Goal: Transaction & Acquisition: Purchase product/service

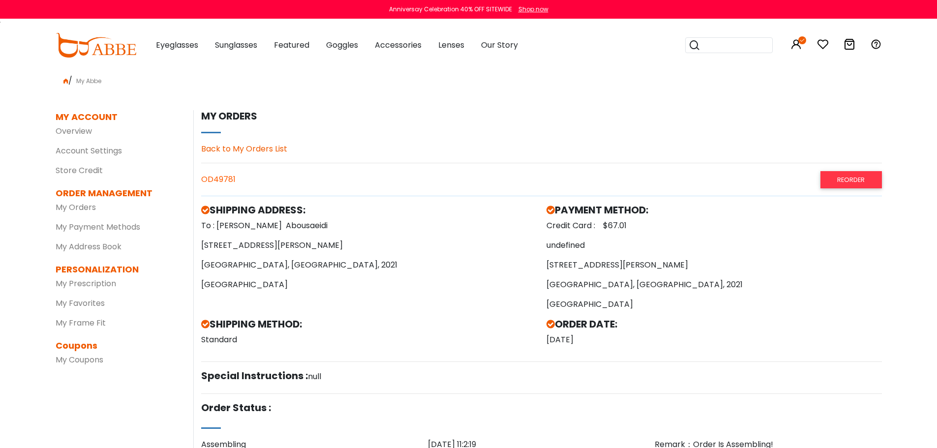
click at [847, 44] on icon at bounding box center [849, 44] width 12 height 12
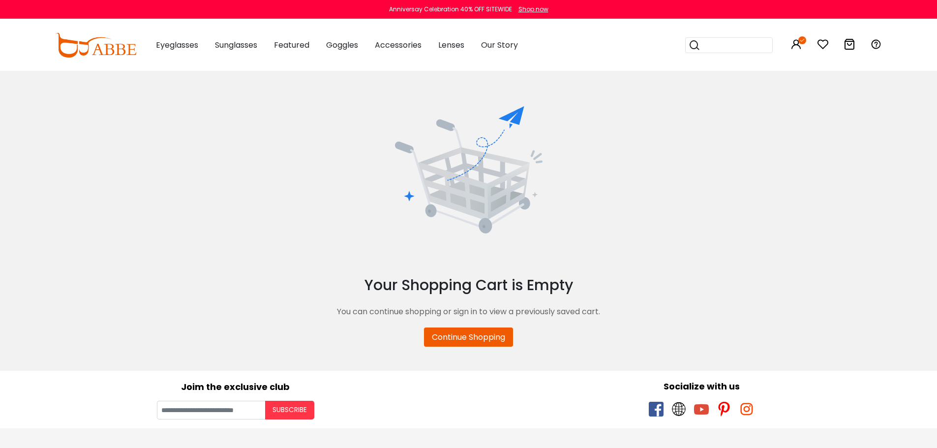
click at [818, 38] on div "0" at bounding box center [823, 45] width 12 height 51
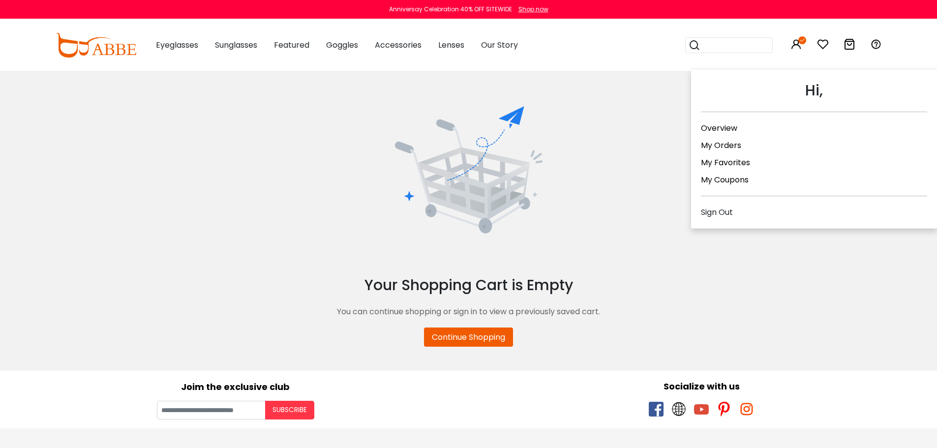
click at [797, 43] on icon at bounding box center [796, 44] width 12 height 12
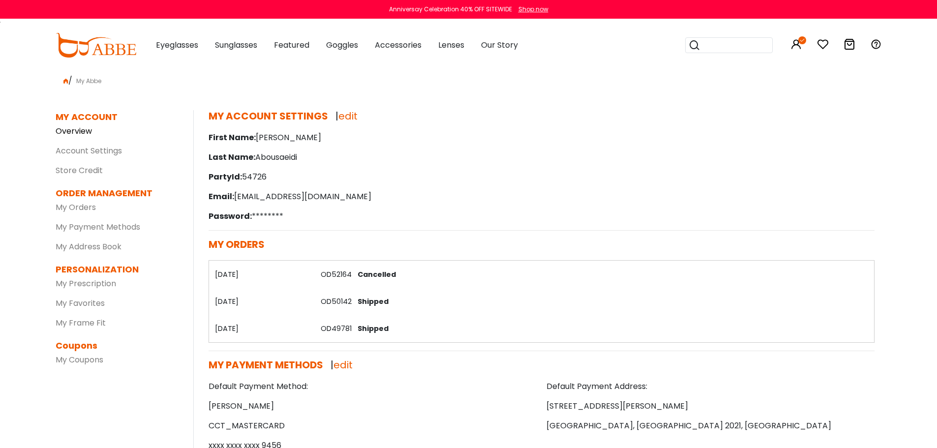
click at [77, 129] on link "Overview" at bounding box center [74, 130] width 36 height 11
click at [82, 208] on link "My Orders" at bounding box center [76, 207] width 40 height 11
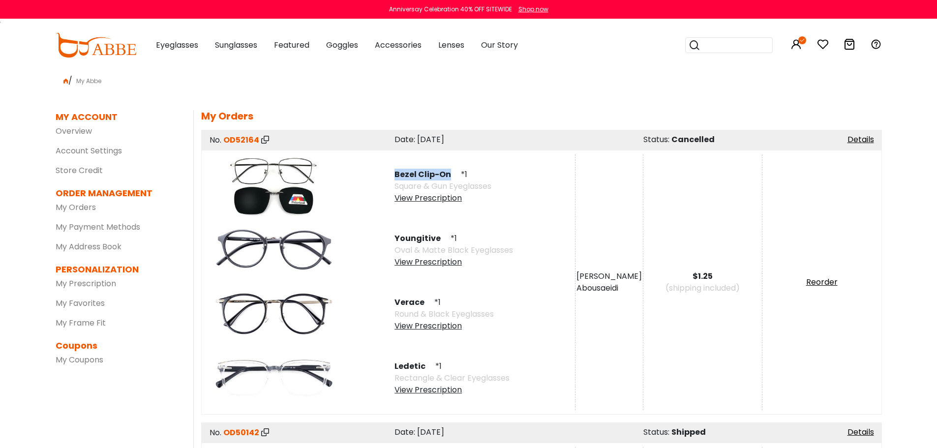
drag, startPoint x: 393, startPoint y: 175, endPoint x: 448, endPoint y: 176, distance: 55.1
click at [448, 176] on div "Bezel Clip-On *1 Square & Gun Eyeglasses View Prescription" at bounding box center [480, 186] width 190 height 64
copy span "Bezel Clip-On"
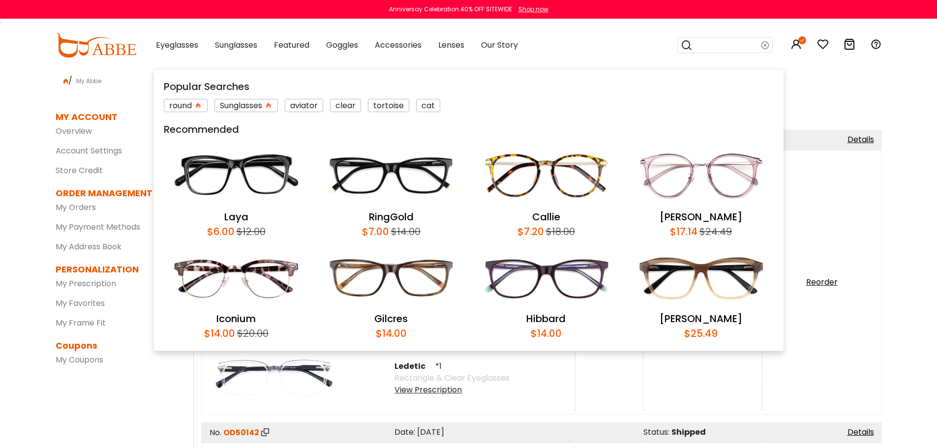
click at [729, 44] on input "search" at bounding box center [726, 45] width 69 height 15
paste input "**********"
type input "**********"
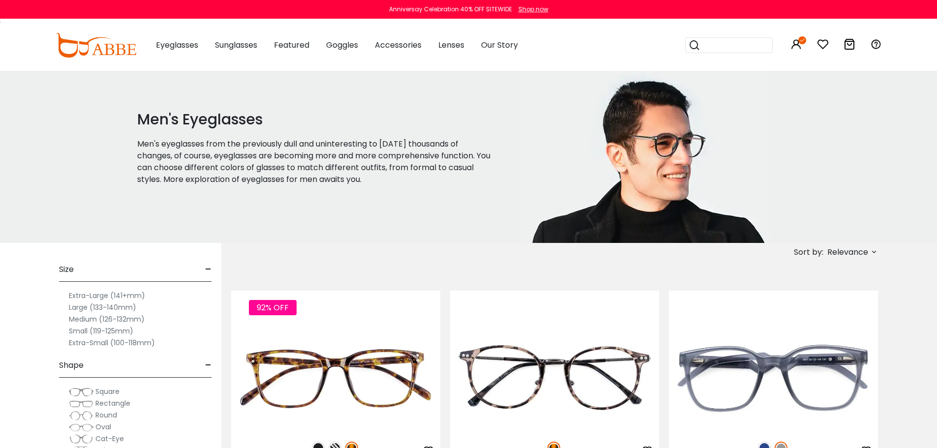
click at [875, 249] on icon at bounding box center [874, 252] width 8 height 8
click at [851, 316] on label "Prices Low To High" at bounding box center [837, 316] width 71 height 12
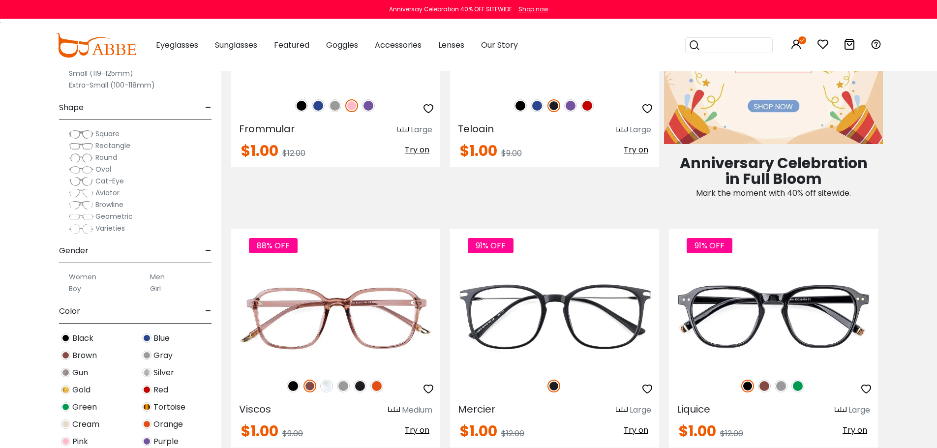
scroll to position [787, 0]
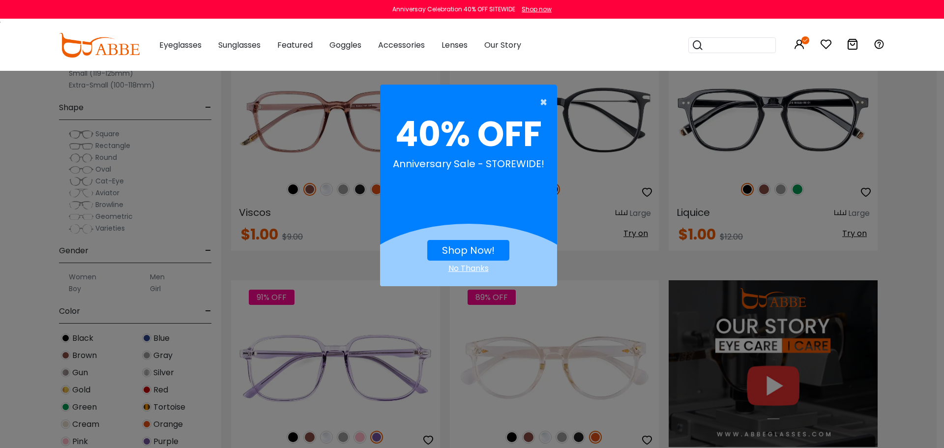
click at [541, 100] on span "×" at bounding box center [546, 102] width 12 height 20
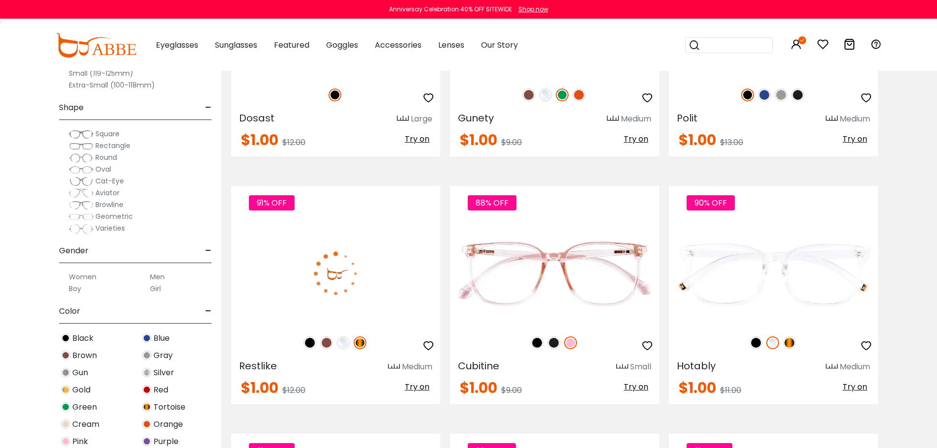
scroll to position [1377, 0]
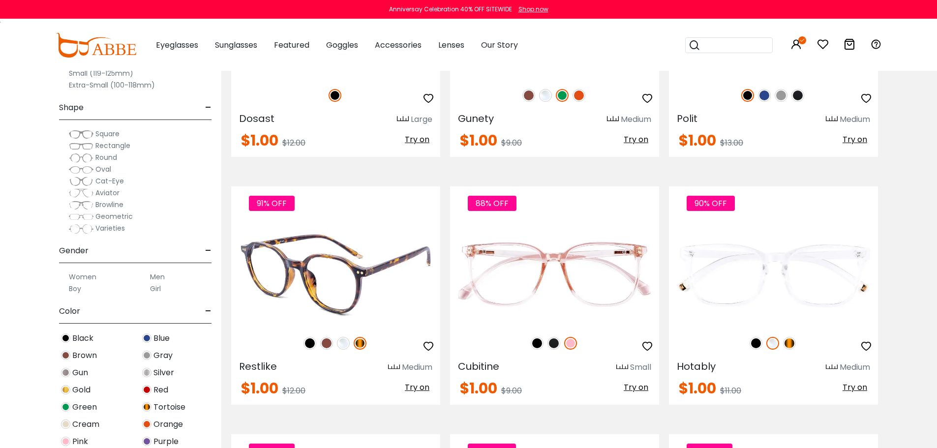
click at [310, 345] on img at bounding box center [309, 343] width 13 height 13
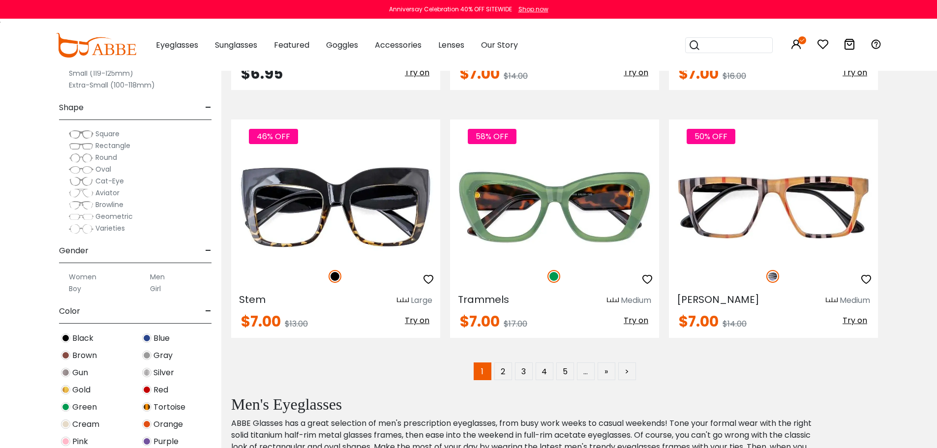
scroll to position [4917, 0]
click at [500, 374] on link "2" at bounding box center [503, 371] width 18 height 18
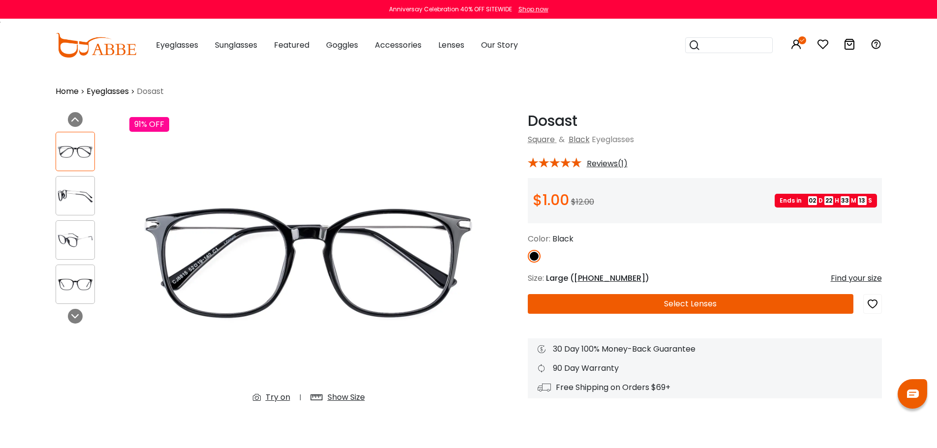
click at [341, 396] on div "Show Size" at bounding box center [345, 397] width 37 height 12
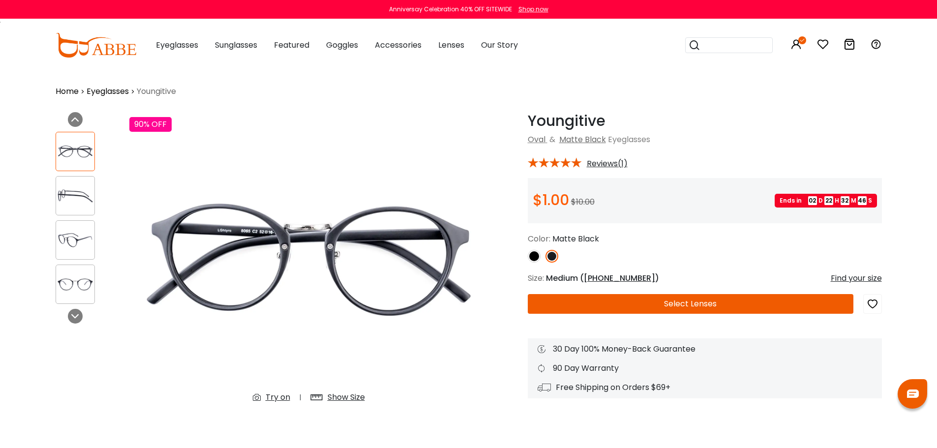
click at [671, 306] on button "Select Lenses" at bounding box center [691, 304] width 326 height 20
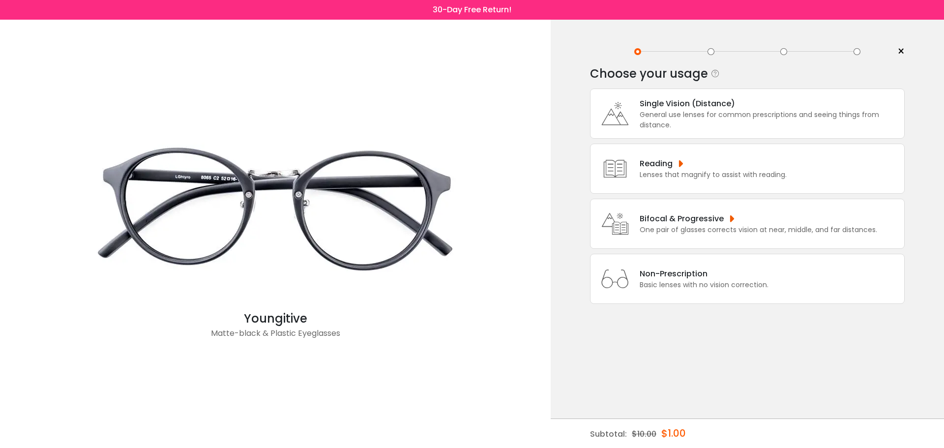
click at [674, 124] on div "General use lenses for common prescriptions and seeing things from distance." at bounding box center [770, 120] width 260 height 21
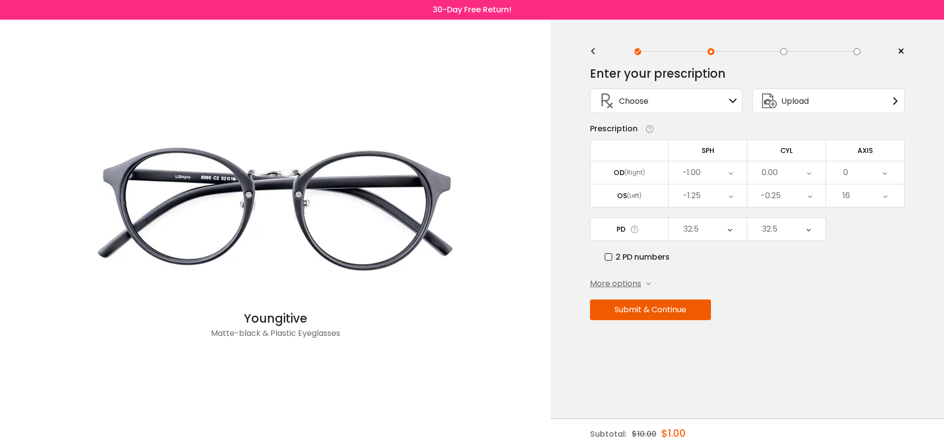
click at [663, 317] on button "Submit & Continue" at bounding box center [650, 309] width 121 height 21
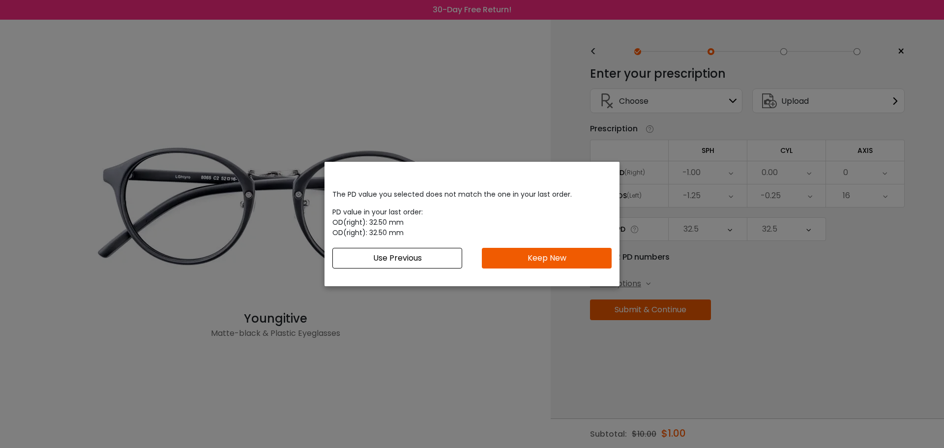
click at [440, 262] on button "Use Previous" at bounding box center [397, 258] width 130 height 21
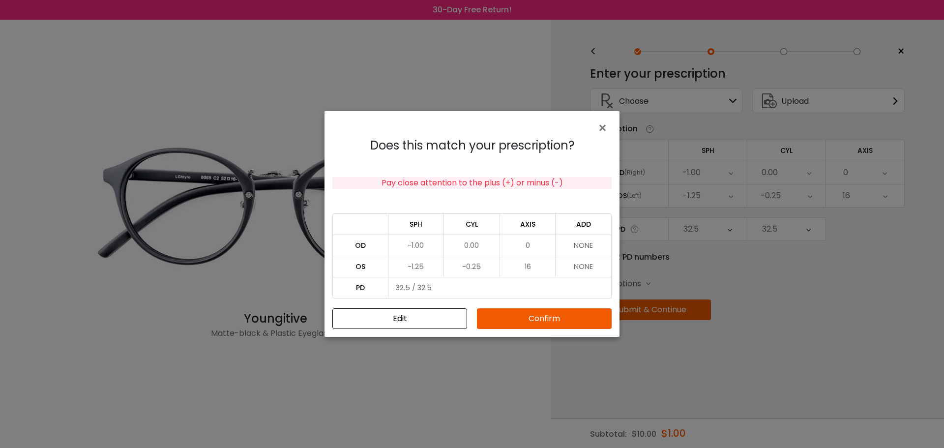
click at [540, 316] on button "Confirm" at bounding box center [544, 318] width 135 height 21
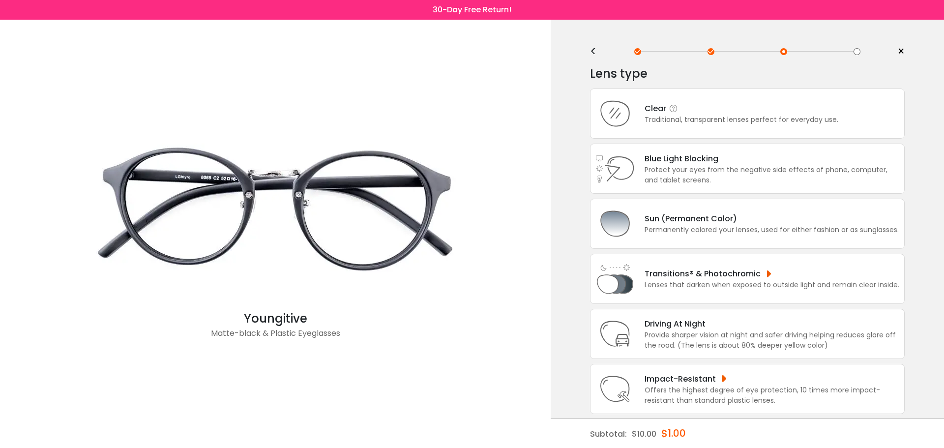
click at [661, 100] on div "Clear Traditional, transparent lenses perfect for everyday use." at bounding box center [747, 114] width 315 height 50
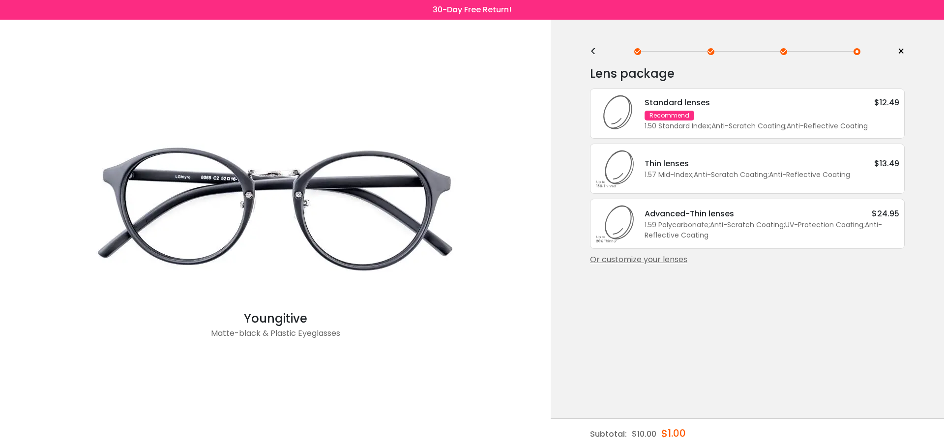
click at [595, 52] on div "<" at bounding box center [597, 52] width 15 height 8
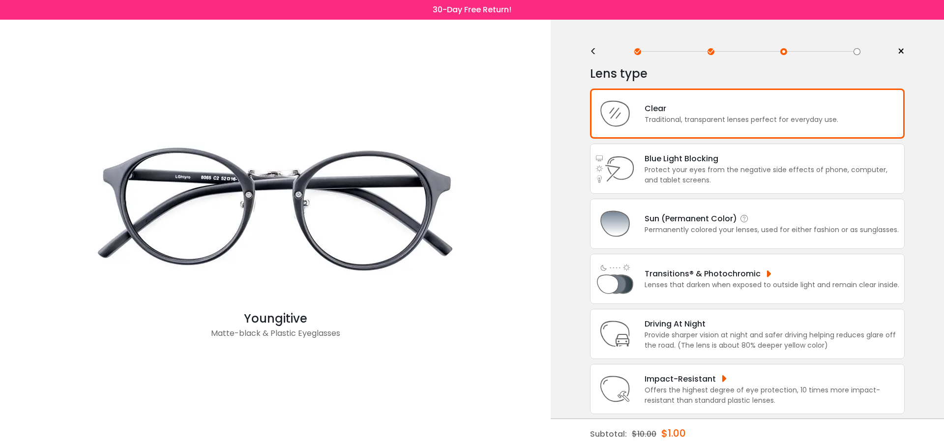
click at [693, 234] on div "Permanently colored your lenses, used for either fashion or as sunglasses." at bounding box center [772, 230] width 254 height 10
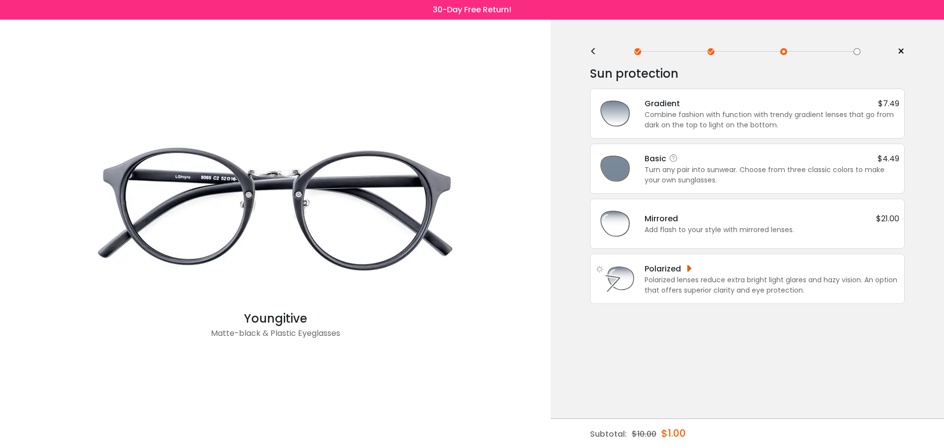
click at [698, 163] on div "Basic $4.49" at bounding box center [772, 158] width 255 height 12
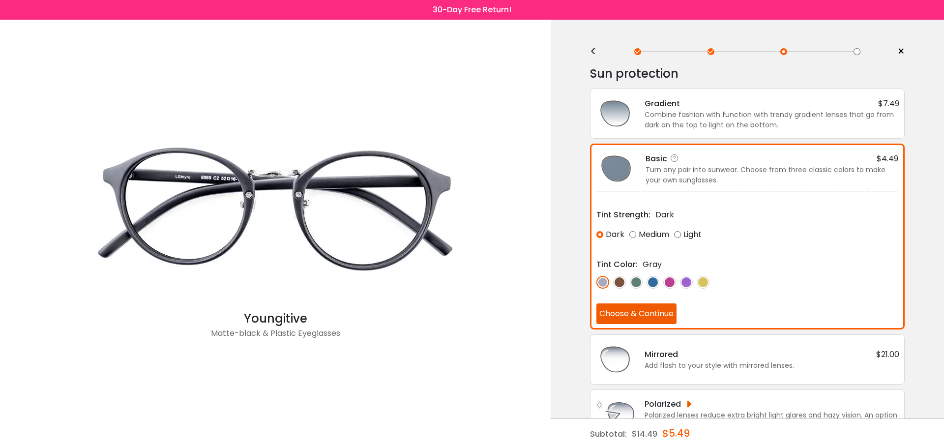
click at [643, 312] on button "Choose & Continue" at bounding box center [636, 313] width 80 height 21
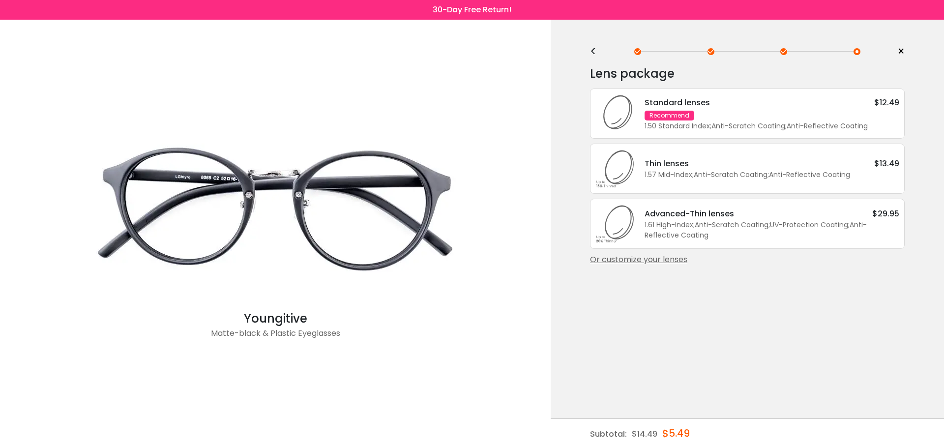
click at [654, 260] on div "Or customize your lenses" at bounding box center [747, 260] width 315 height 12
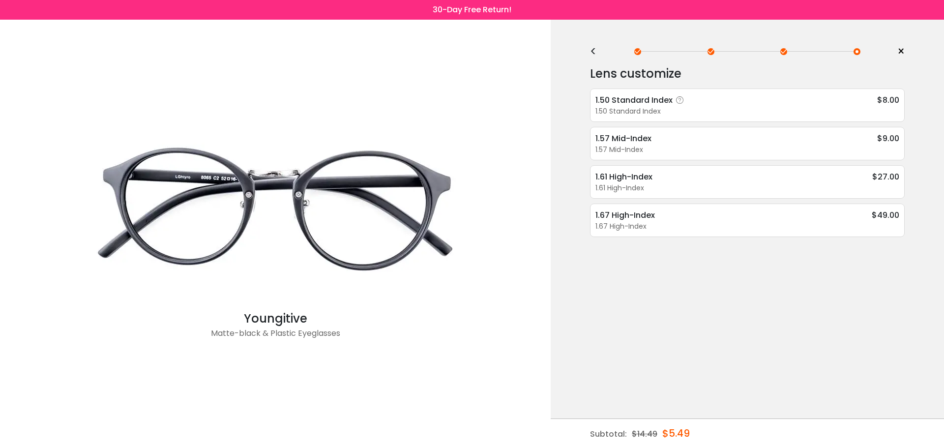
click at [677, 110] on div "1.50 Standard Index" at bounding box center [747, 111] width 304 height 10
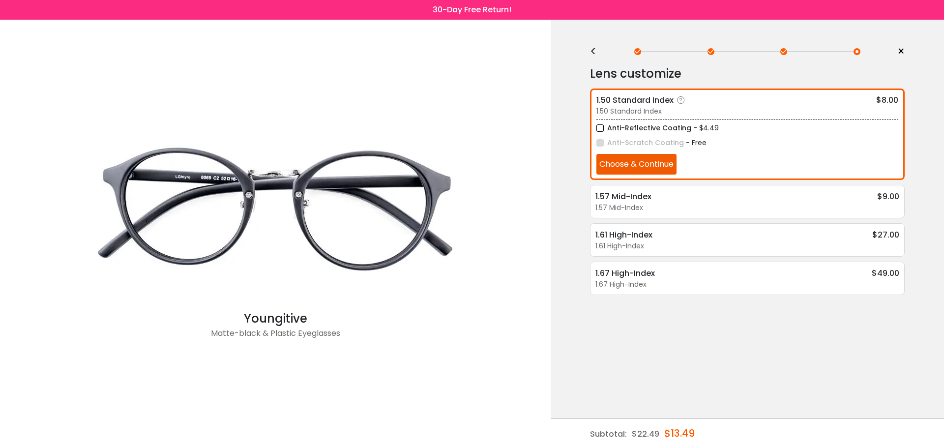
click at [662, 167] on button "Choose & Continue" at bounding box center [636, 164] width 80 height 21
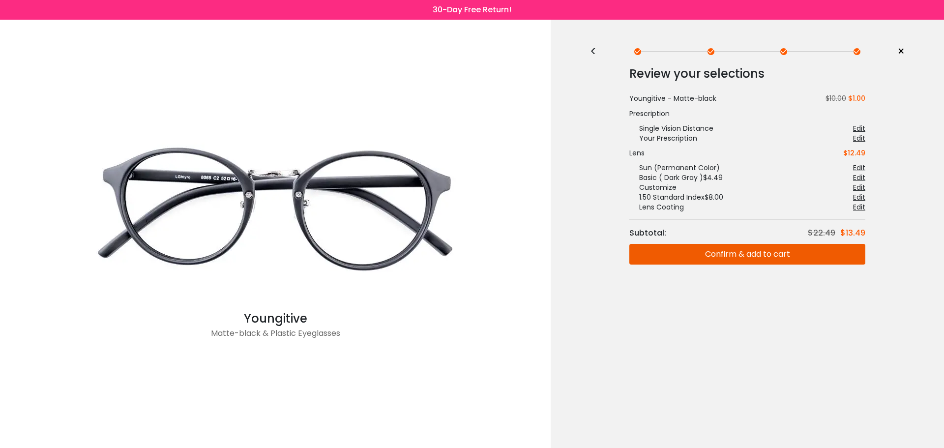
click at [713, 251] on button "Confirm & add to cart" at bounding box center [747, 254] width 236 height 21
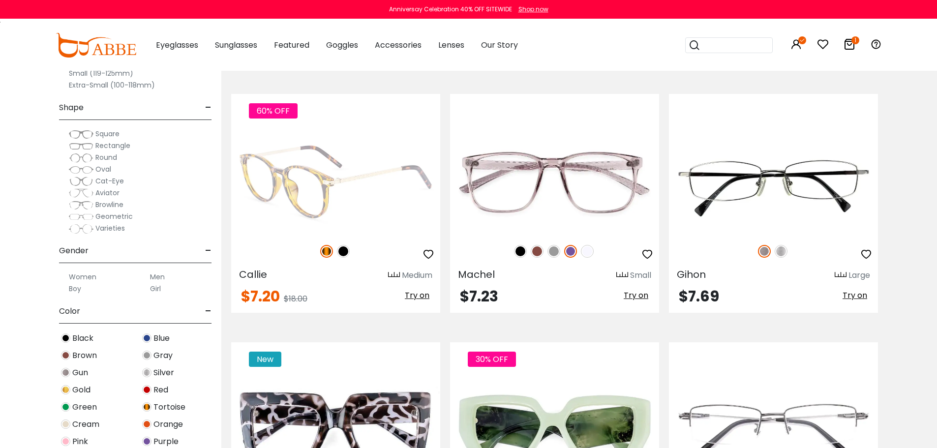
click at [347, 249] on img at bounding box center [343, 251] width 13 height 13
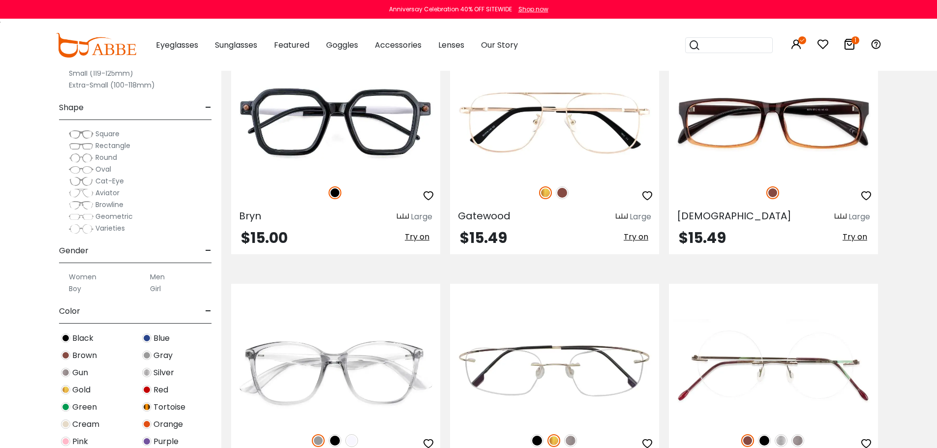
scroll to position [4917, 0]
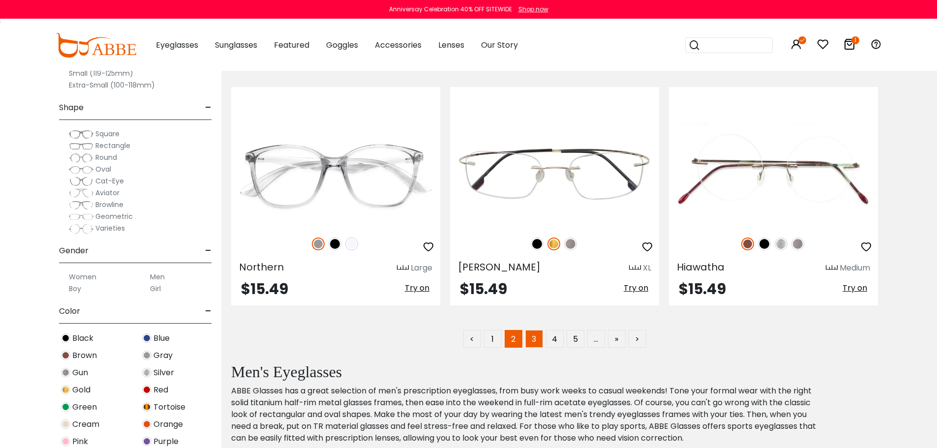
click at [534, 340] on link "3" at bounding box center [534, 339] width 18 height 18
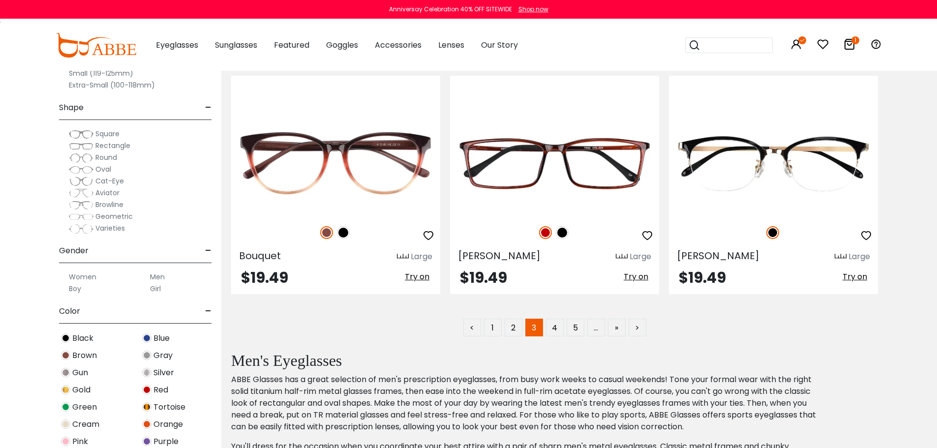
scroll to position [4917, 0]
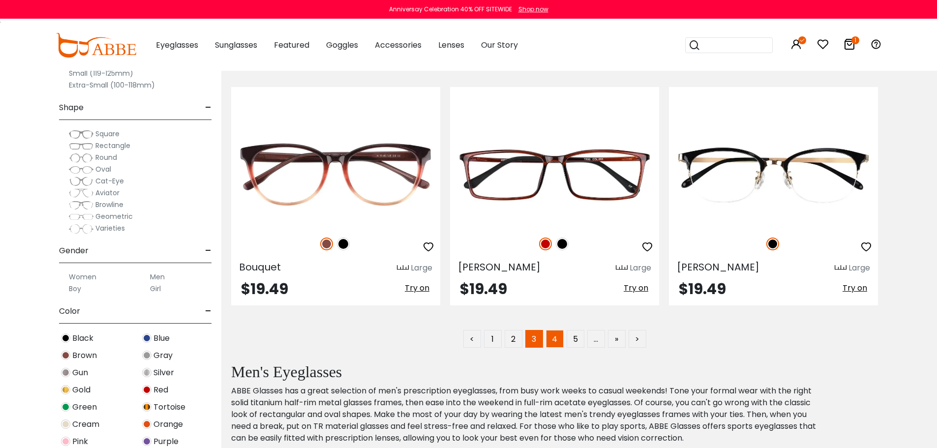
click at [556, 345] on link "4" at bounding box center [555, 339] width 18 height 18
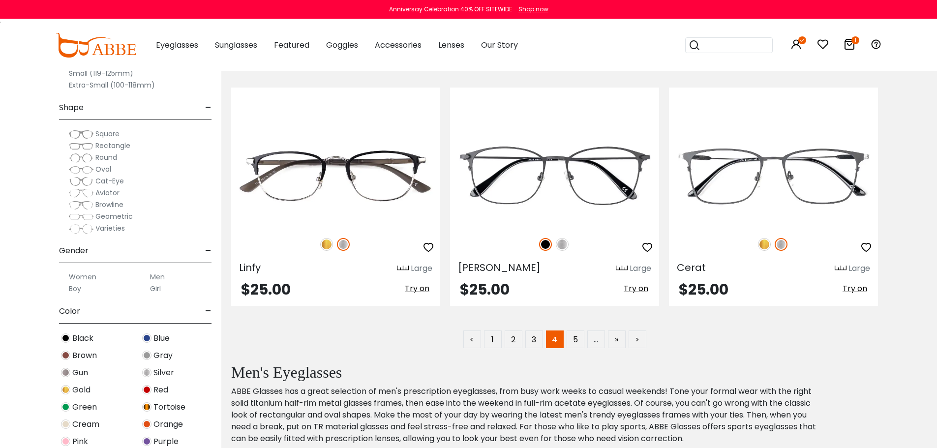
scroll to position [4917, 0]
click at [572, 334] on link "5" at bounding box center [575, 339] width 18 height 18
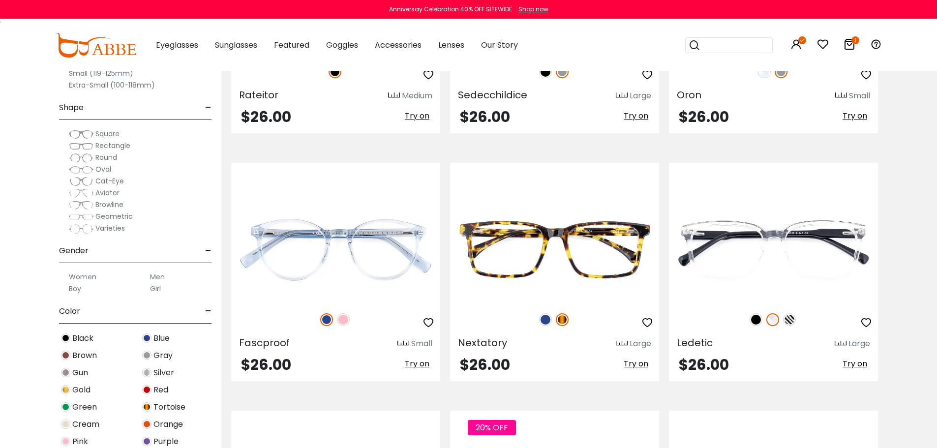
scroll to position [2360, 0]
drag, startPoint x: 768, startPoint y: 232, endPoint x: 904, endPoint y: 256, distance: 138.3
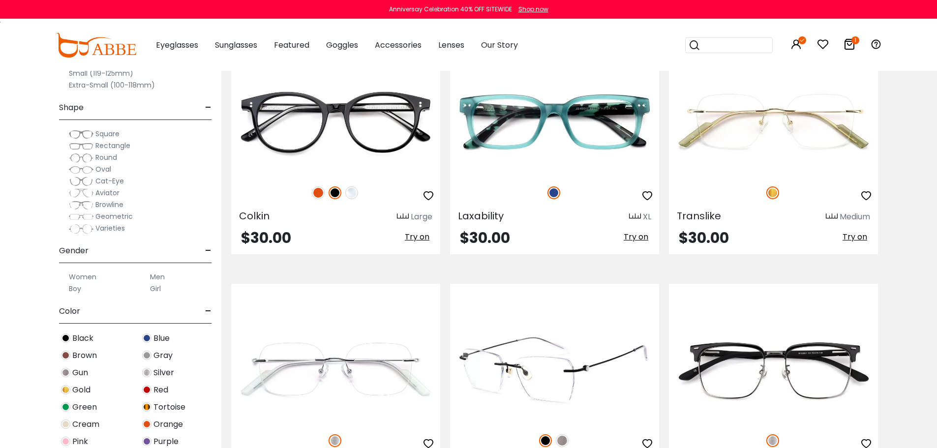
scroll to position [4917, 0]
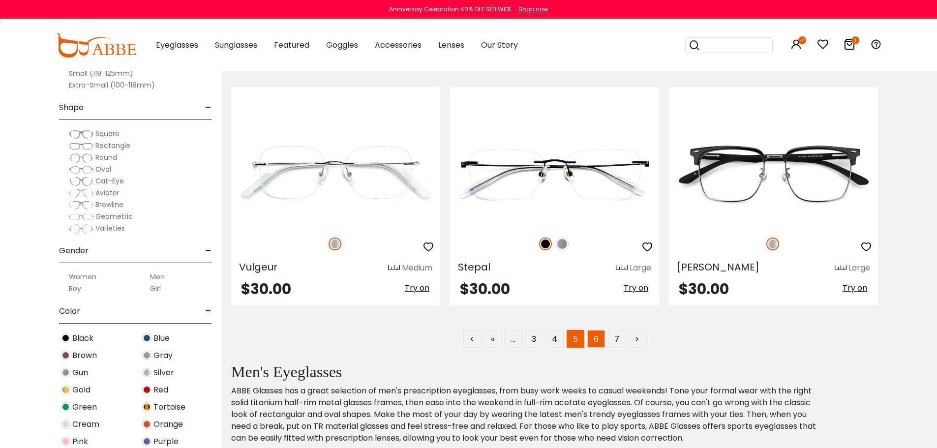
click at [593, 340] on link "6" at bounding box center [596, 339] width 18 height 18
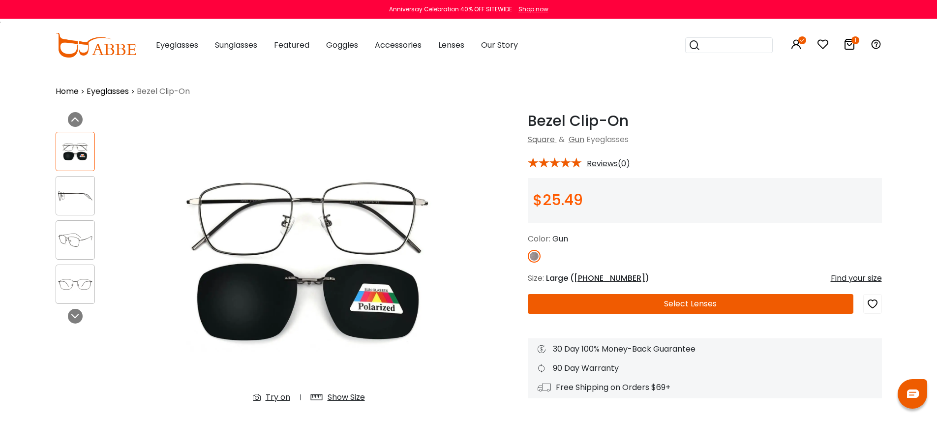
click at [692, 297] on button "Select Lenses" at bounding box center [691, 304] width 326 height 20
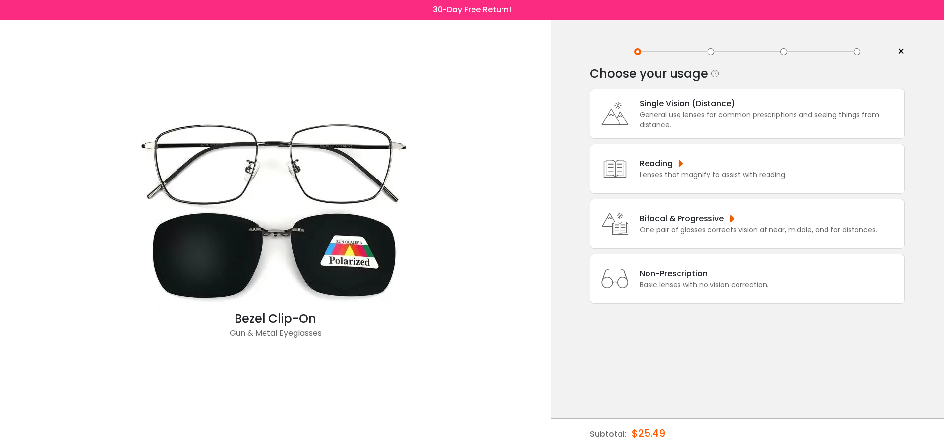
click at [687, 122] on div "General use lenses for common prescriptions and seeing things from distance." at bounding box center [770, 120] width 260 height 21
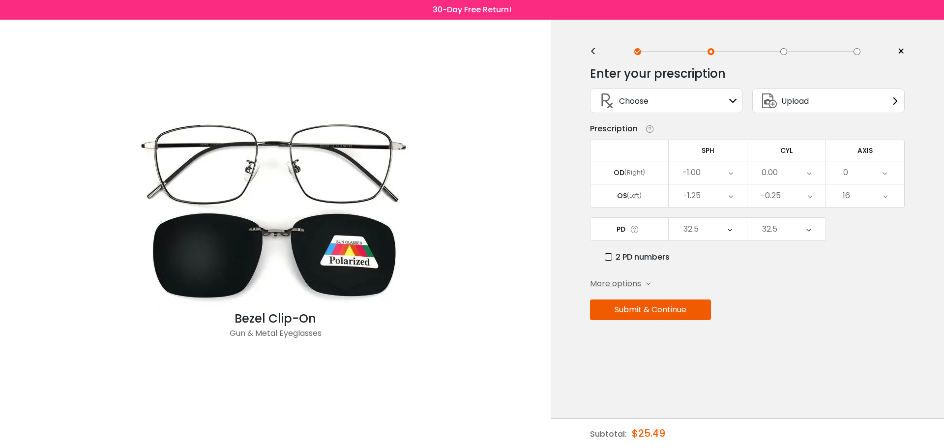
click at [649, 321] on div "Enter your prescription SPH (Sphere) Lens strength needed to correct your visio…" at bounding box center [747, 214] width 315 height 310
click at [650, 311] on button "Submit & Continue" at bounding box center [650, 309] width 121 height 21
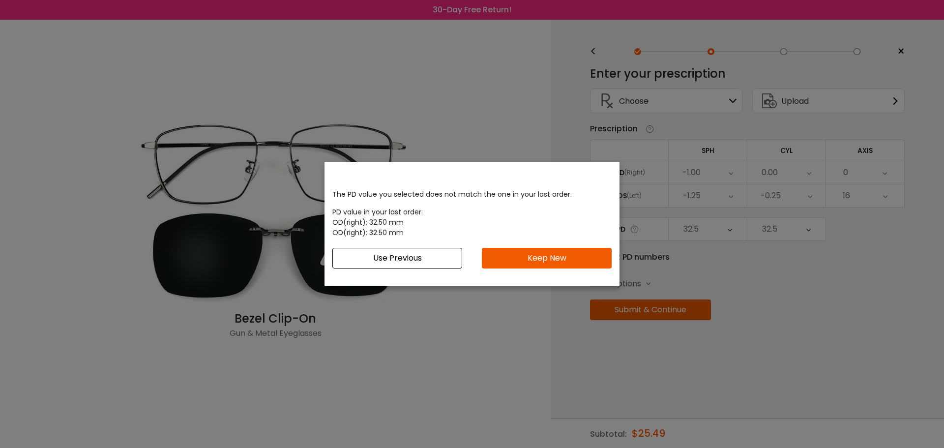
click at [426, 256] on button "Use Previous" at bounding box center [397, 258] width 130 height 21
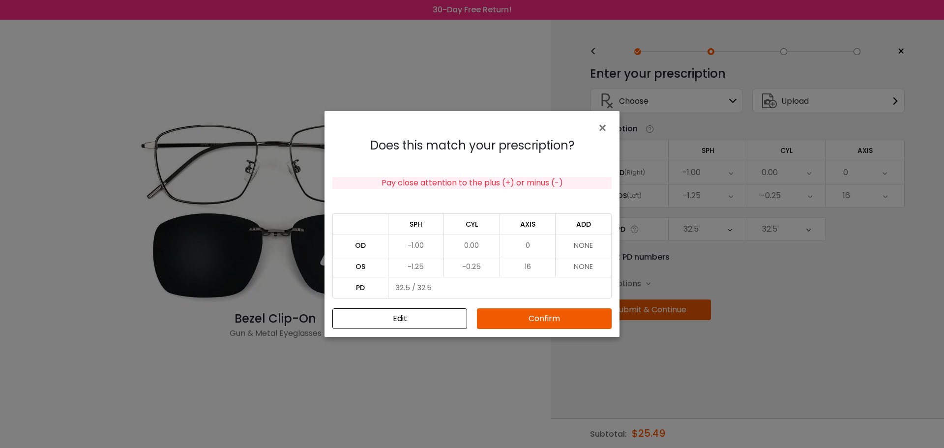
click at [530, 314] on button "Confirm" at bounding box center [544, 318] width 135 height 21
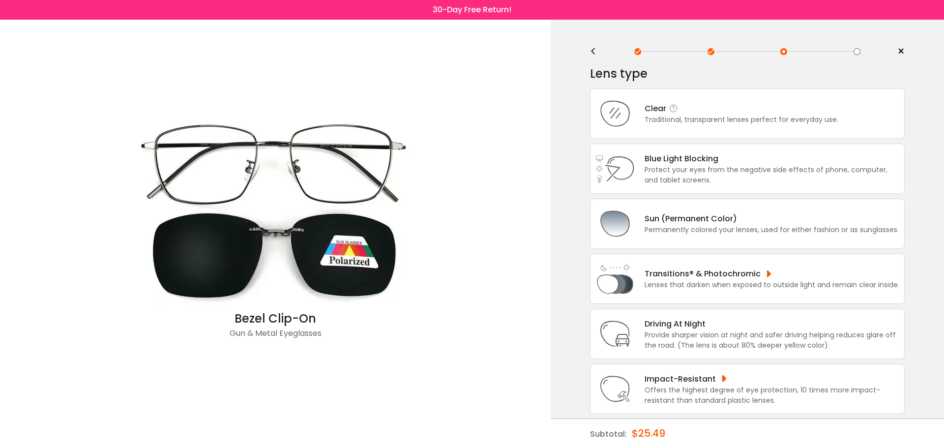
click at [684, 128] on div "Clear Traditional, transparent lenses perfect for everyday use." at bounding box center [747, 114] width 315 height 50
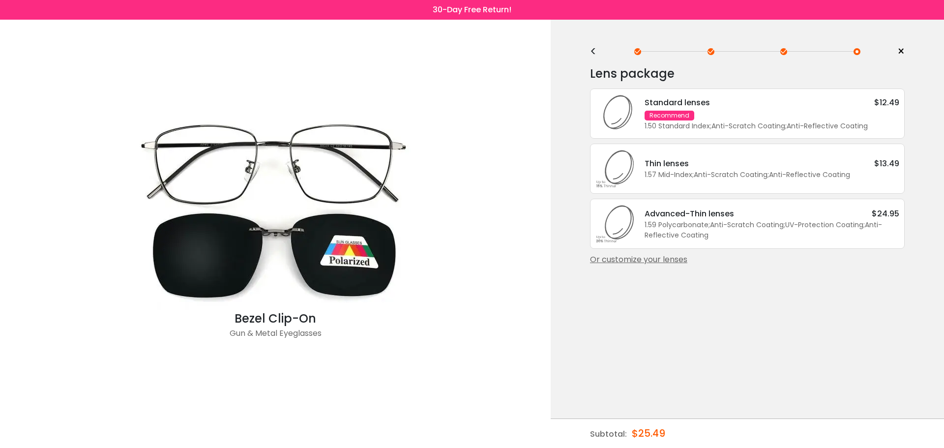
click at [682, 259] on div "Or customize your lenses" at bounding box center [747, 260] width 315 height 12
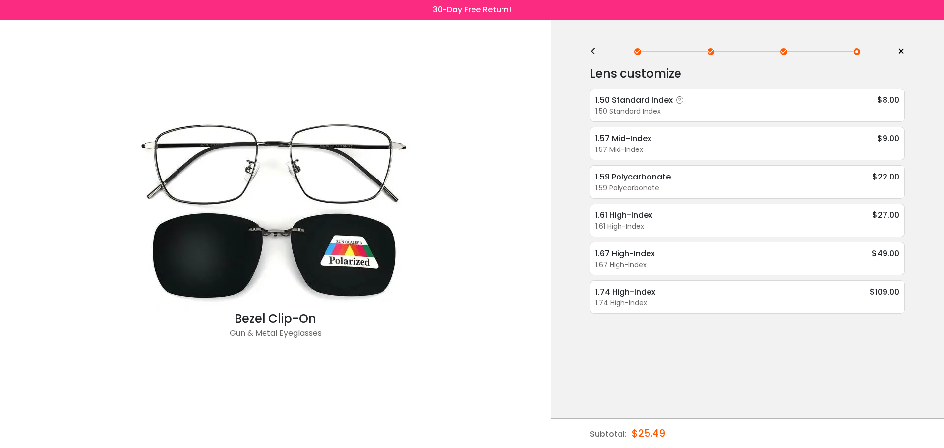
click at [732, 119] on div "1.50 Standard Index $8.00 1.50 Standard Index Anti-Reflective Coating - $4.49 A…" at bounding box center [747, 105] width 315 height 33
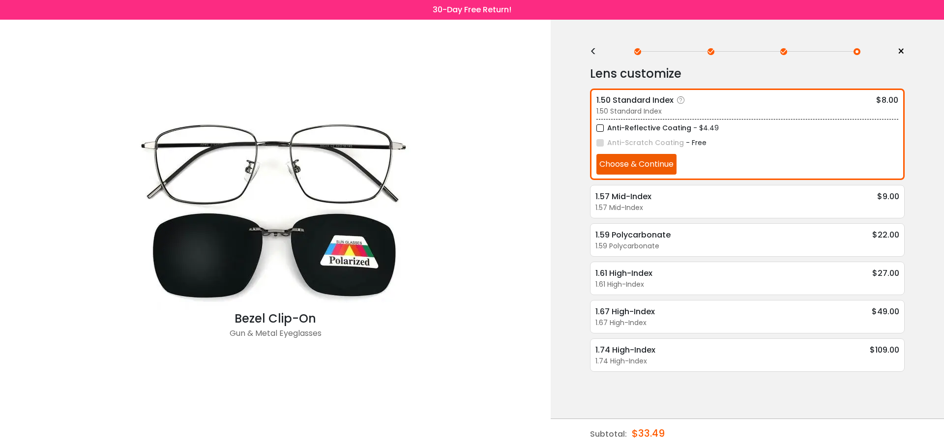
click at [674, 168] on button "Choose & Continue" at bounding box center [636, 164] width 80 height 21
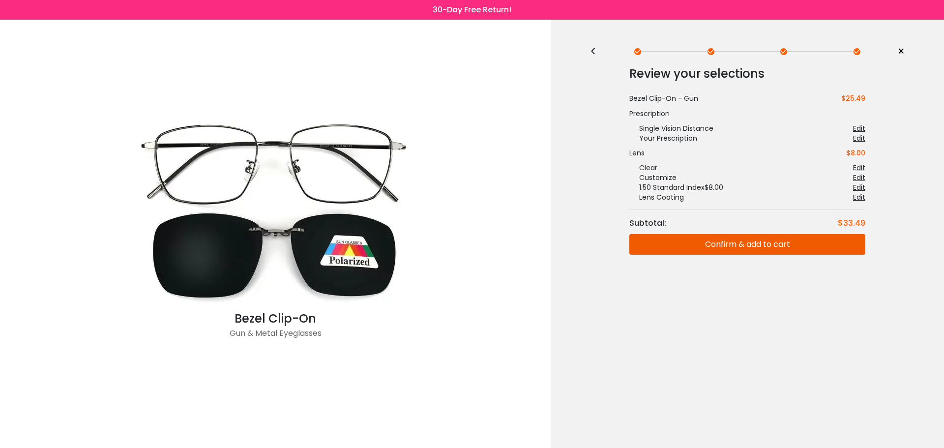
click at [745, 241] on button "Confirm & add to cart" at bounding box center [747, 244] width 236 height 21
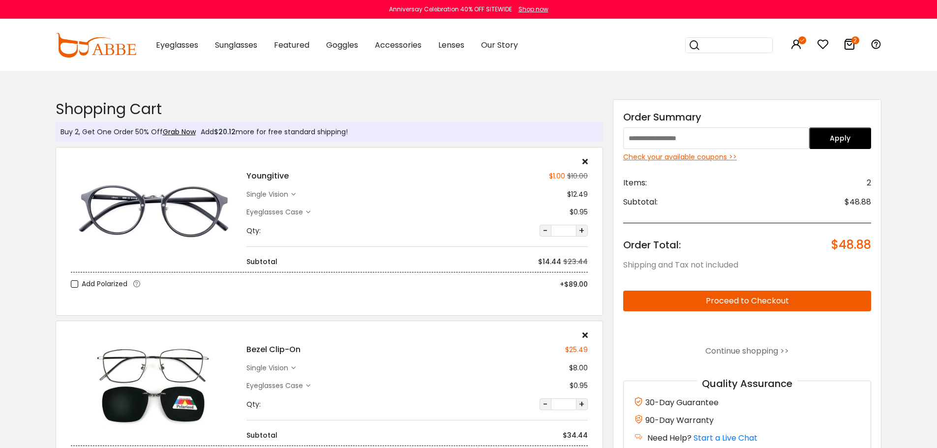
click at [689, 158] on div "Check your available coupons >>" at bounding box center [747, 157] width 248 height 10
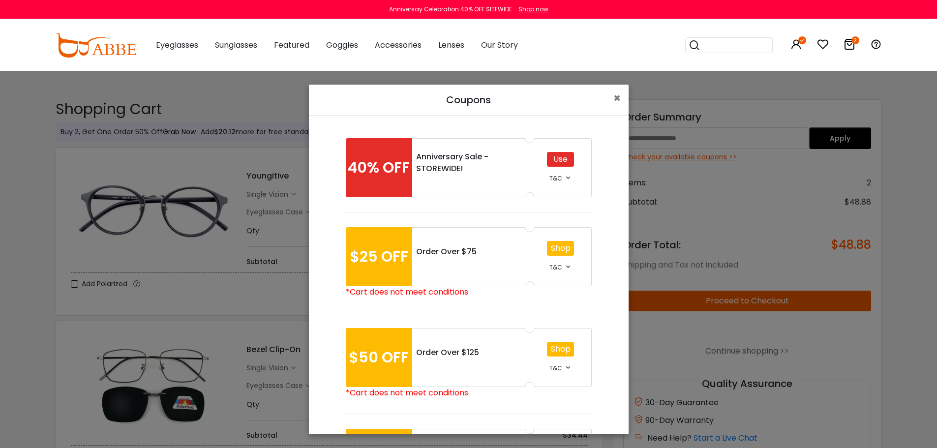
click at [564, 159] on div "Use" at bounding box center [560, 159] width 27 height 15
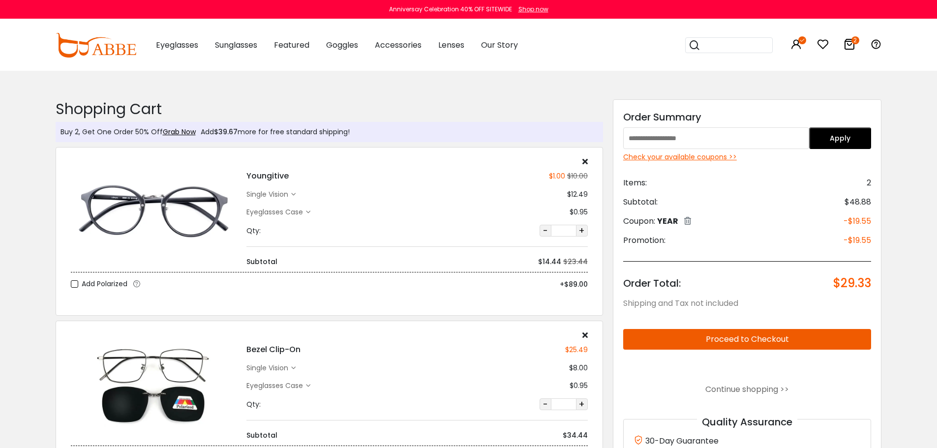
scroll to position [197, 0]
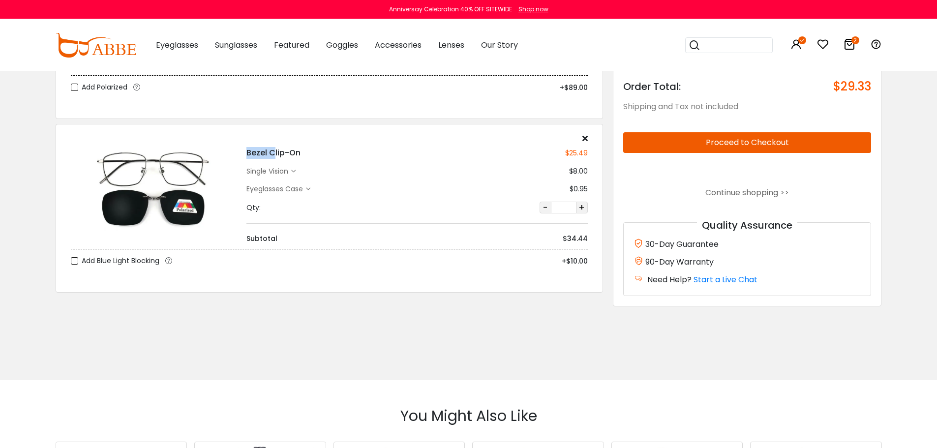
drag, startPoint x: 245, startPoint y: 152, endPoint x: 272, endPoint y: 151, distance: 26.6
click at [272, 151] on div "Bezel Clip-On $25.49 single vision $8.00 Eyeglasses Case $0.95 Qty: - *" at bounding box center [416, 189] width 351 height 110
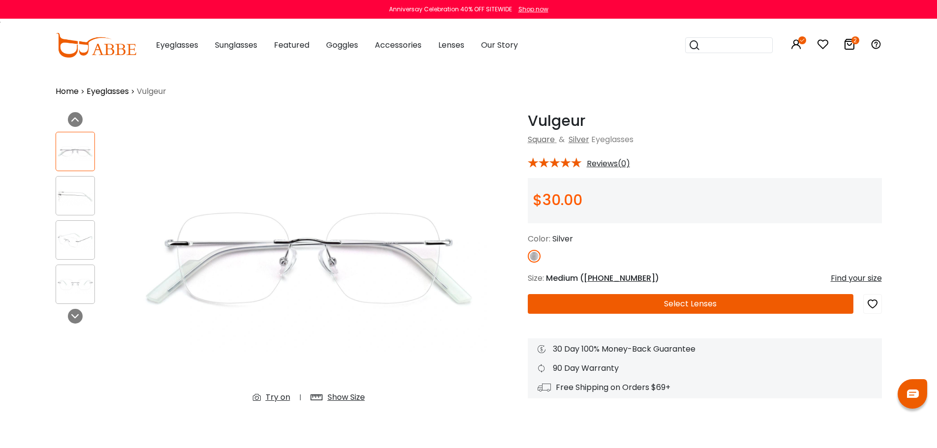
click at [647, 300] on button "Select Lenses" at bounding box center [691, 304] width 326 height 20
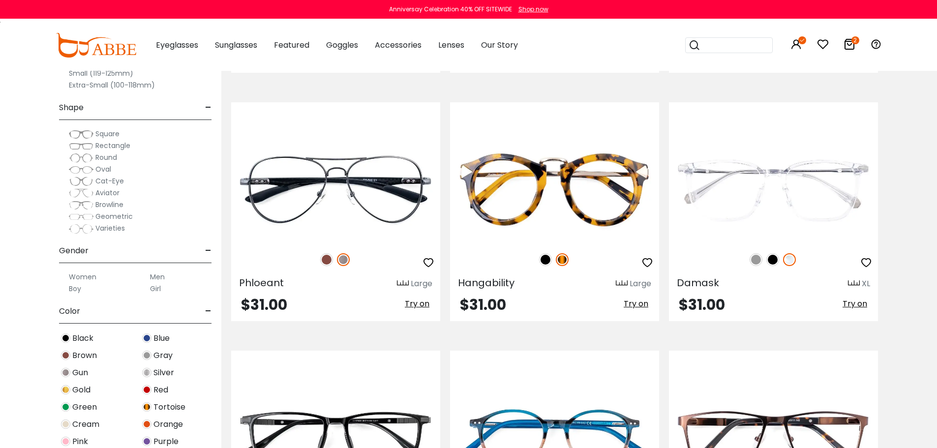
scroll to position [1180, 0]
click at [775, 259] on img at bounding box center [772, 260] width 13 height 13
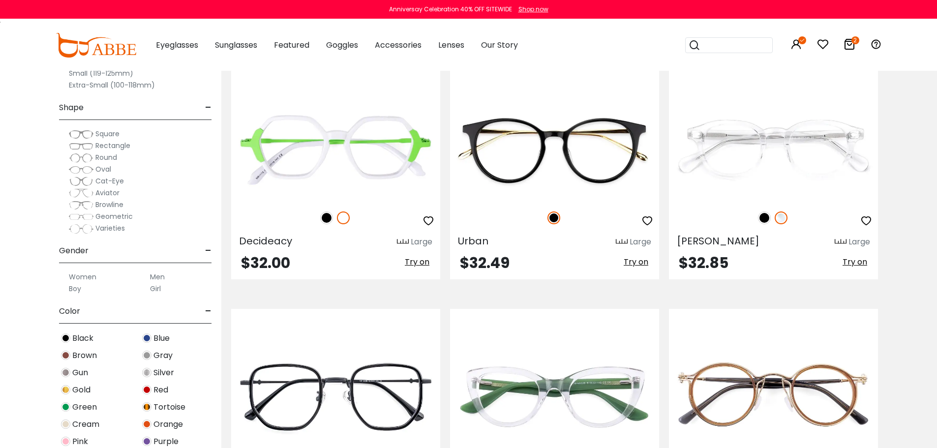
scroll to position [1967, 0]
click at [765, 216] on img at bounding box center [764, 217] width 13 height 13
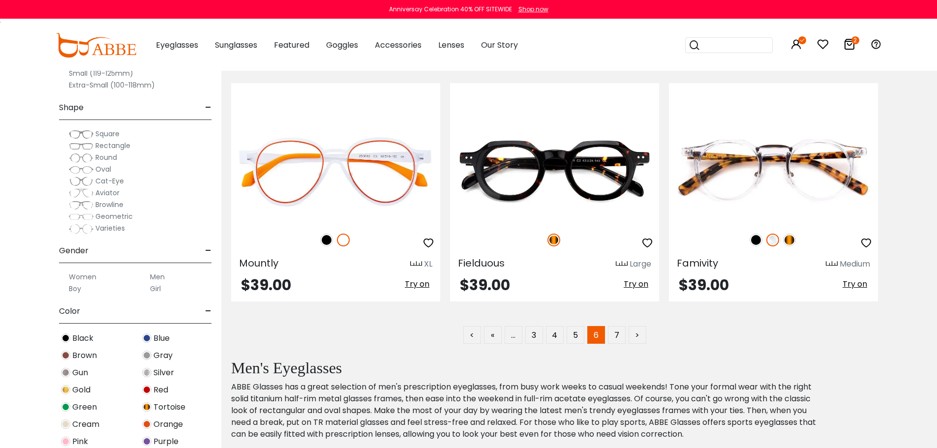
scroll to position [4917, 0]
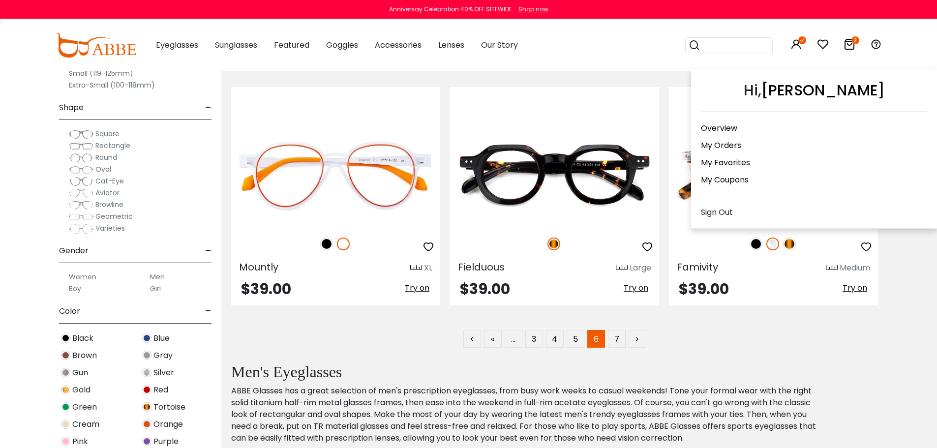
click at [799, 46] on icon at bounding box center [796, 44] width 12 height 12
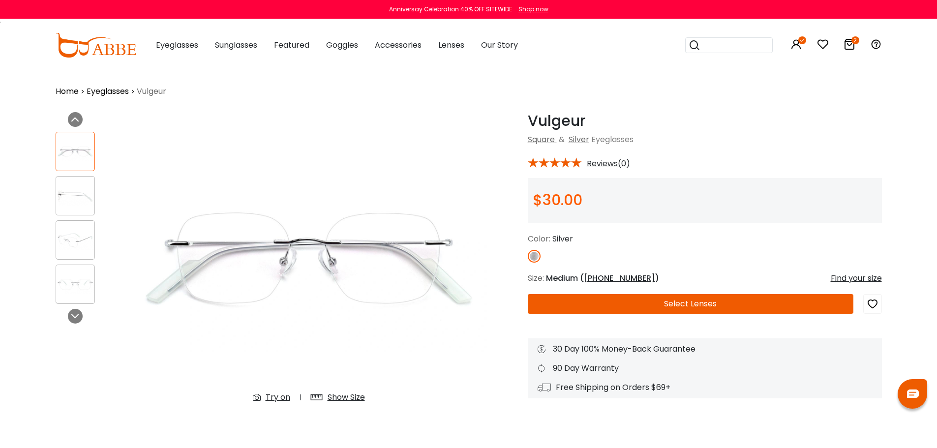
click at [347, 397] on div "Show Size" at bounding box center [345, 397] width 37 height 12
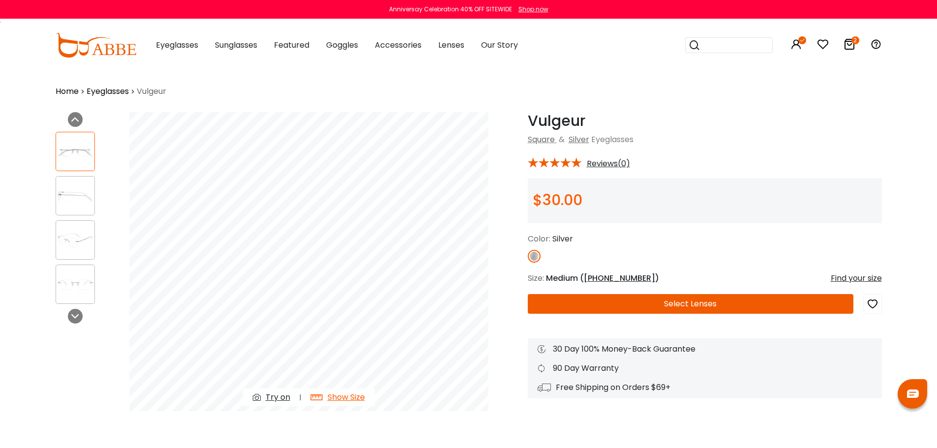
click at [282, 398] on div "Try on" at bounding box center [278, 397] width 25 height 12
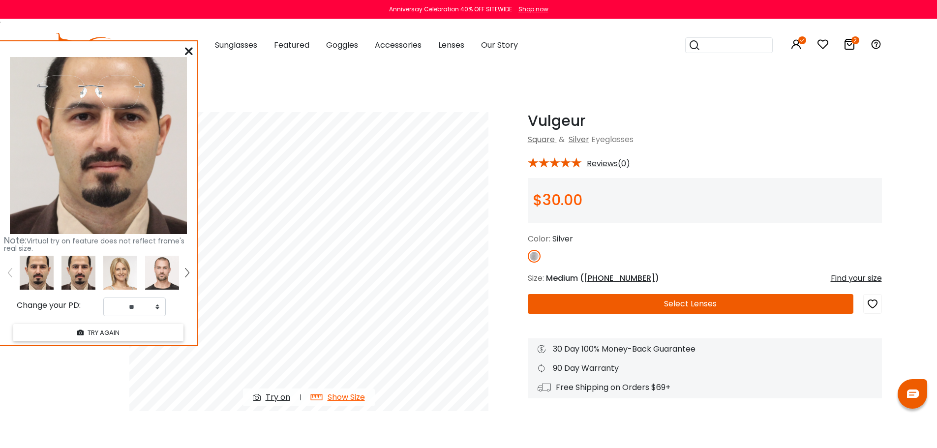
click at [79, 267] on img at bounding box center [78, 273] width 34 height 34
click at [156, 305] on select "** ** ** ** ** ** ** ** ** ** ** ** ** ** ** ** ** ** ** ** ** ** ** ** ** ** *…" at bounding box center [134, 306] width 62 height 19
select select "**"
click at [103, 297] on select "** ** ** ** ** ** ** ** ** ** ** ** ** ** ** ** ** ** ** ** ** ** ** ** ** ** *…" at bounding box center [134, 306] width 62 height 19
click at [189, 49] on icon at bounding box center [189, 51] width 8 height 8
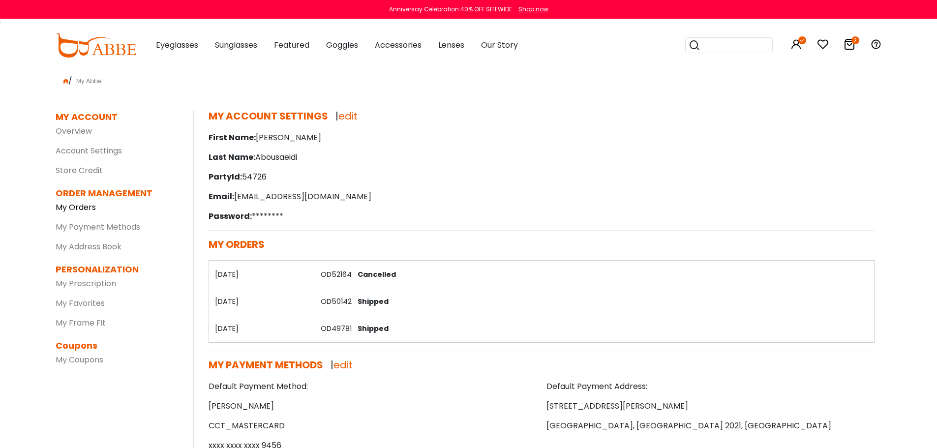
click at [81, 208] on link "My Orders" at bounding box center [76, 207] width 40 height 11
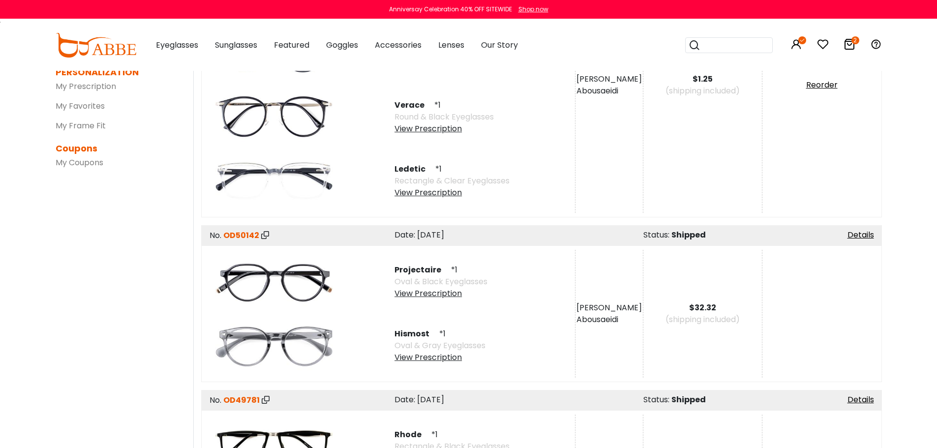
scroll to position [197, 0]
click at [424, 269] on span "Projectaire" at bounding box center [421, 270] width 55 height 11
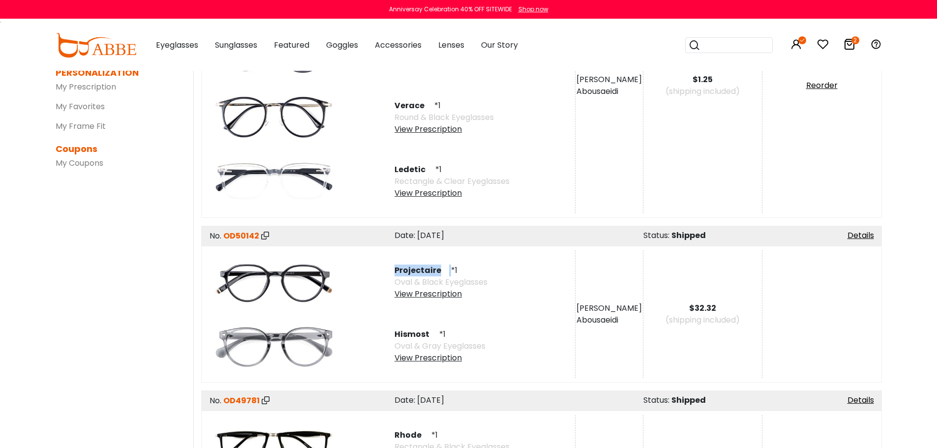
click at [424, 269] on span "Projectaire" at bounding box center [421, 270] width 55 height 11
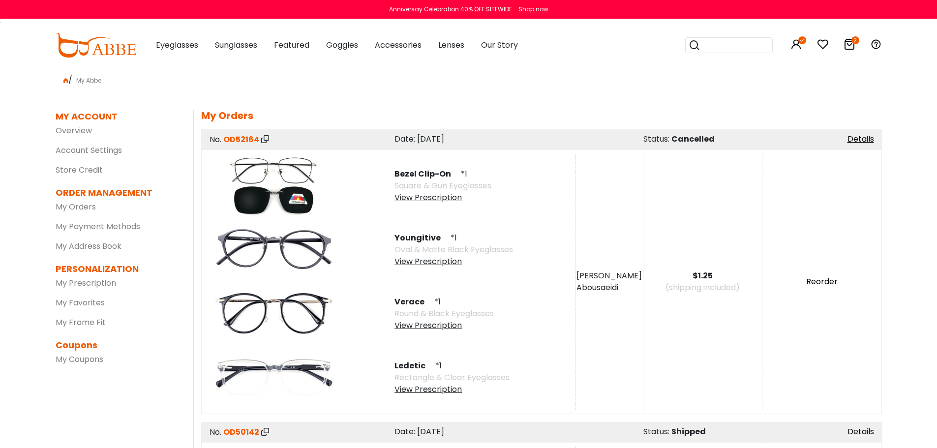
scroll to position [0, 0]
click at [719, 38] on input "search" at bounding box center [734, 45] width 69 height 15
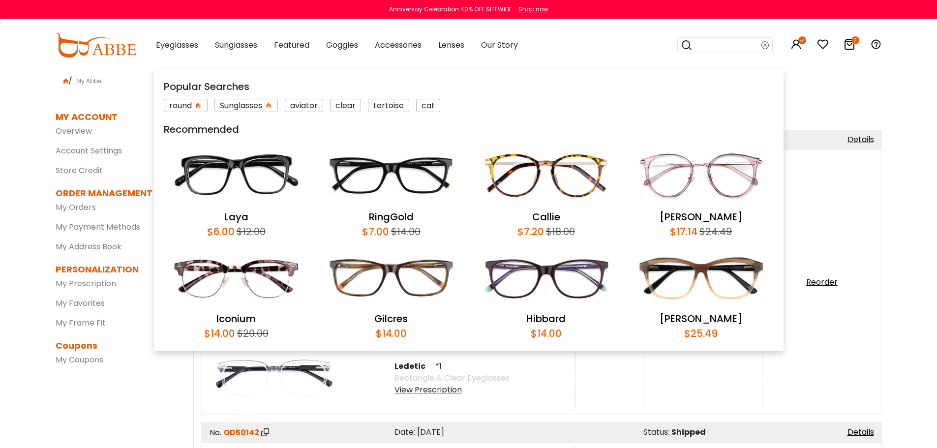
paste input "**********"
type input "**********"
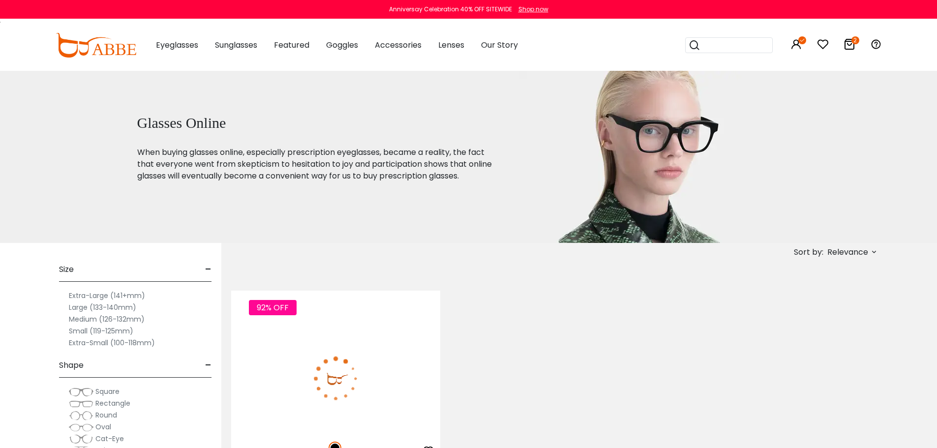
click at [348, 336] on img at bounding box center [335, 378] width 209 height 105
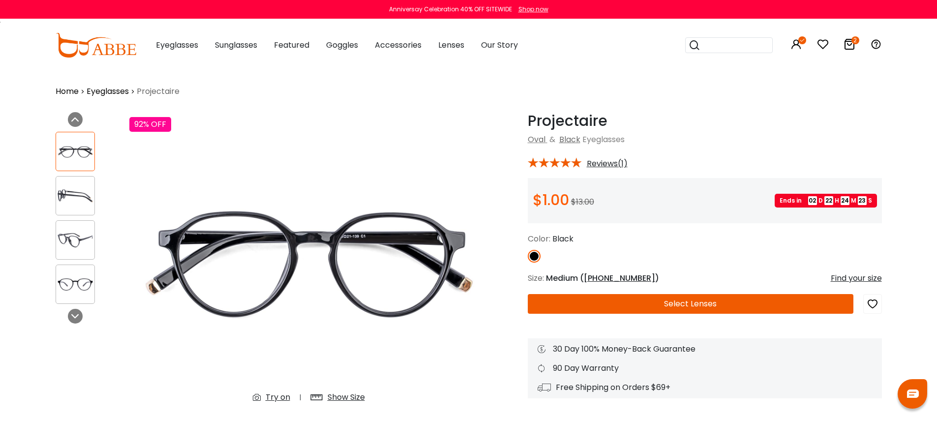
click at [356, 395] on div "Show Size" at bounding box center [345, 397] width 37 height 12
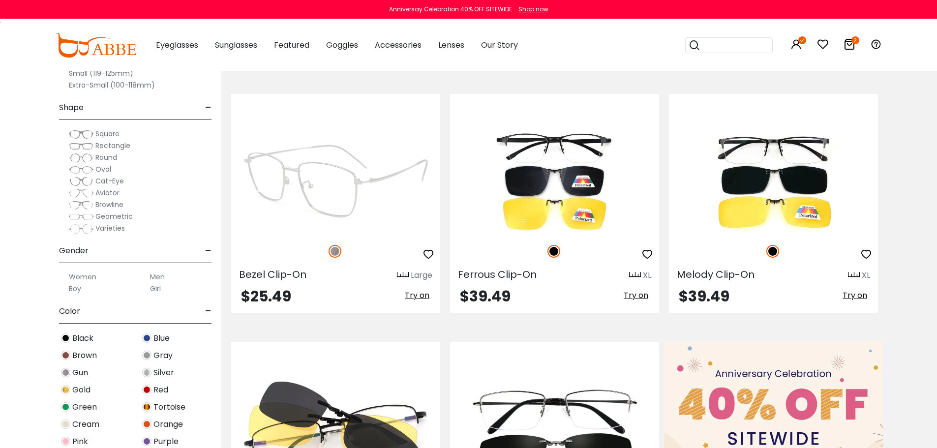
click at [372, 186] on img at bounding box center [335, 181] width 209 height 105
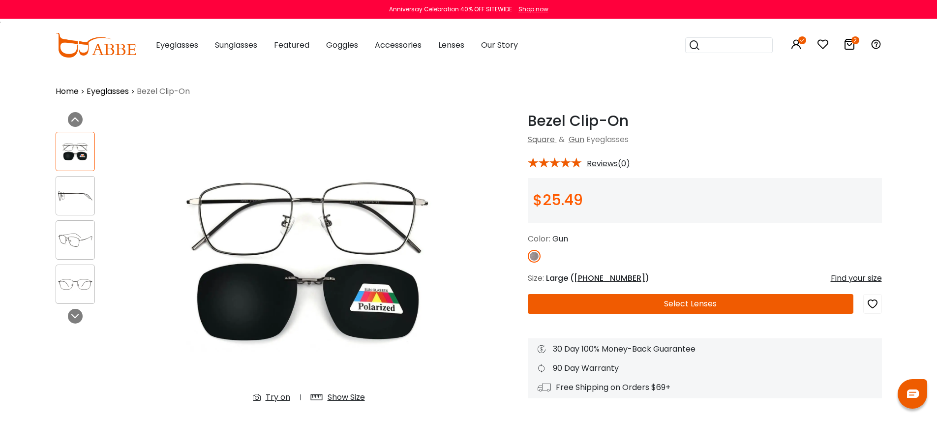
click at [350, 397] on div "Show Size" at bounding box center [345, 397] width 37 height 12
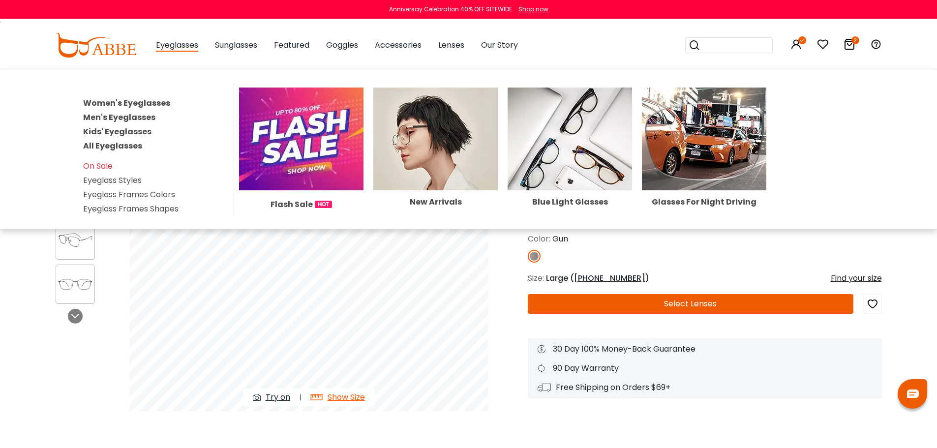
click at [114, 119] on link "Men's Eyeglasses" at bounding box center [119, 117] width 72 height 11
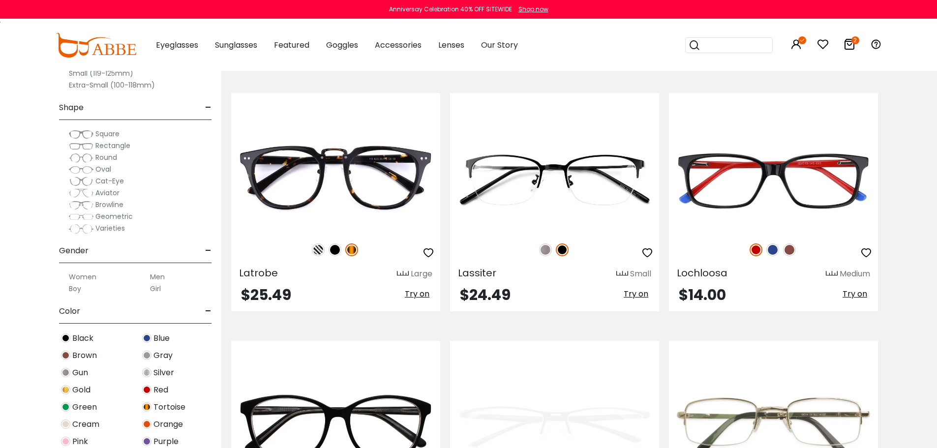
scroll to position [1967, 0]
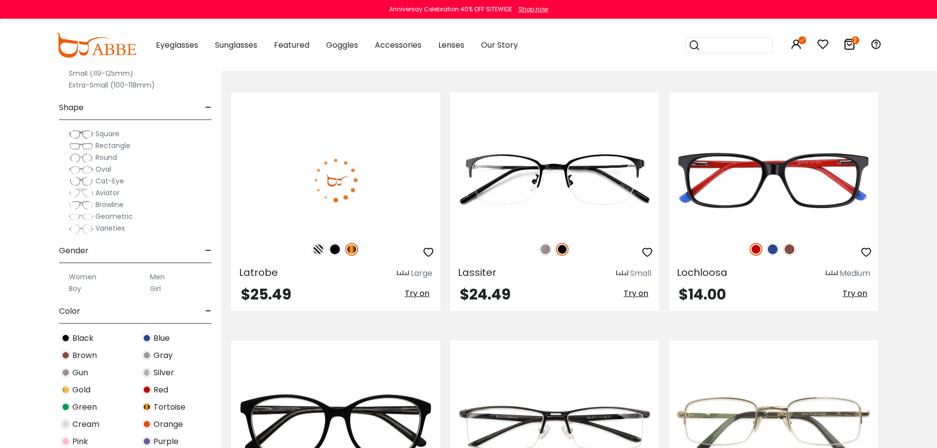
click at [338, 251] on img at bounding box center [334, 249] width 13 height 13
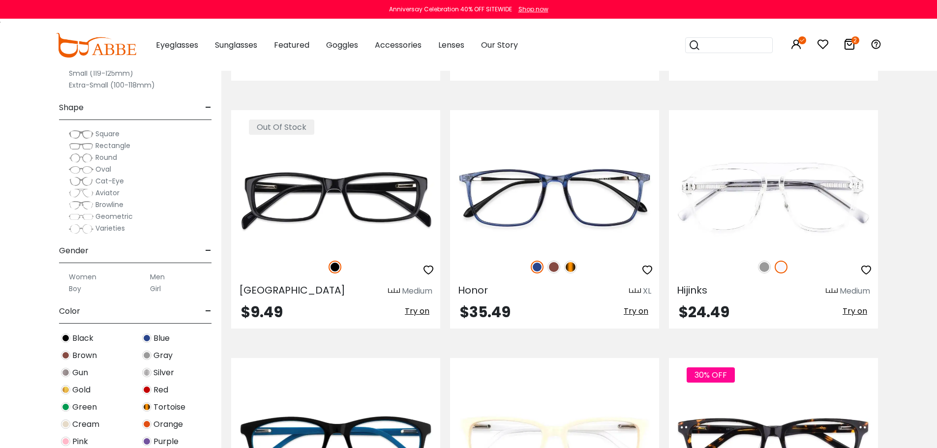
scroll to position [4131, 0]
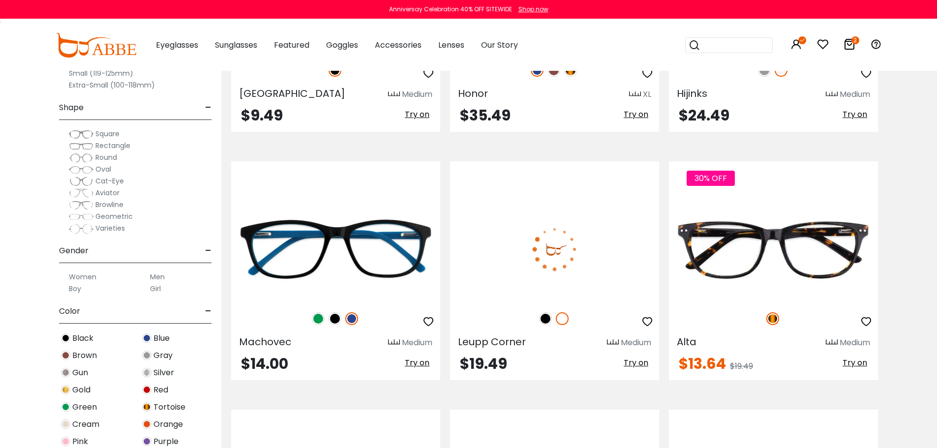
click at [540, 318] on img at bounding box center [545, 318] width 13 height 13
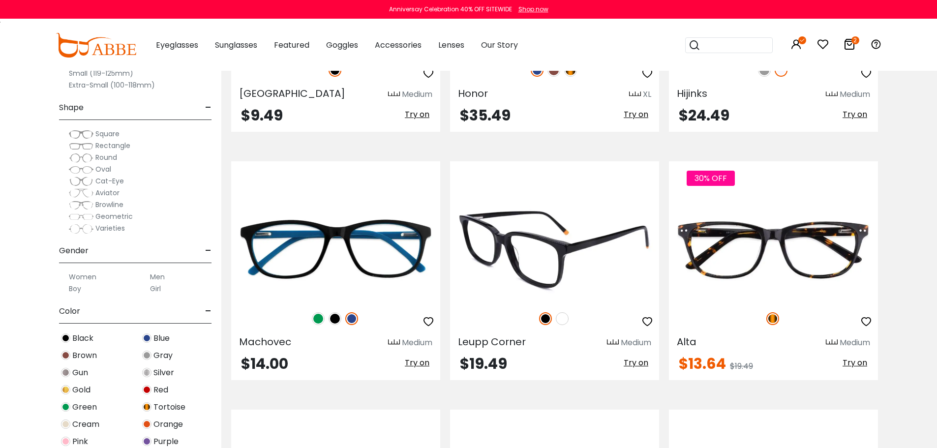
click at [565, 319] on img at bounding box center [562, 318] width 13 height 13
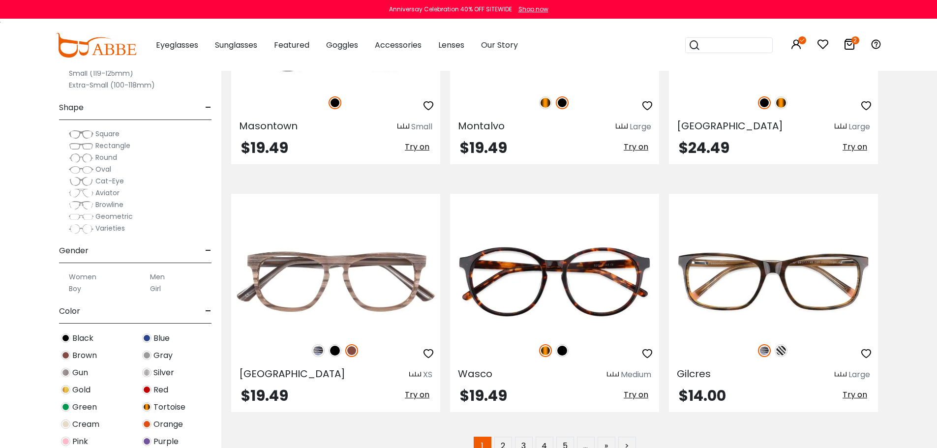
scroll to position [4917, 0]
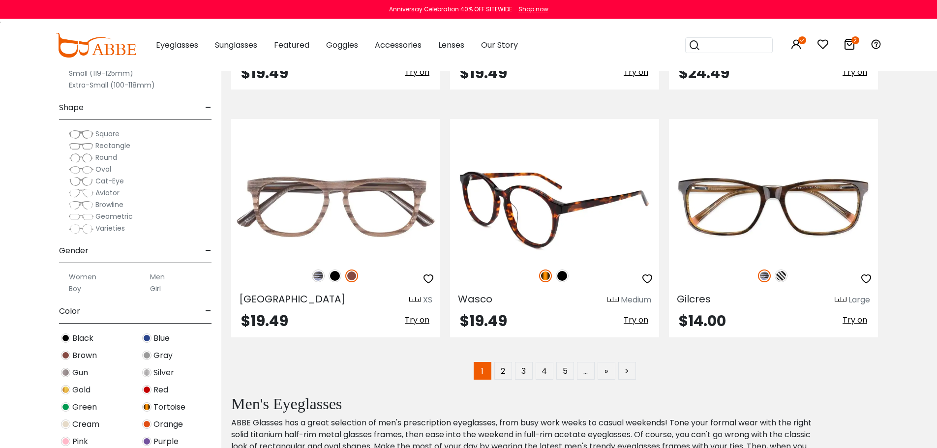
click at [565, 276] on img at bounding box center [562, 275] width 13 height 13
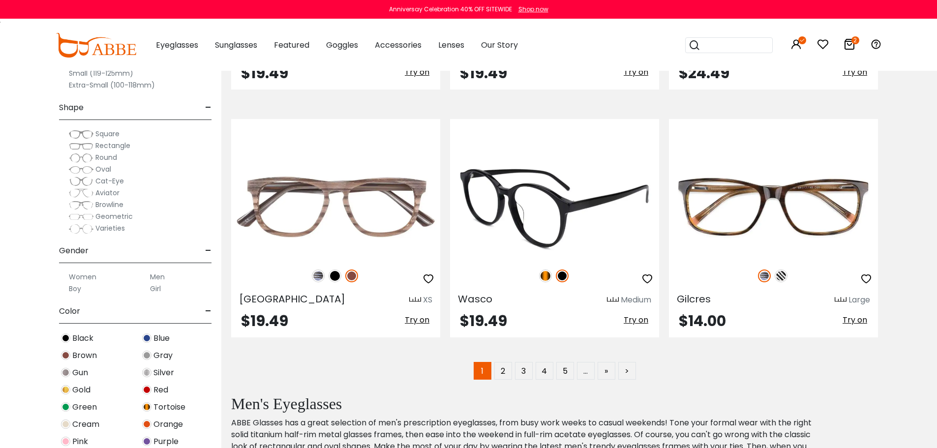
click at [608, 297] on img at bounding box center [613, 300] width 12 height 7
click at [609, 299] on img at bounding box center [613, 300] width 12 height 7
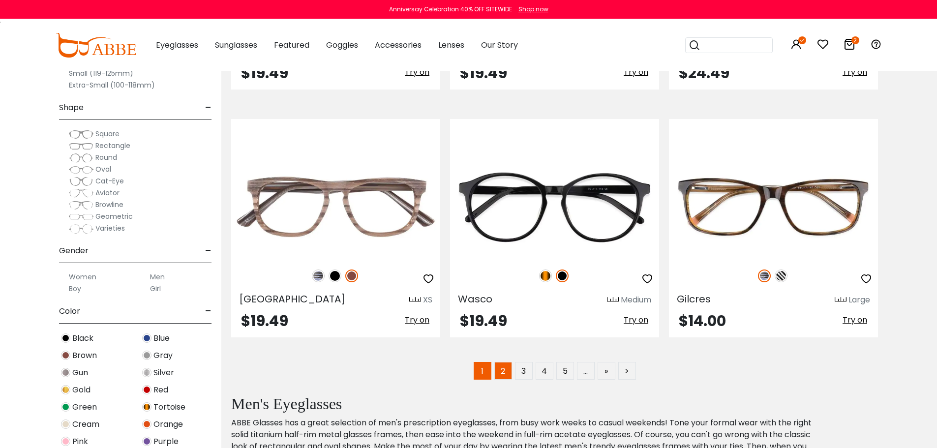
click at [502, 375] on link "2" at bounding box center [503, 371] width 18 height 18
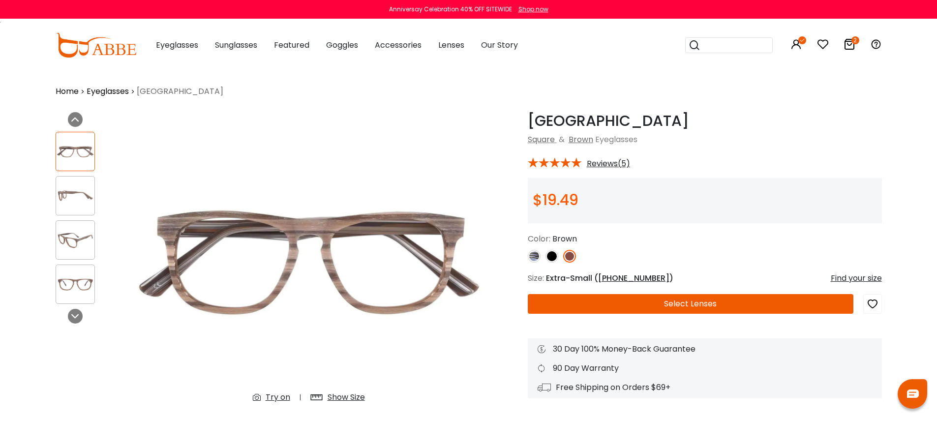
click at [552, 256] on img at bounding box center [551, 256] width 13 height 13
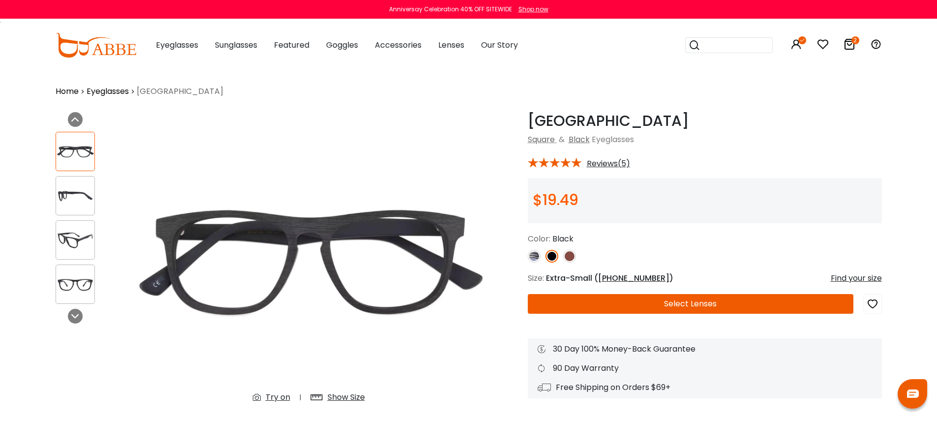
click at [534, 257] on img at bounding box center [534, 256] width 13 height 13
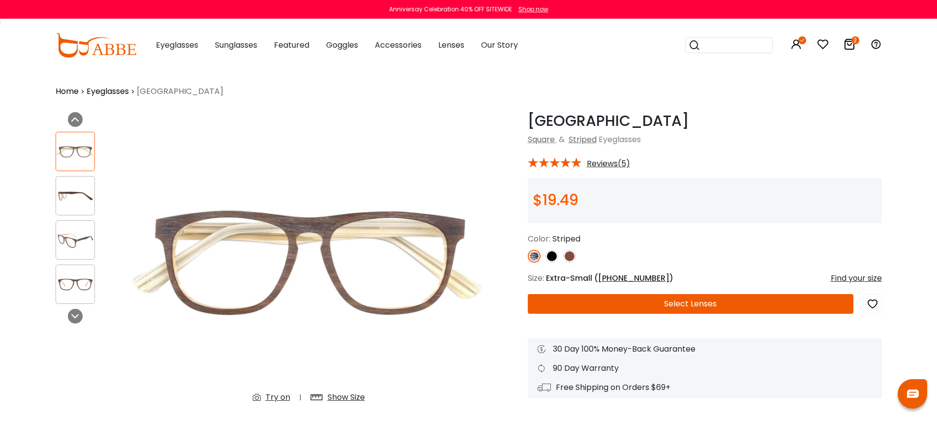
click at [93, 241] on img at bounding box center [75, 240] width 38 height 19
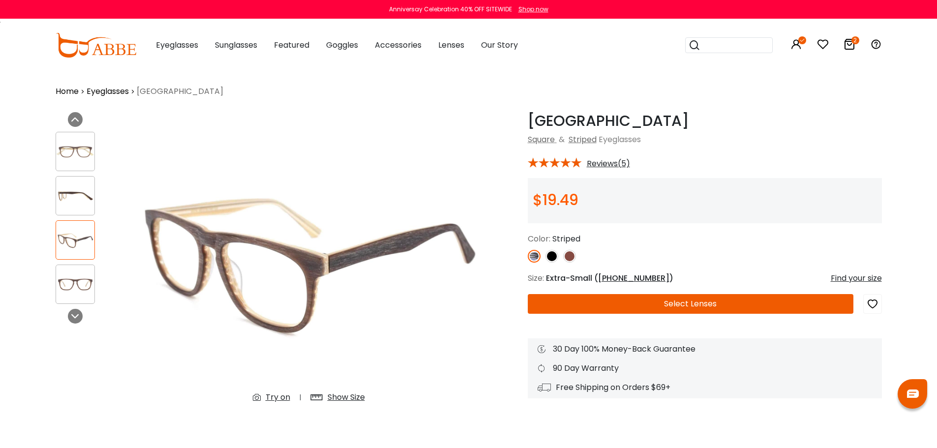
click at [339, 398] on div "Show Size" at bounding box center [345, 397] width 37 height 12
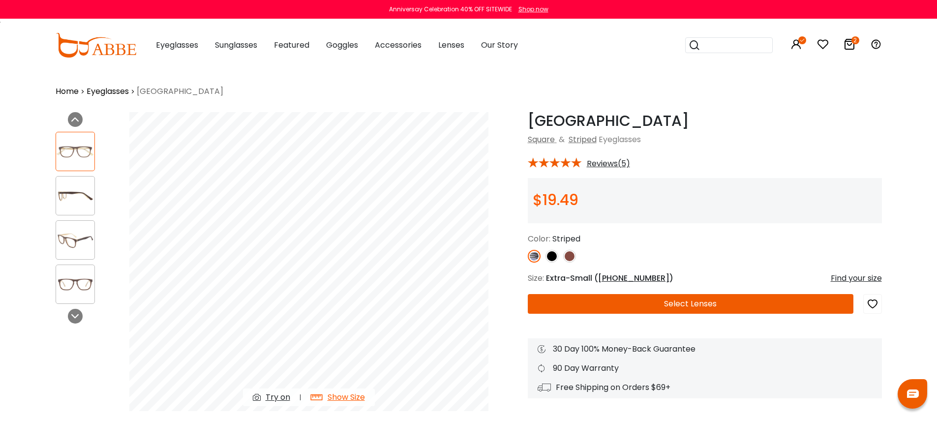
click at [79, 243] on img at bounding box center [75, 240] width 38 height 19
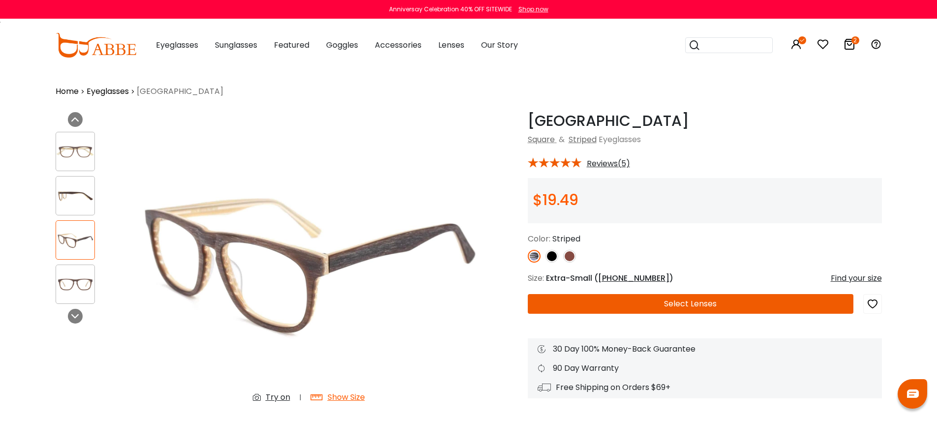
click at [551, 257] on img at bounding box center [551, 256] width 13 height 13
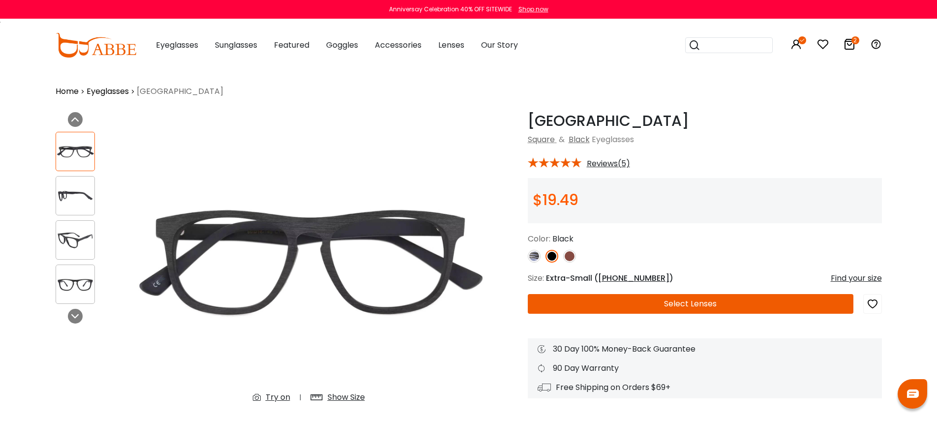
click at [93, 239] on img at bounding box center [75, 240] width 38 height 19
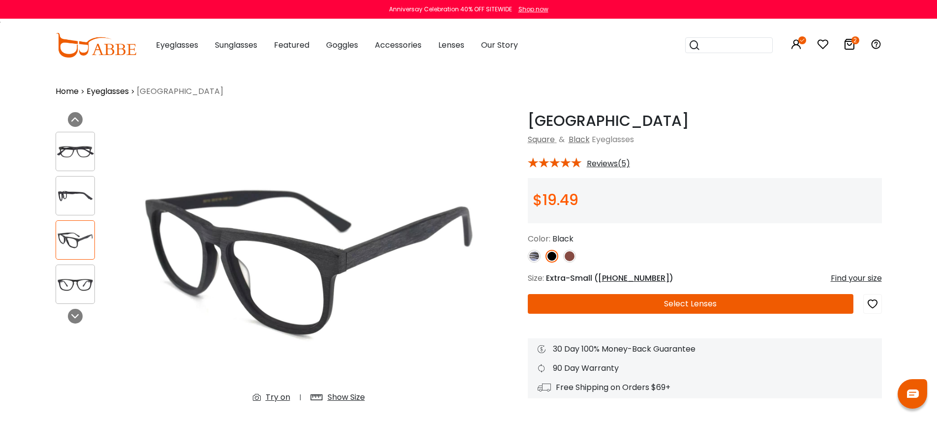
click at [565, 256] on img at bounding box center [569, 256] width 13 height 13
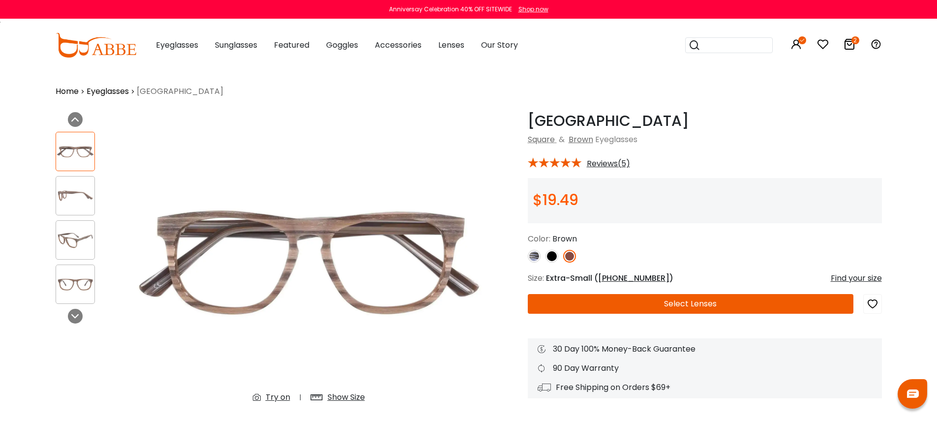
click at [82, 247] on img at bounding box center [75, 240] width 38 height 19
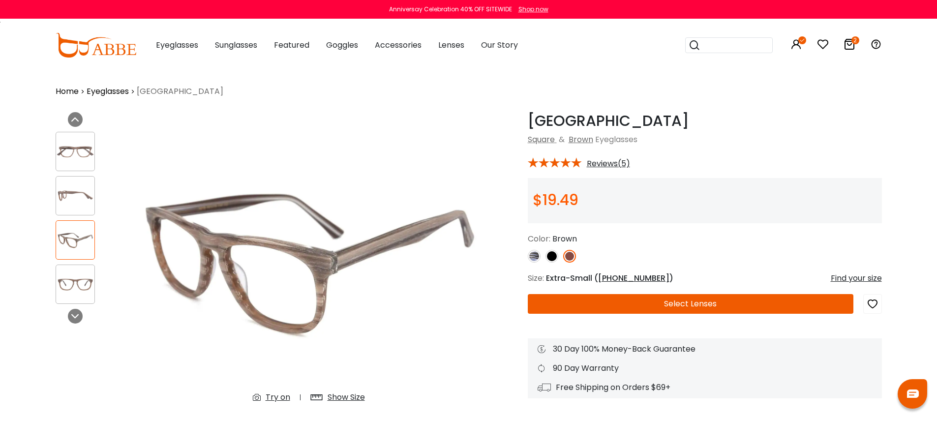
click at [534, 259] on img at bounding box center [534, 256] width 13 height 13
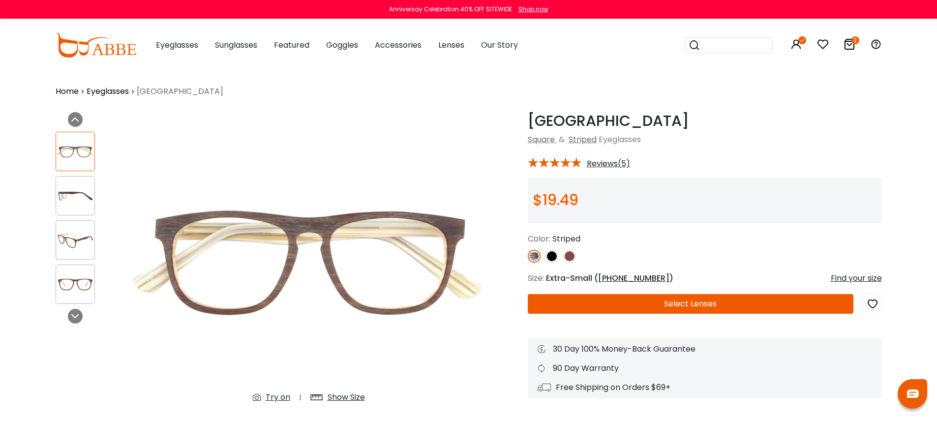
click at [79, 237] on img at bounding box center [75, 240] width 38 height 19
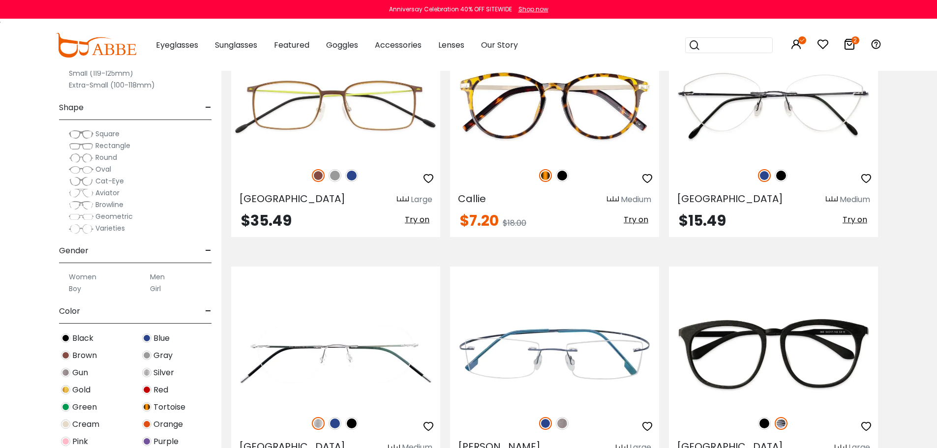
scroll to position [2754, 0]
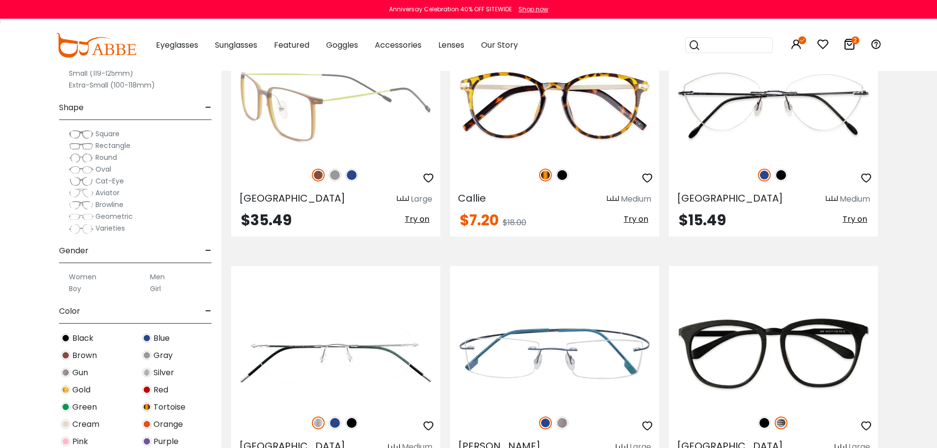
click at [351, 176] on img at bounding box center [351, 175] width 13 height 13
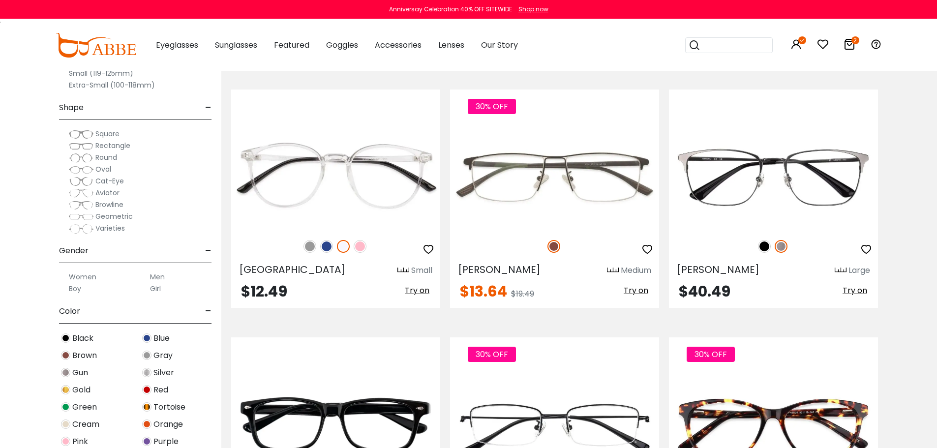
scroll to position [3934, 0]
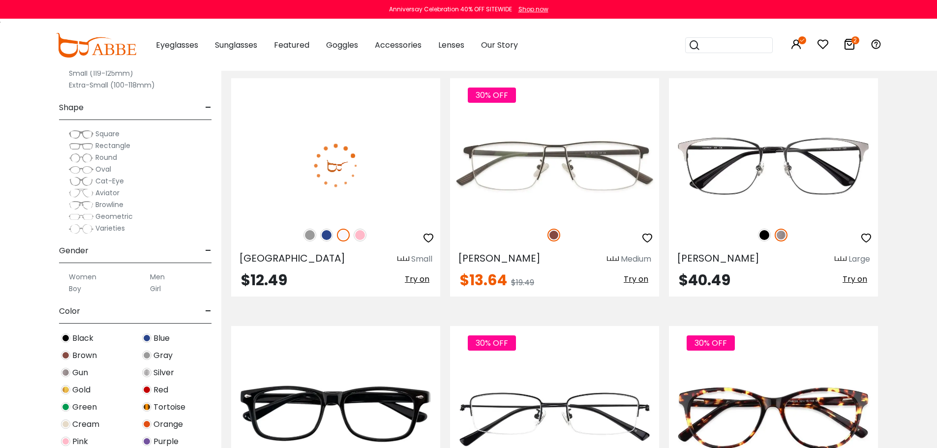
click at [327, 235] on img at bounding box center [326, 235] width 13 height 13
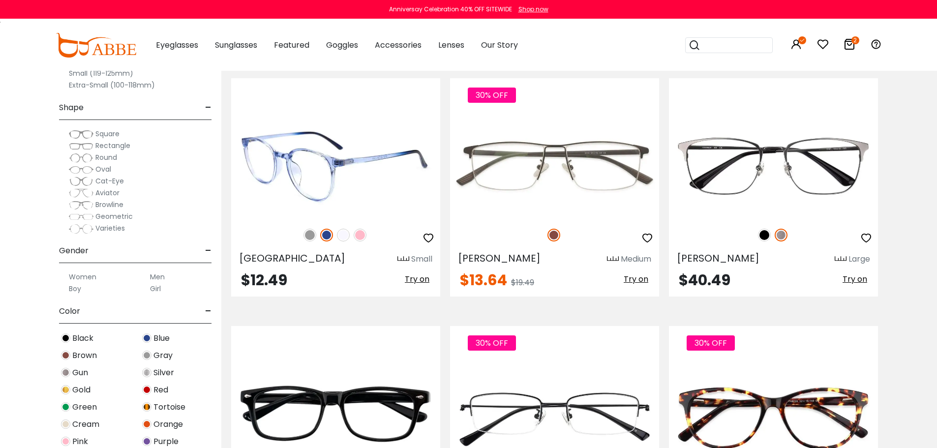
click at [309, 235] on img at bounding box center [309, 235] width 13 height 13
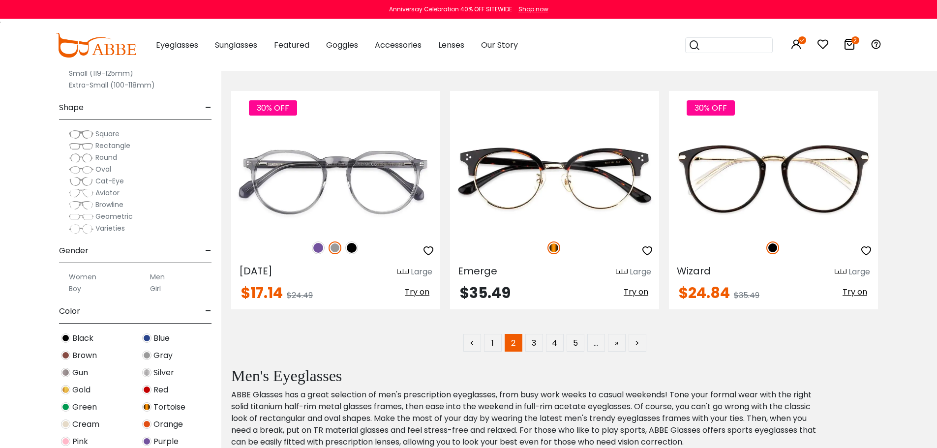
scroll to position [4917, 0]
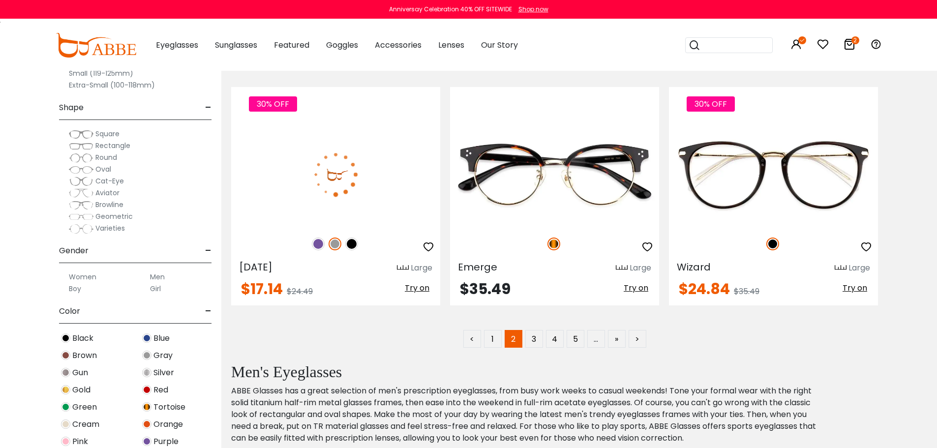
click at [349, 247] on img at bounding box center [351, 244] width 13 height 13
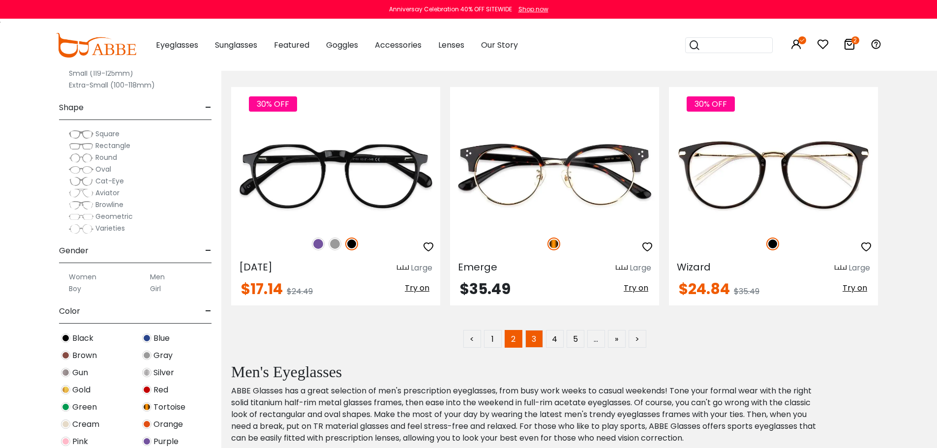
click at [534, 337] on link "3" at bounding box center [534, 339] width 18 height 18
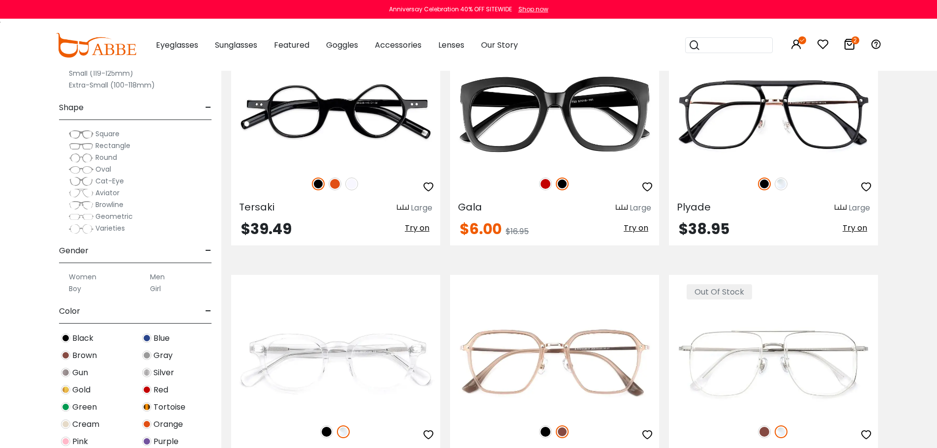
scroll to position [3934, 0]
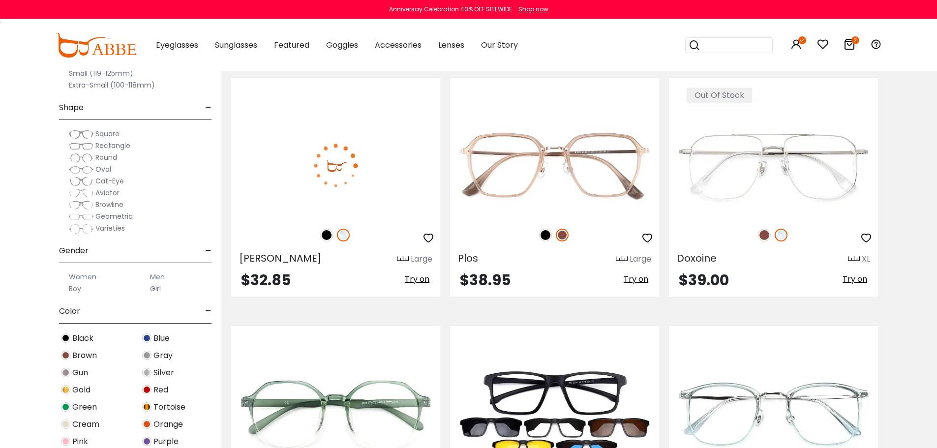
click at [326, 236] on img at bounding box center [326, 235] width 13 height 13
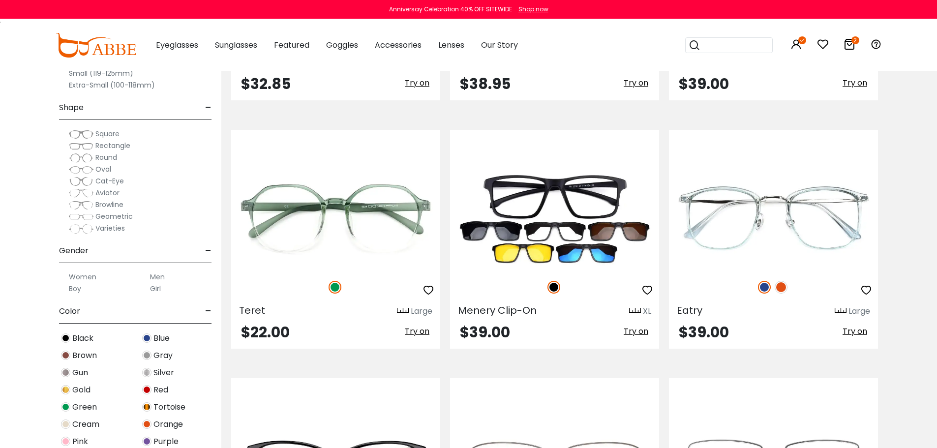
scroll to position [4131, 0]
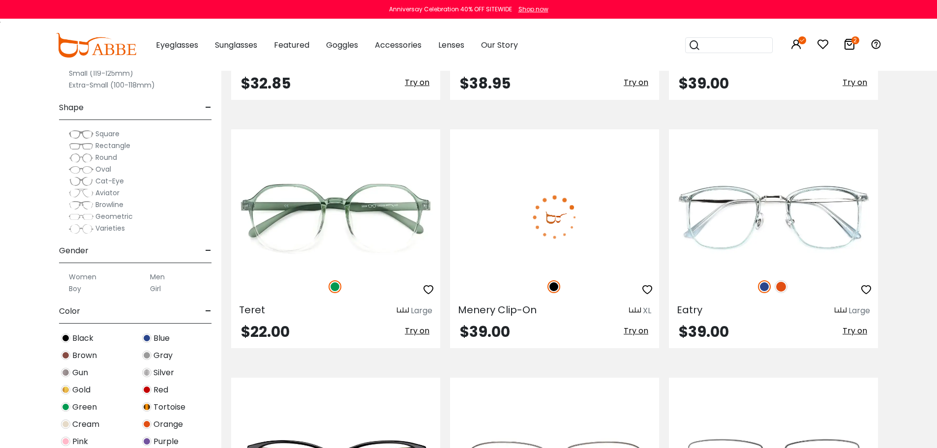
click at [638, 332] on span "Try on" at bounding box center [636, 330] width 25 height 11
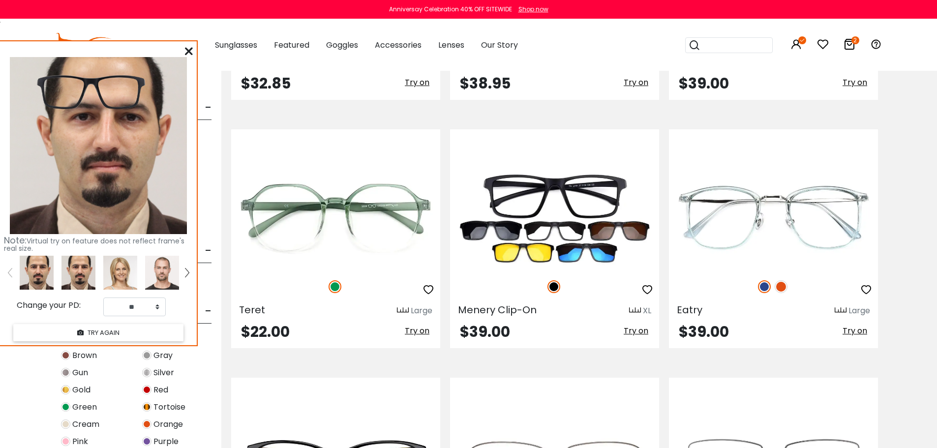
click at [82, 273] on img at bounding box center [78, 273] width 34 height 34
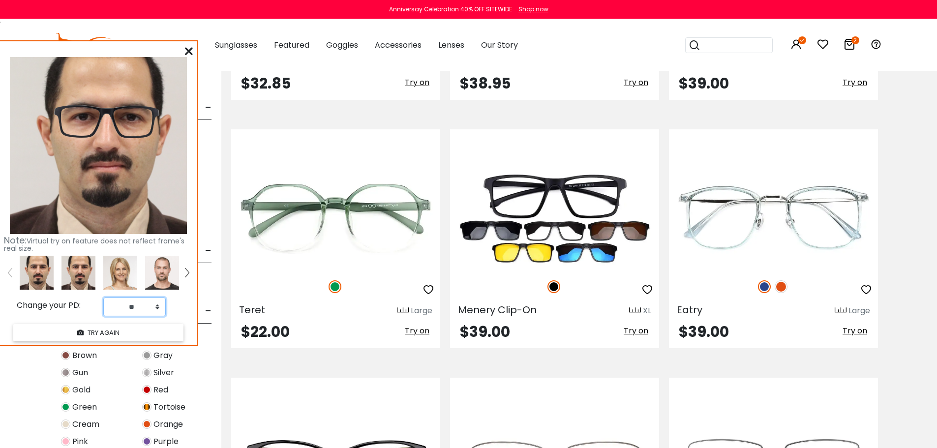
click at [156, 306] on select "** ** ** ** ** ** ** ** ** ** ** ** ** ** ** ** ** ** ** ** ** ** ** ** ** ** *…" at bounding box center [134, 306] width 62 height 19
select select "**"
click at [103, 297] on select "** ** ** ** ** ** ** ** ** ** ** ** ** ** ** ** ** ** ** ** ** ** ** ** ** ** *…" at bounding box center [134, 306] width 62 height 19
click at [191, 49] on icon at bounding box center [189, 51] width 8 height 8
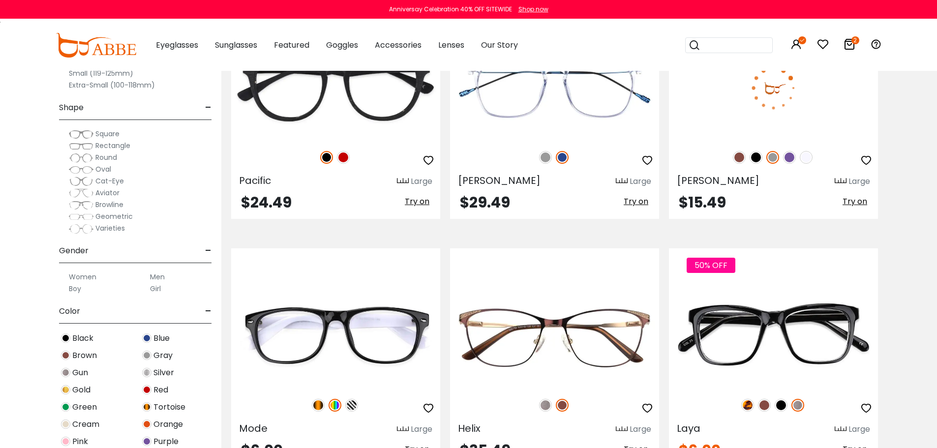
scroll to position [0, 0]
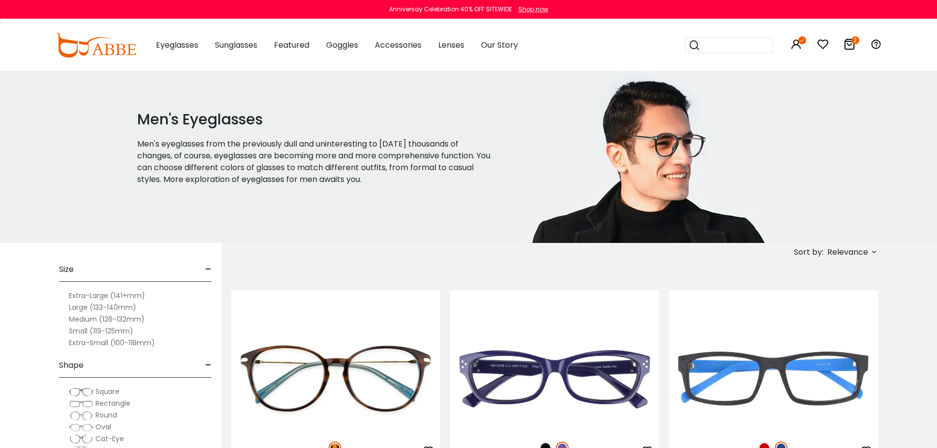
click at [847, 250] on span "Relevance" at bounding box center [847, 252] width 41 height 18
click at [853, 316] on label "Prices Low To High" at bounding box center [837, 316] width 71 height 12
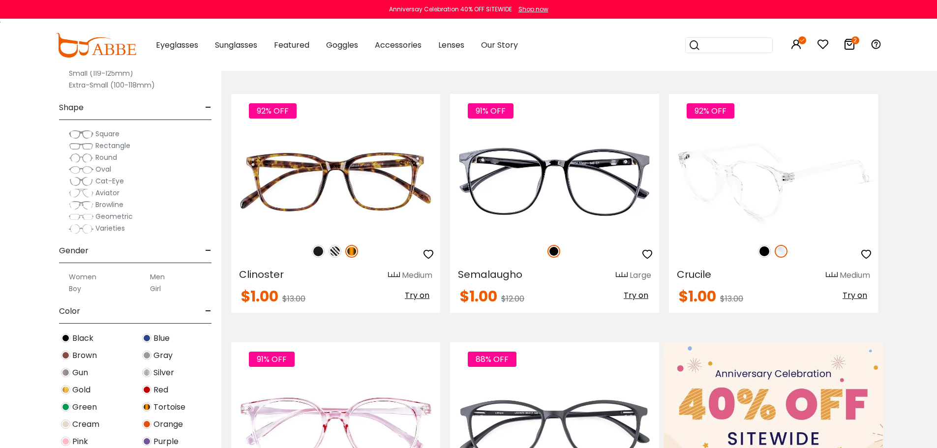
click at [763, 253] on img at bounding box center [764, 251] width 13 height 13
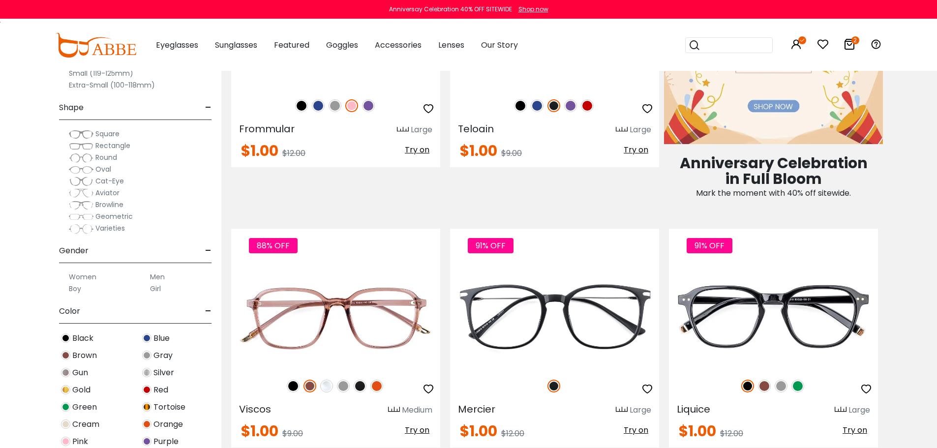
scroll to position [787, 0]
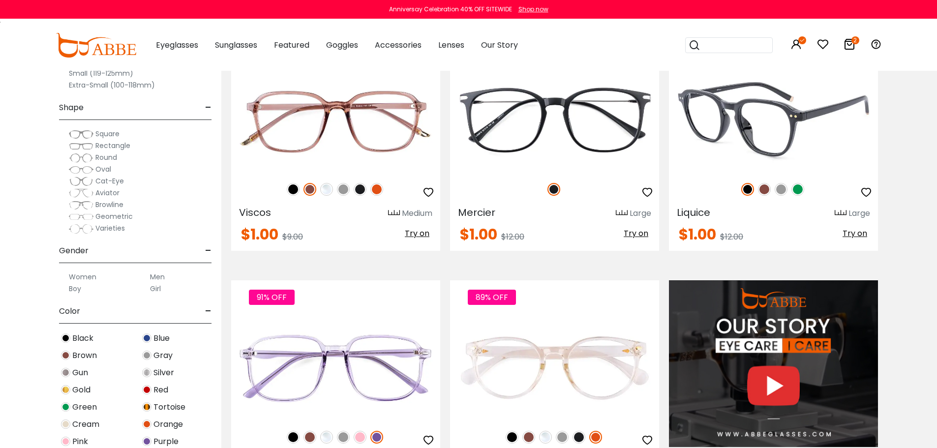
drag, startPoint x: 647, startPoint y: 190, endPoint x: 710, endPoint y: 179, distance: 64.3
click at [647, 190] on icon "button" at bounding box center [647, 192] width 12 height 12
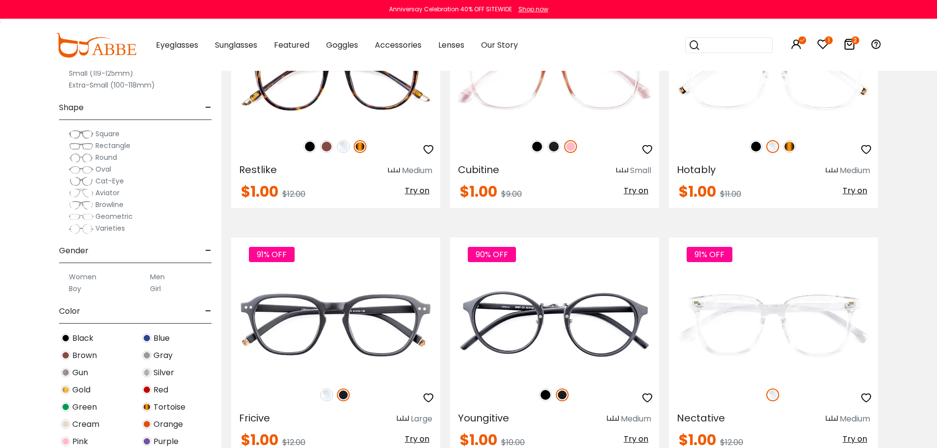
scroll to position [1377, 0]
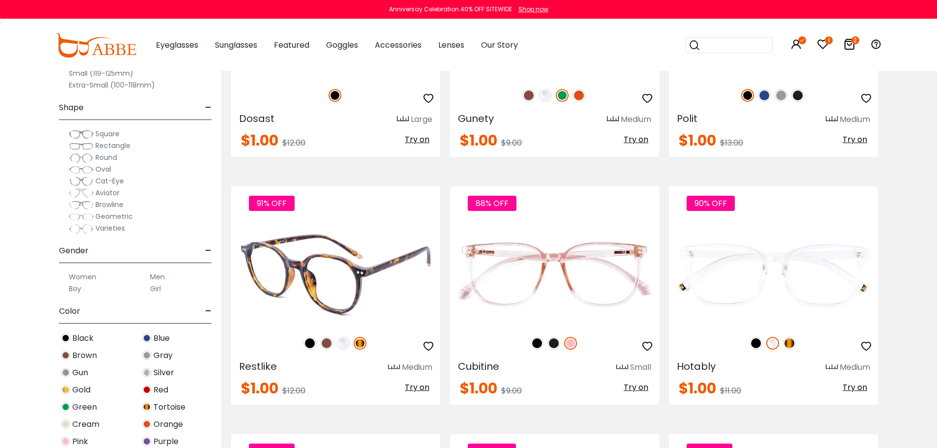
click at [308, 346] on img at bounding box center [309, 343] width 13 height 13
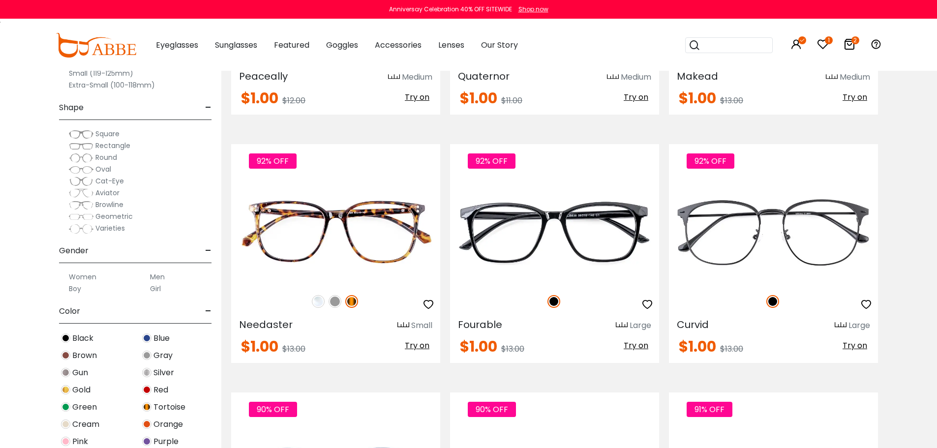
scroll to position [2164, 0]
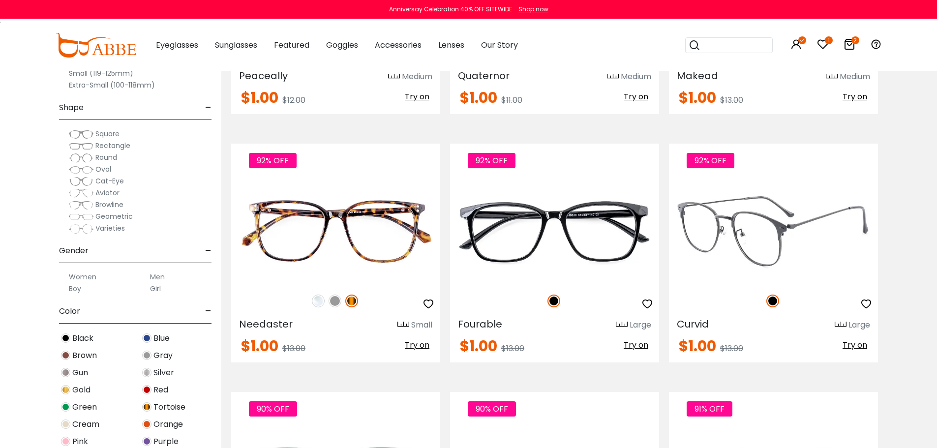
click at [857, 342] on span "Try on" at bounding box center [854, 344] width 25 height 11
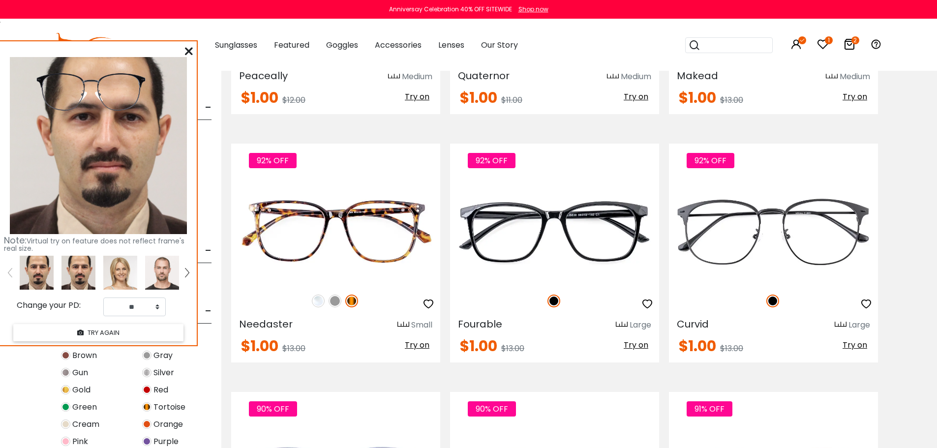
click at [81, 276] on img at bounding box center [78, 273] width 34 height 34
click at [159, 309] on select "** ** ** ** ** ** ** ** ** ** ** ** ** ** ** ** ** ** ** ** ** ** ** ** ** ** *…" at bounding box center [134, 306] width 62 height 19
select select "**"
click at [103, 297] on select "** ** ** ** ** ** ** ** ** ** ** ** ** ** ** ** ** ** ** ** ** ** ** ** ** ** *…" at bounding box center [134, 306] width 62 height 19
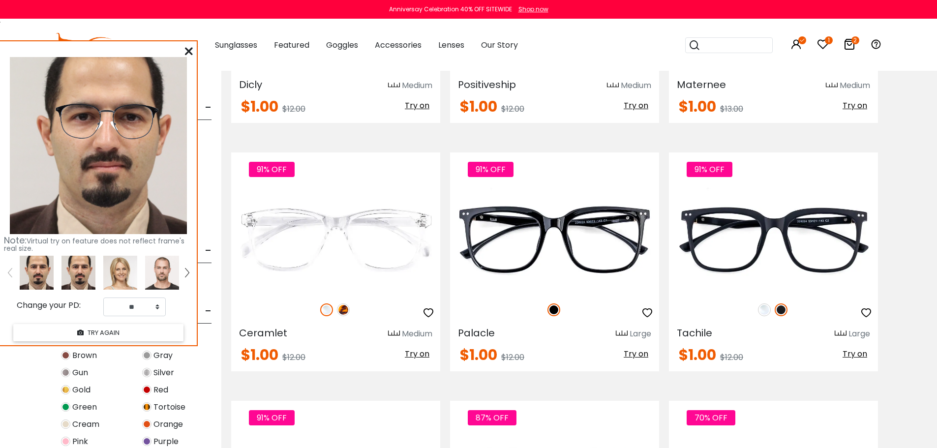
scroll to position [3344, 0]
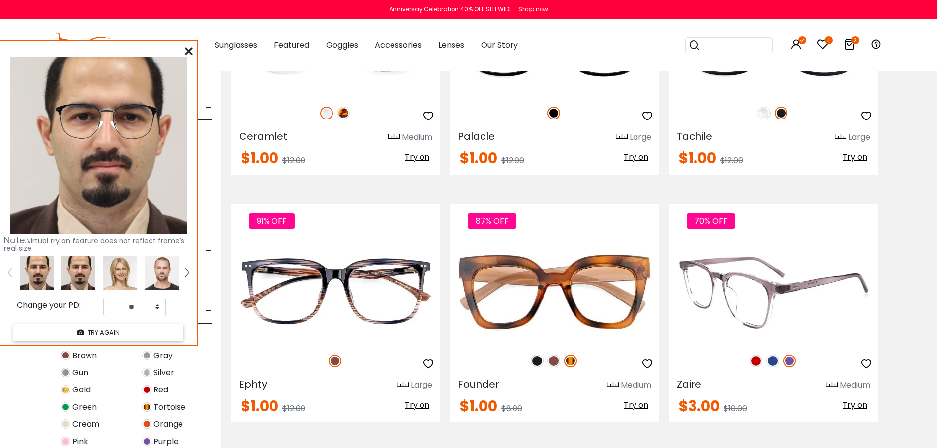
click at [774, 363] on img at bounding box center [772, 361] width 13 height 13
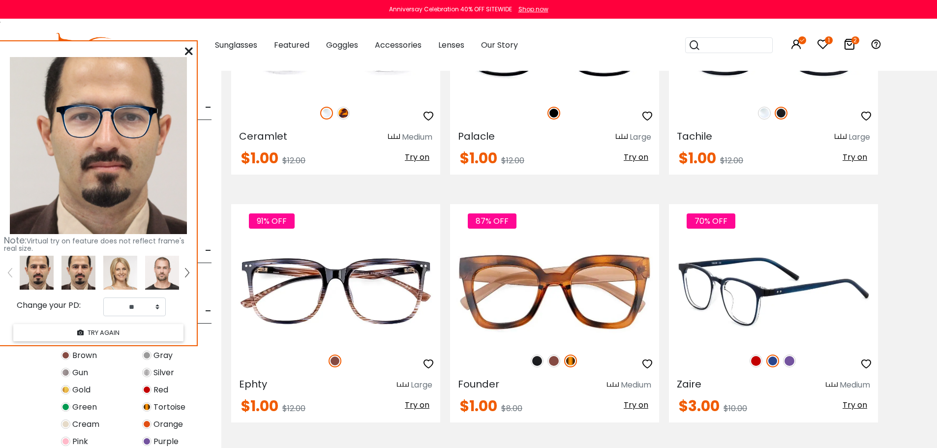
click at [858, 403] on span "Try on" at bounding box center [854, 404] width 25 height 11
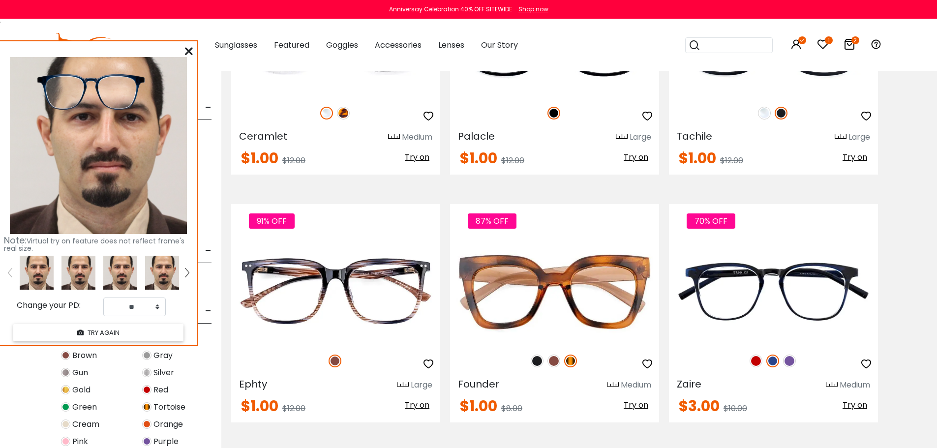
click at [85, 274] on img at bounding box center [78, 273] width 34 height 34
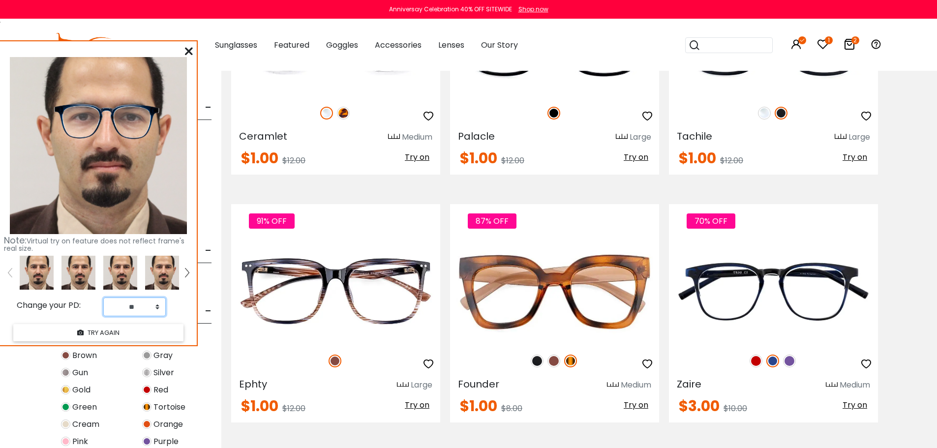
click at [151, 308] on select "** ** ** ** ** ** ** ** ** ** ** ** ** ** ** ** ** ** ** ** ** ** ** ** ** ** *…" at bounding box center [134, 306] width 62 height 19
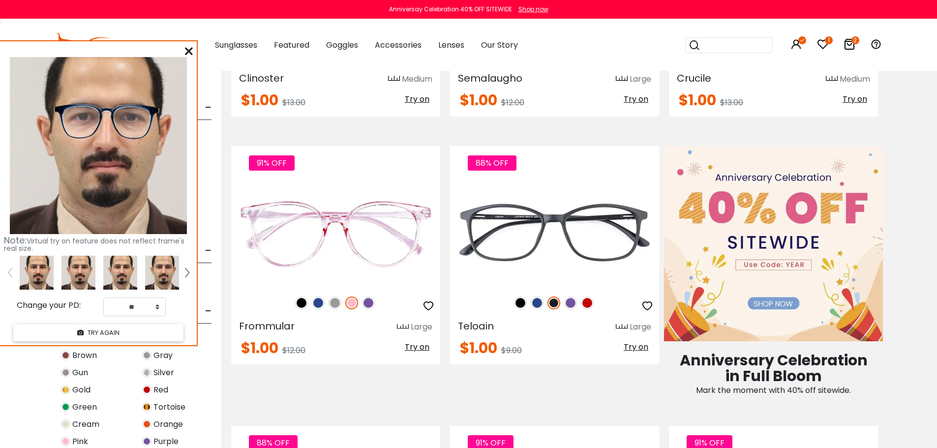
scroll to position [393, 0]
click at [190, 49] on icon at bounding box center [189, 51] width 8 height 8
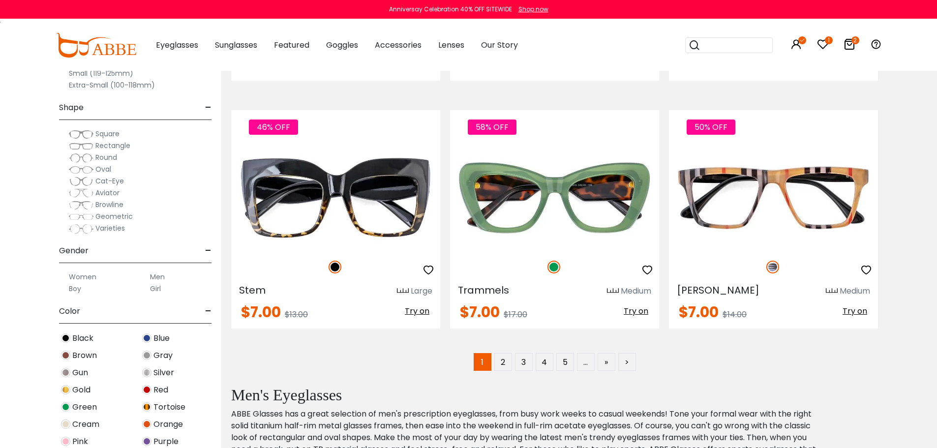
scroll to position [5114, 0]
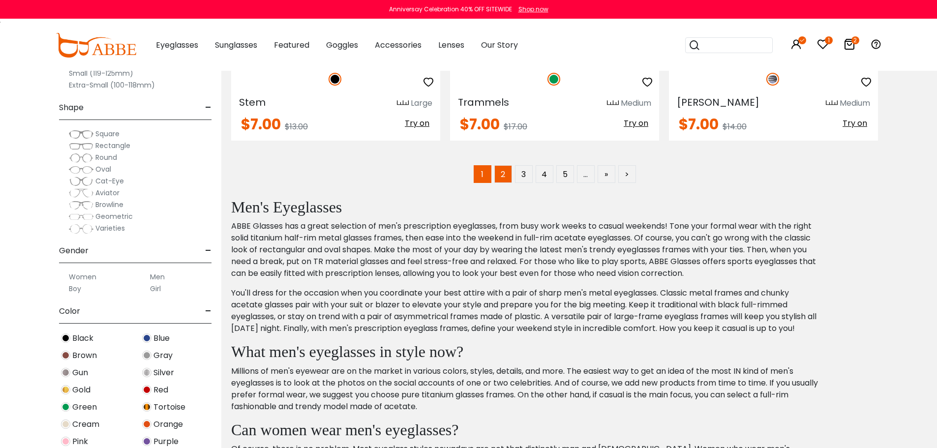
click at [504, 178] on link "2" at bounding box center [503, 174] width 18 height 18
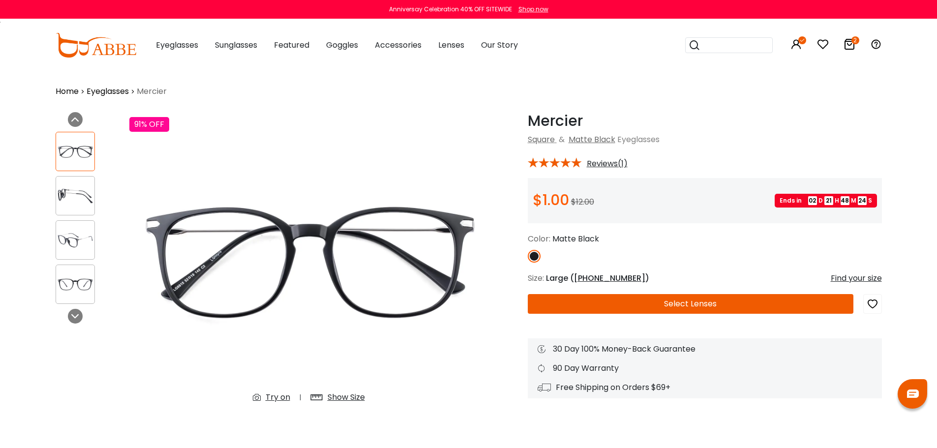
click at [339, 394] on div "Show Size" at bounding box center [345, 397] width 37 height 12
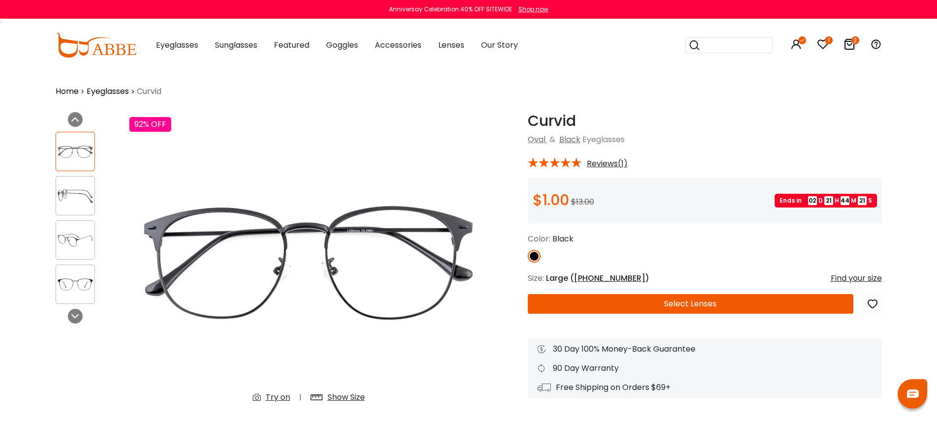
click at [345, 398] on div "Show Size" at bounding box center [345, 397] width 37 height 12
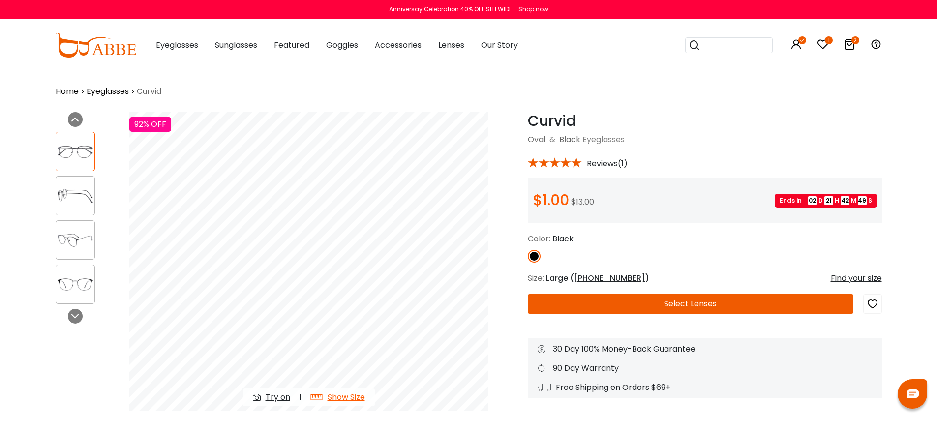
click at [718, 306] on button "Select Lenses" at bounding box center [691, 304] width 326 height 20
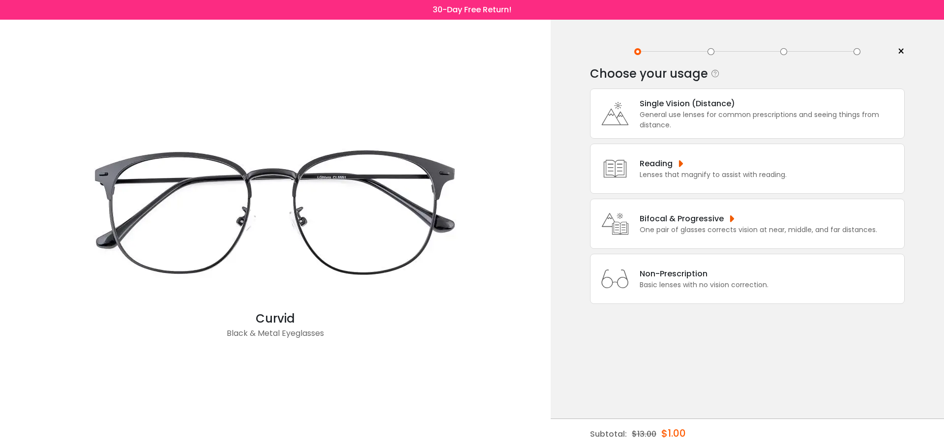
click at [664, 123] on div "General use lenses for common prescriptions and seeing things from distance." at bounding box center [770, 120] width 260 height 21
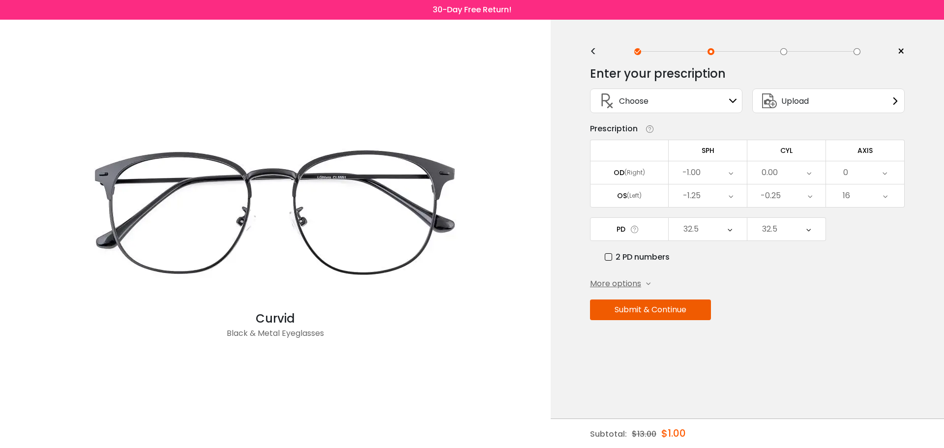
click at [680, 306] on button "Submit & Continue" at bounding box center [650, 309] width 121 height 21
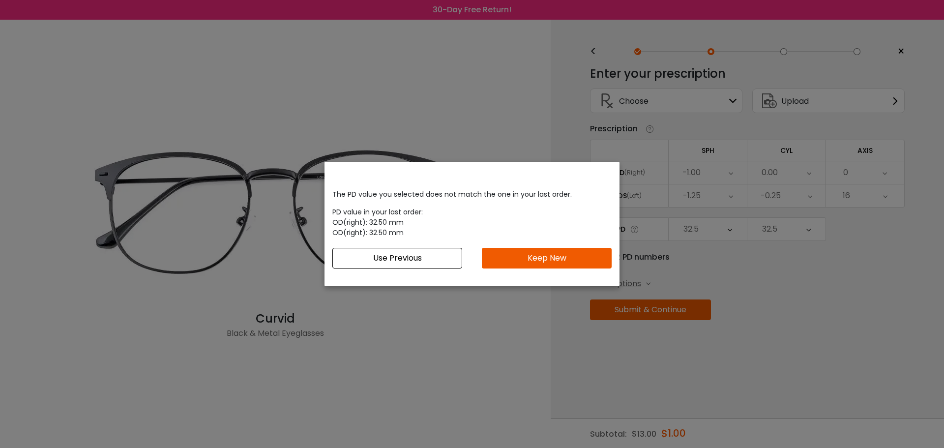
click at [416, 264] on button "Use Previous" at bounding box center [397, 258] width 130 height 21
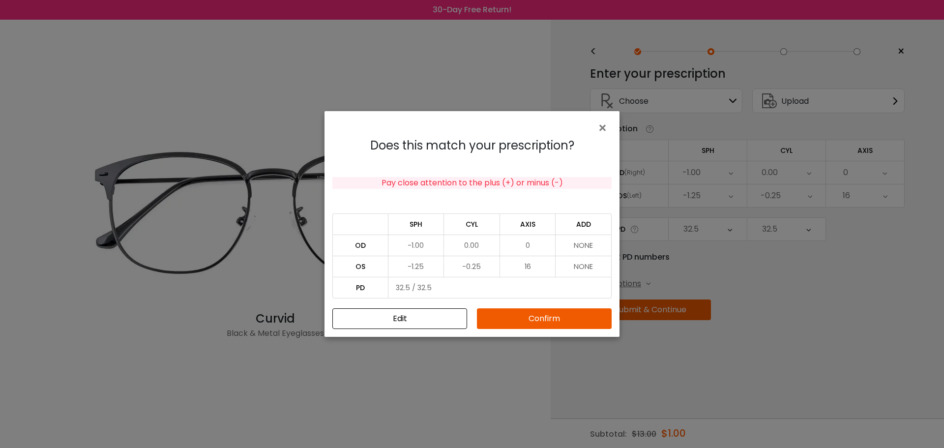
click at [518, 317] on button "Confirm" at bounding box center [544, 318] width 135 height 21
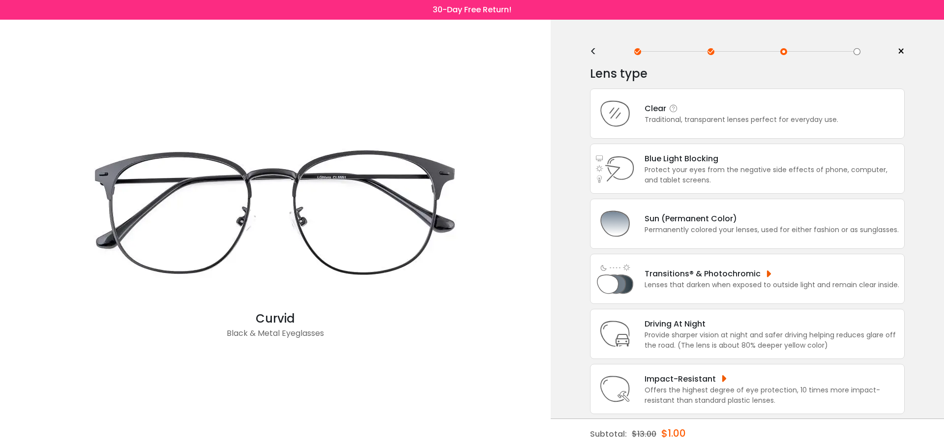
click at [625, 119] on icon at bounding box center [614, 113] width 39 height 39
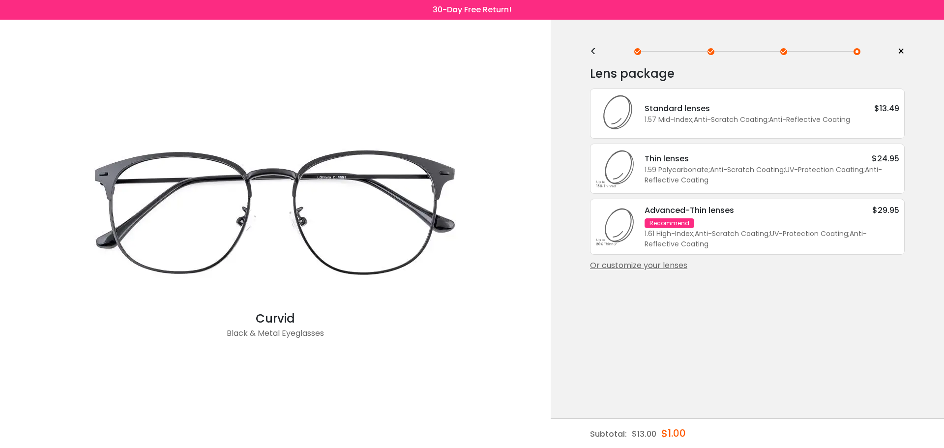
click at [639, 129] on div "Standard lenses $13.49 1.57 Mid-Index ; Anti-Scratch Coating ; Anti-Reflective …" at bounding box center [747, 114] width 315 height 50
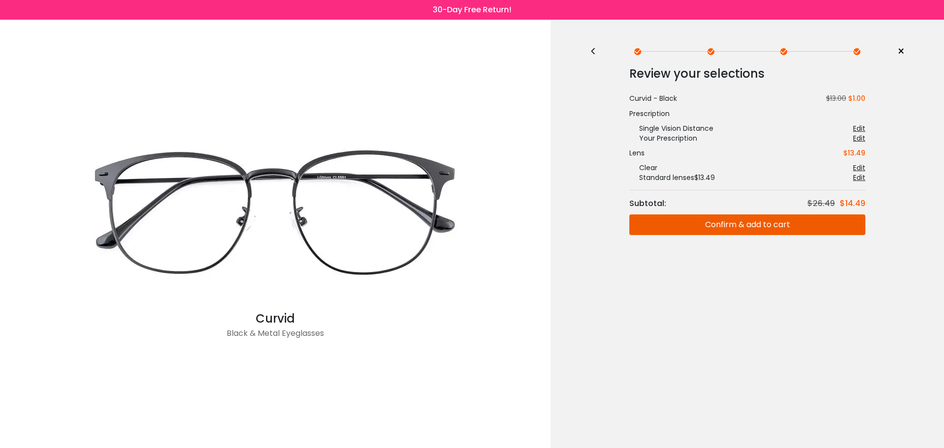
click at [592, 53] on div "<" at bounding box center [597, 52] width 15 height 8
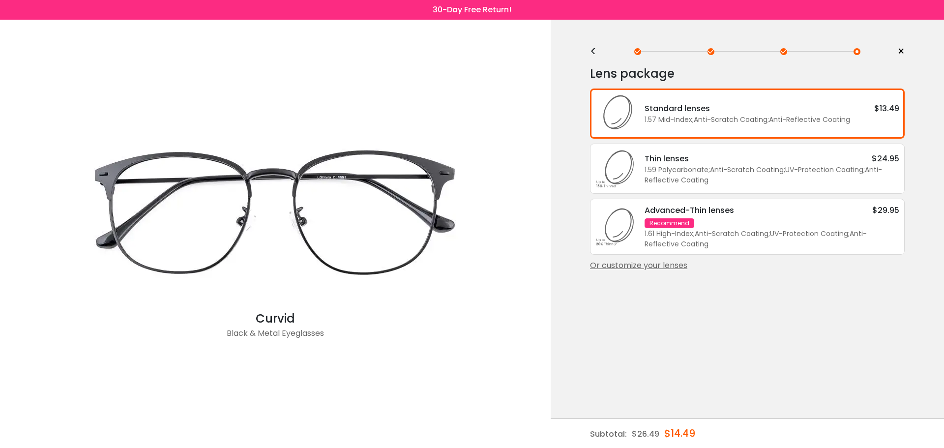
click at [657, 263] on div "Or customize your lenses" at bounding box center [747, 266] width 315 height 12
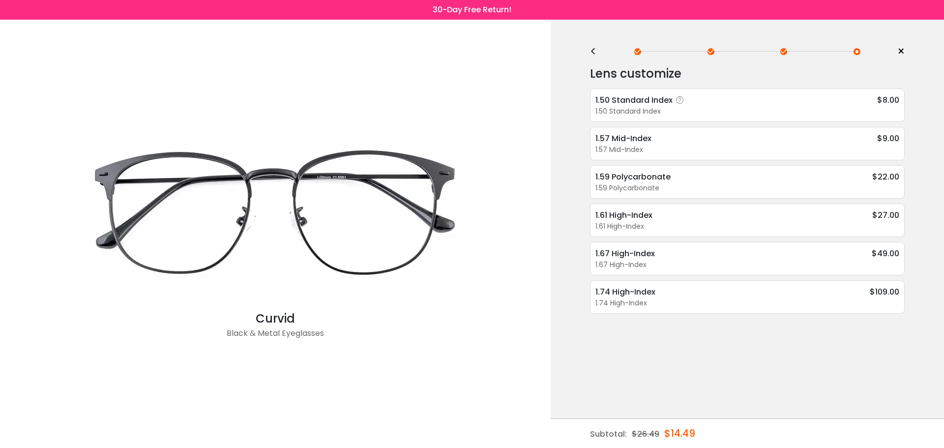
click at [723, 103] on div "1.50 Standard Index $8.00" at bounding box center [747, 100] width 304 height 12
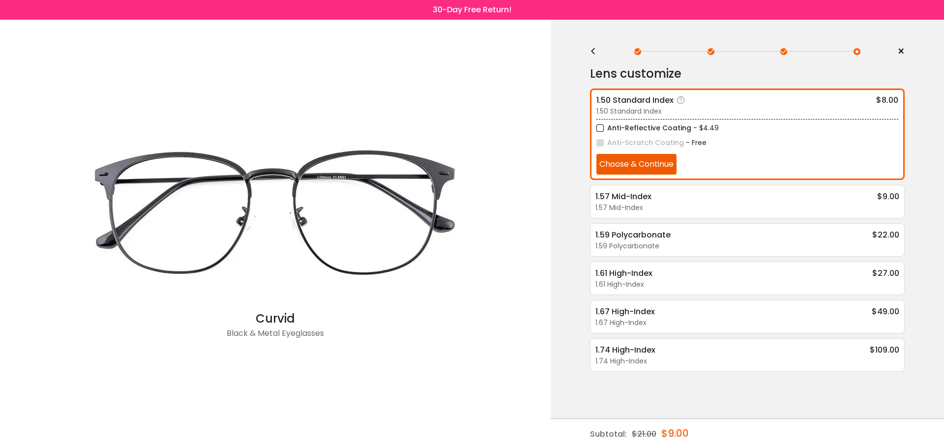
click at [657, 155] on button "Choose & Continue" at bounding box center [636, 164] width 80 height 21
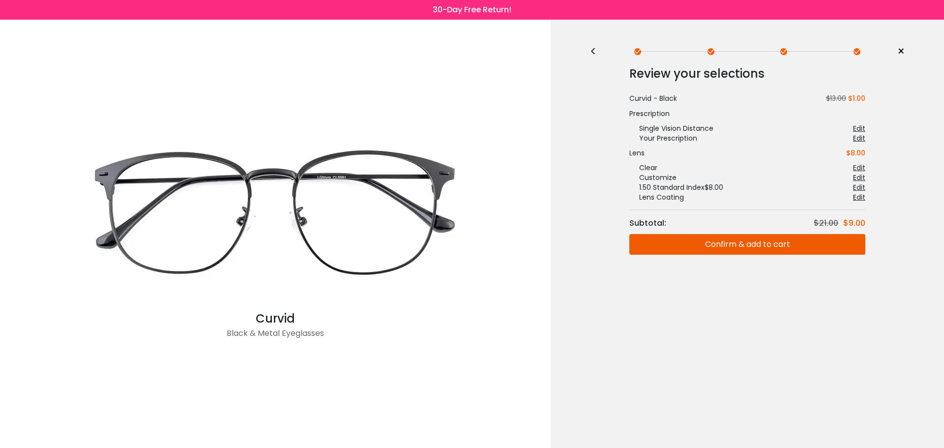
click at [809, 239] on button "Confirm & add to cart" at bounding box center [747, 244] width 236 height 21
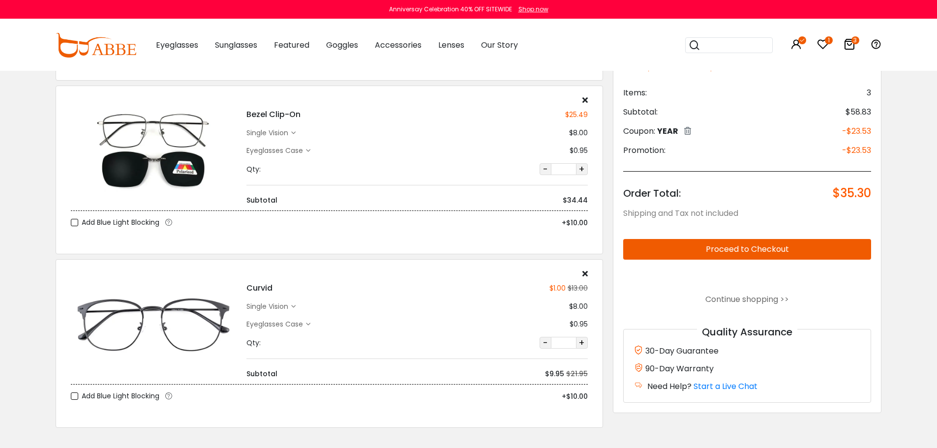
scroll to position [197, 0]
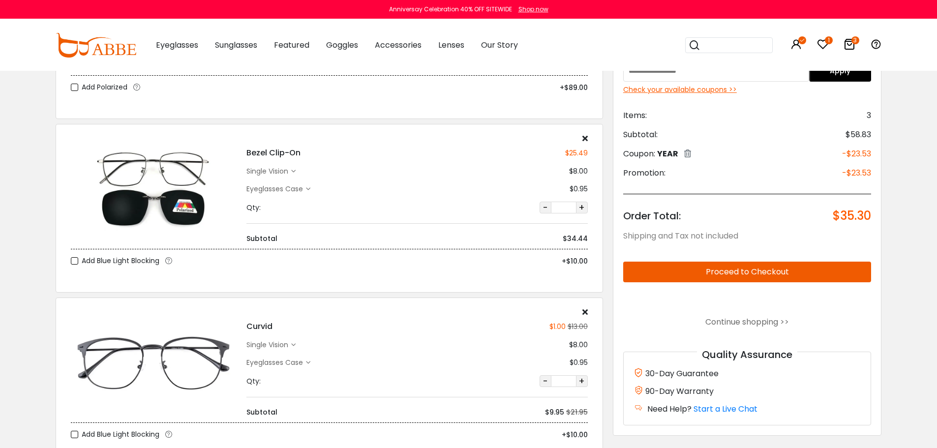
click at [585, 313] on icon at bounding box center [584, 312] width 5 height 8
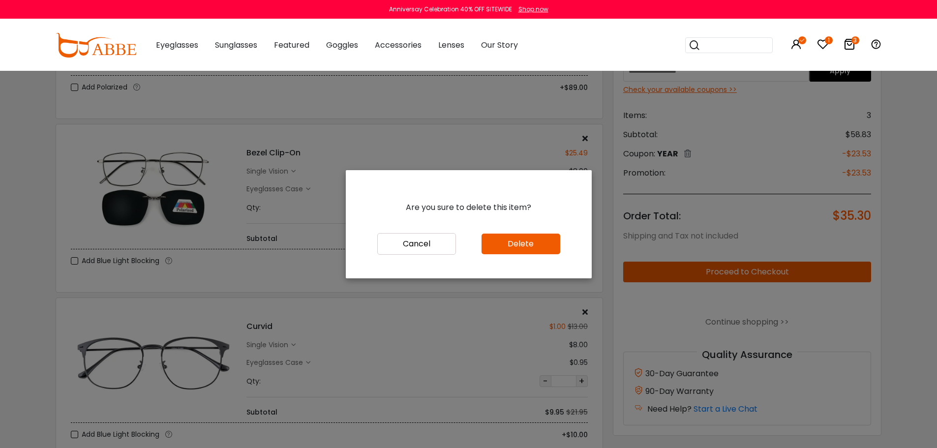
click at [540, 244] on button "Delete" at bounding box center [520, 244] width 79 height 21
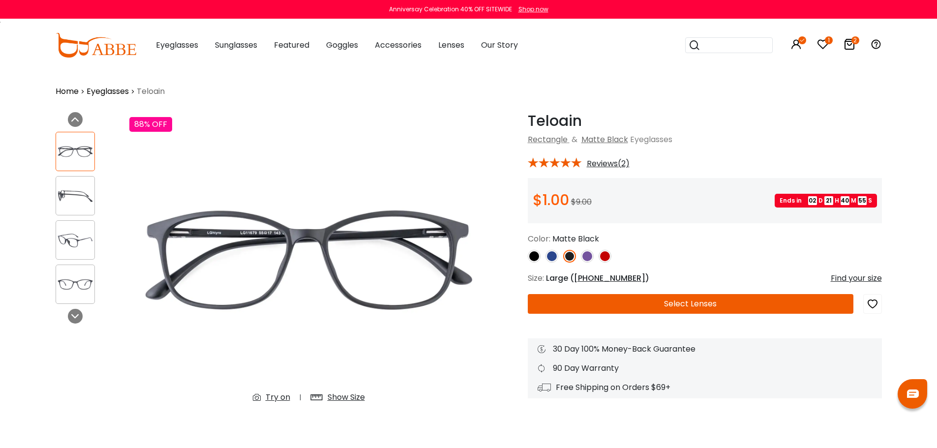
click at [344, 397] on div "Show Size" at bounding box center [345, 397] width 37 height 12
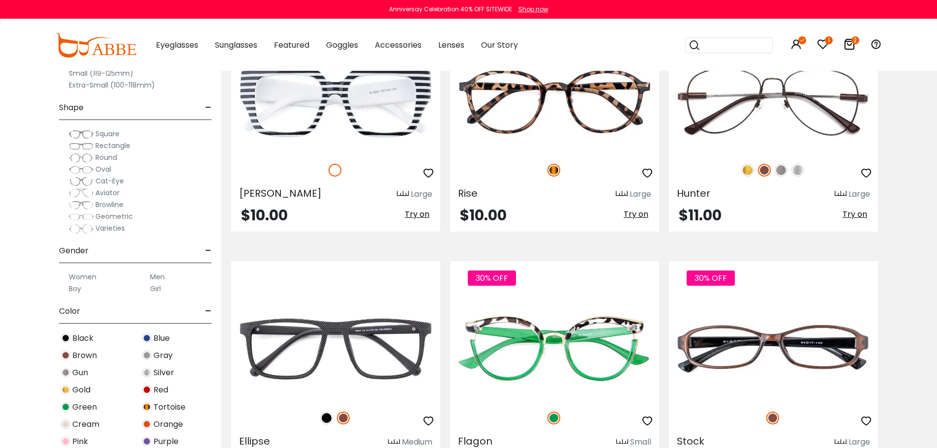
scroll to position [1770, 0]
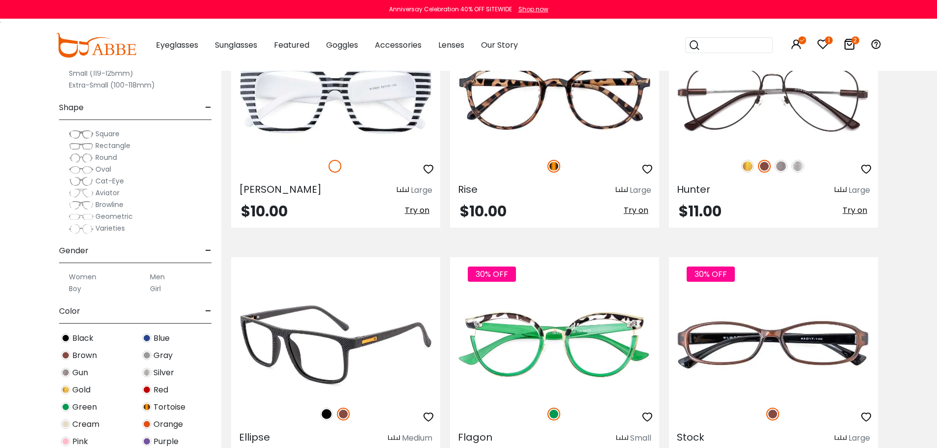
click at [326, 413] on img at bounding box center [326, 414] width 13 height 13
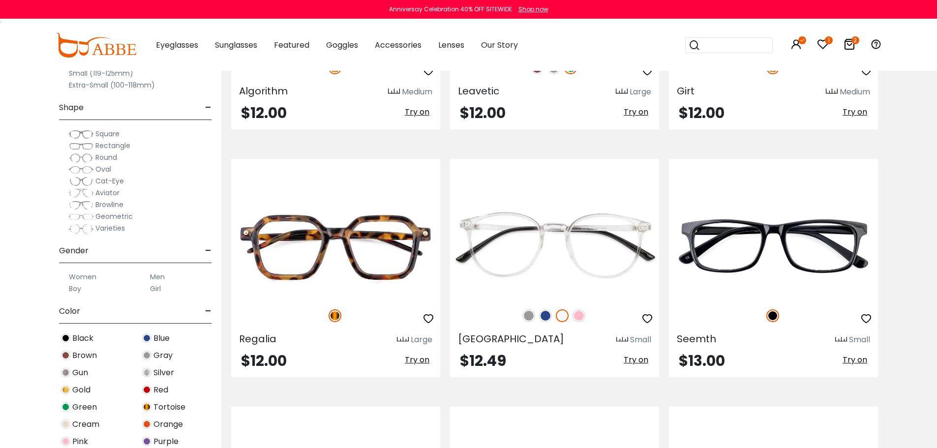
scroll to position [2368, 0]
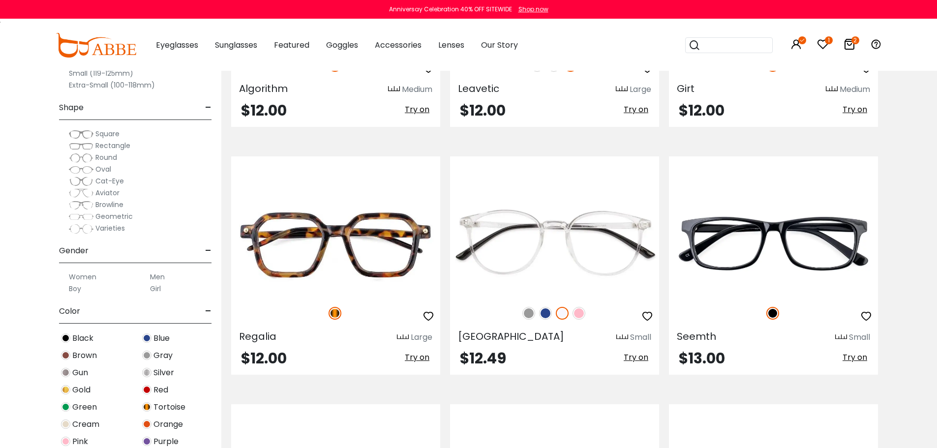
drag, startPoint x: 914, startPoint y: 178, endPoint x: 911, endPoint y: 186, distance: 8.7
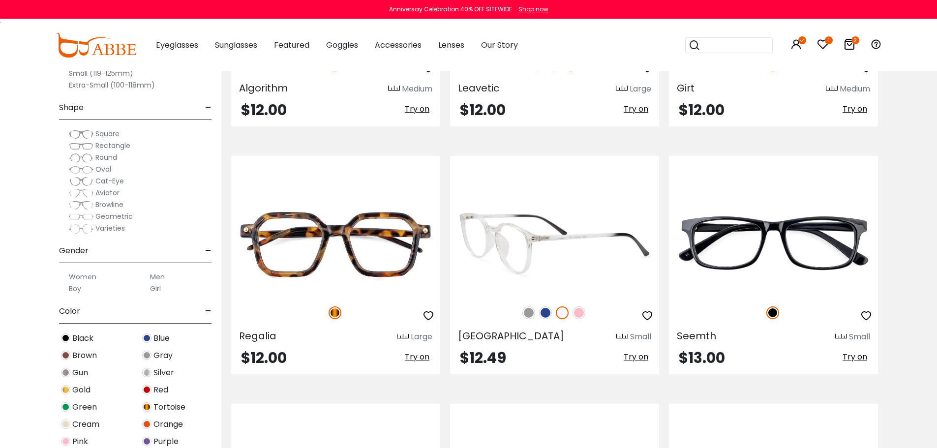
click at [544, 315] on img at bounding box center [545, 312] width 13 height 13
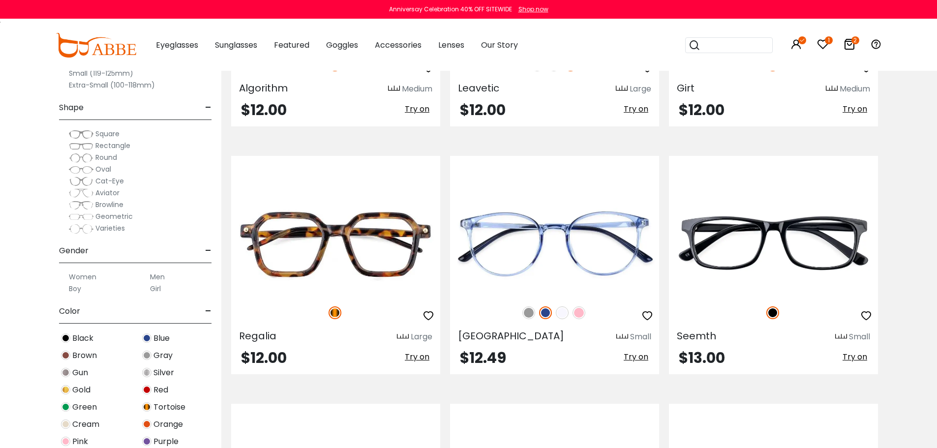
click at [594, 142] on div "Machel Small $7.23 Try on XL" at bounding box center [554, 389] width 656 height 4962
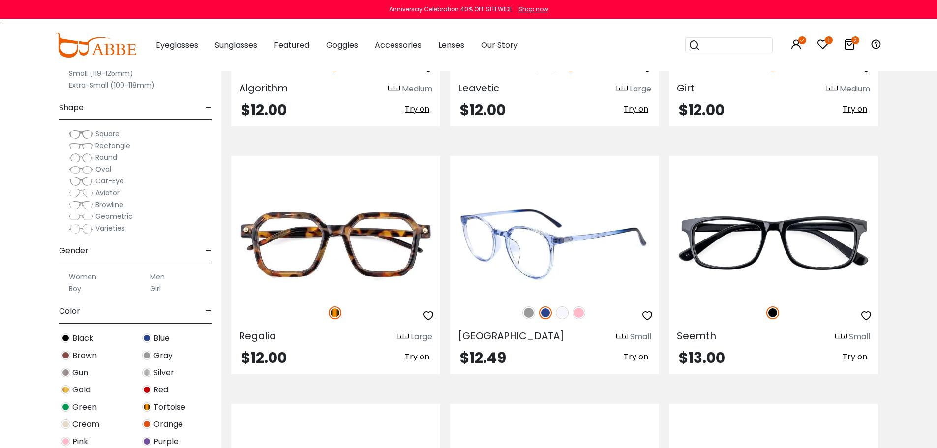
click at [530, 314] on img at bounding box center [528, 312] width 13 height 13
click at [545, 313] on img at bounding box center [545, 312] width 13 height 13
click at [560, 317] on img at bounding box center [562, 312] width 13 height 13
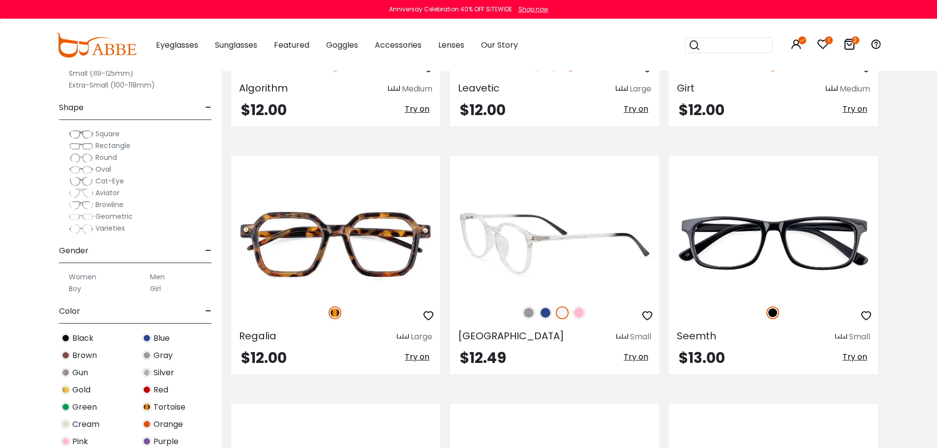
click at [575, 317] on img at bounding box center [578, 312] width 13 height 13
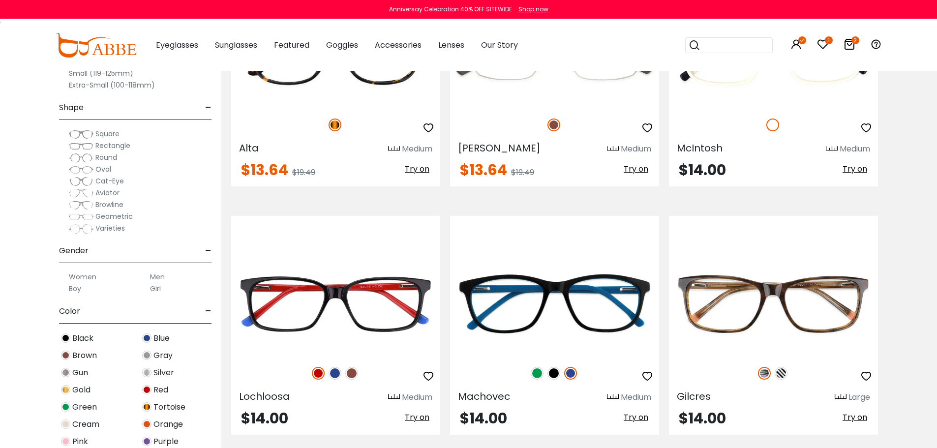
scroll to position [3745, 0]
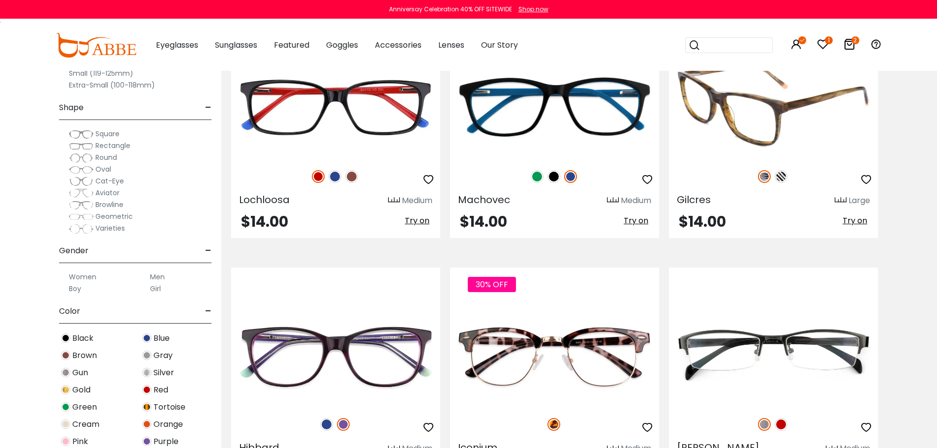
click at [780, 179] on img at bounding box center [780, 176] width 13 height 13
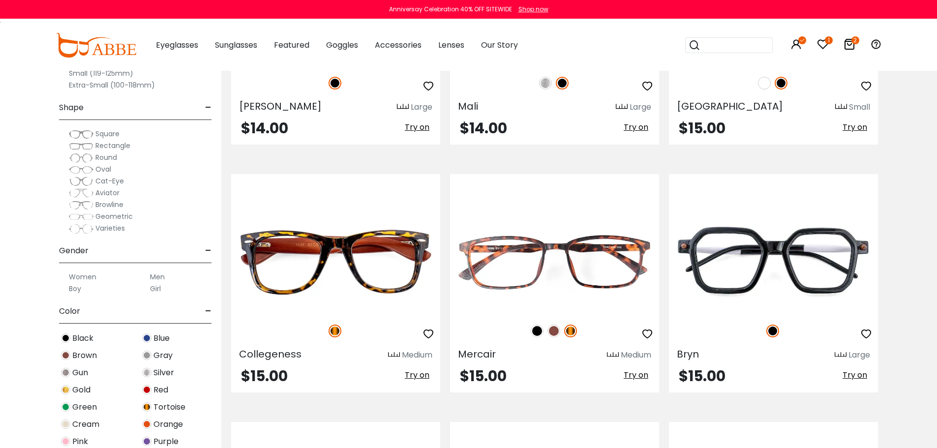
scroll to position [4335, 0]
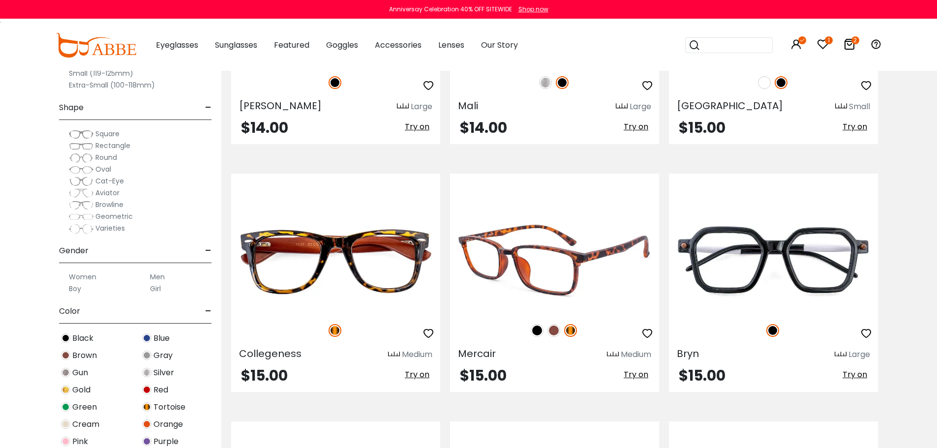
click at [531, 329] on img at bounding box center [537, 330] width 13 height 13
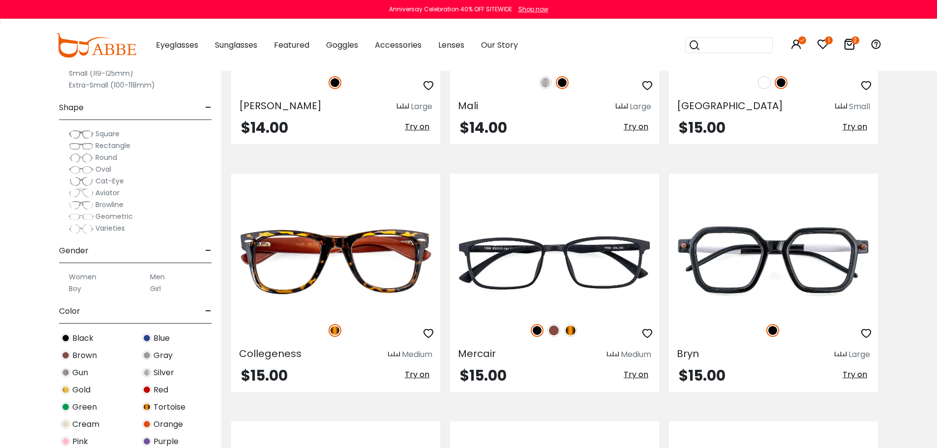
scroll to position [4531, 0]
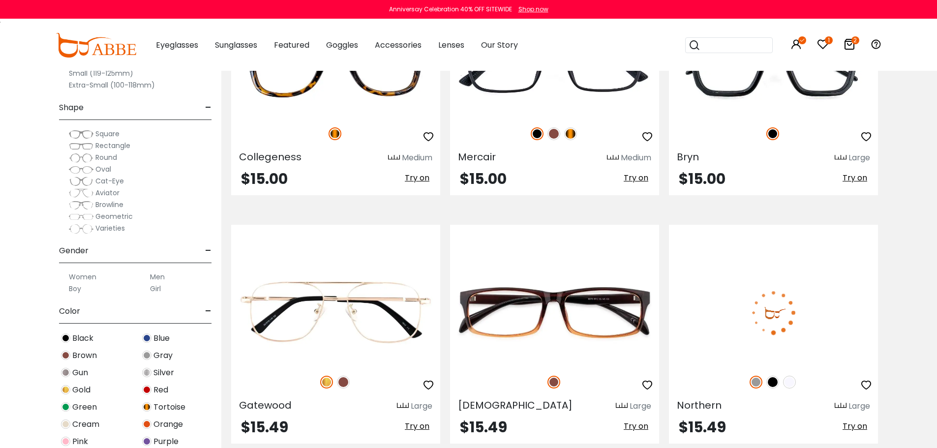
click at [768, 385] on img at bounding box center [772, 382] width 13 height 13
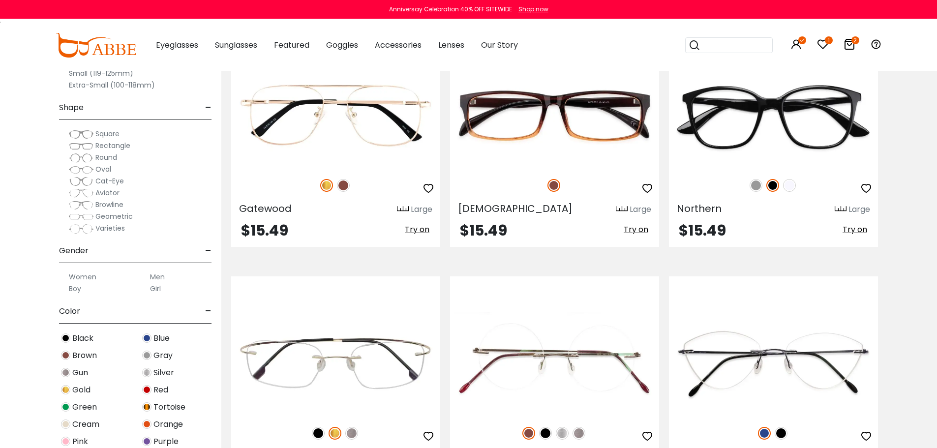
scroll to position [4925, 0]
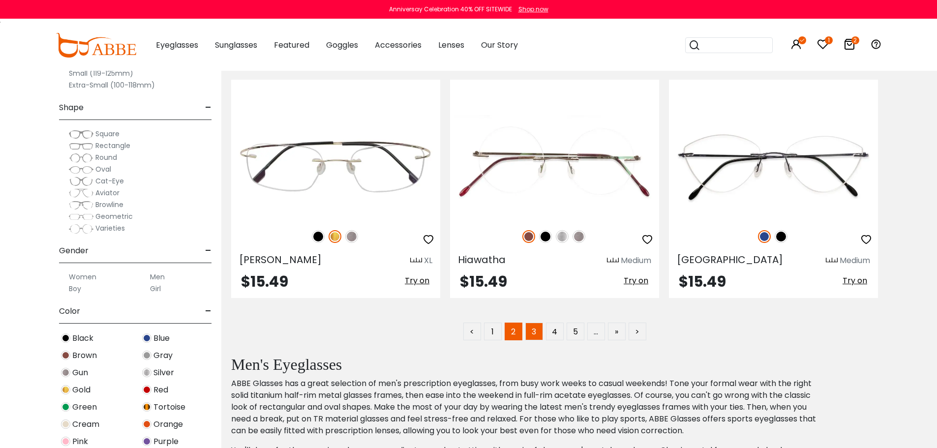
click at [534, 331] on link "3" at bounding box center [534, 332] width 18 height 18
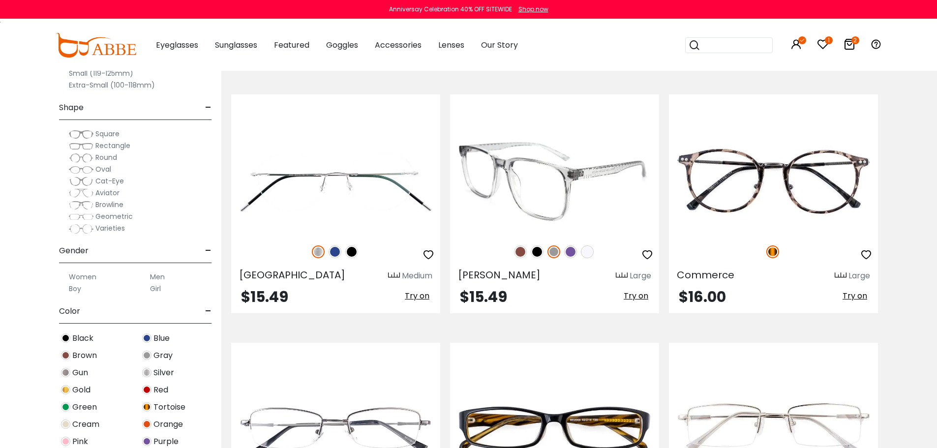
scroll to position [197, 0]
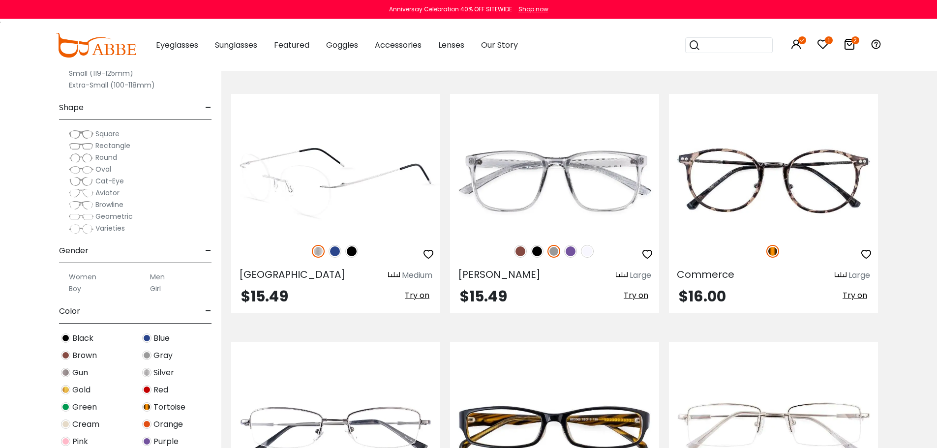
click at [350, 254] on img at bounding box center [351, 251] width 13 height 13
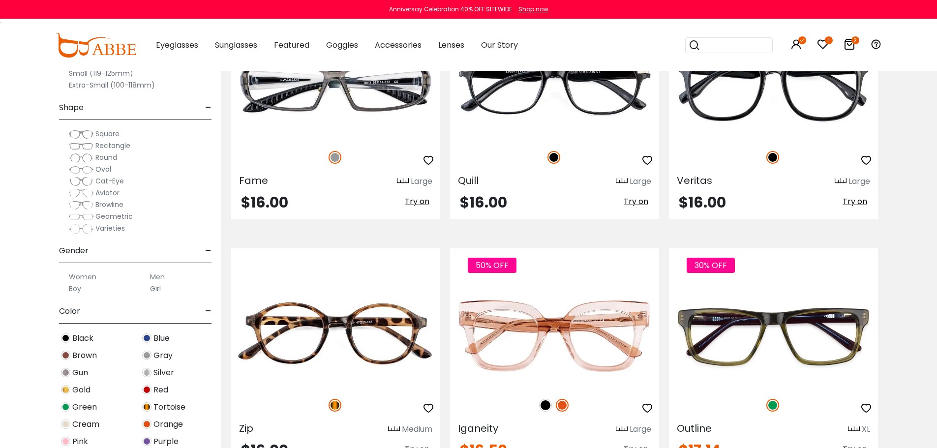
scroll to position [983, 0]
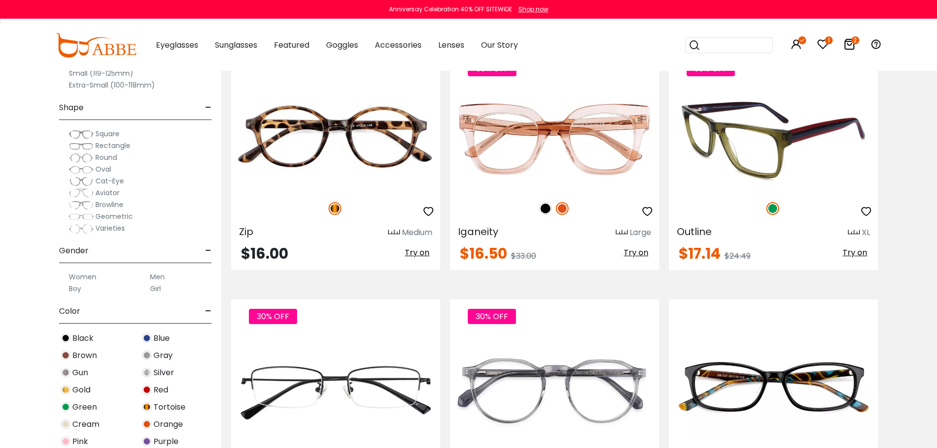
click at [859, 253] on span "Try on" at bounding box center [854, 252] width 25 height 11
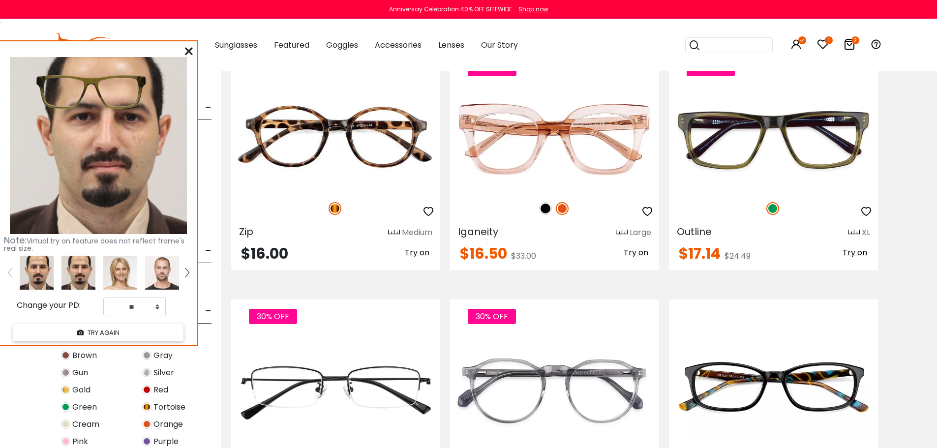
click at [81, 267] on img at bounding box center [78, 273] width 34 height 34
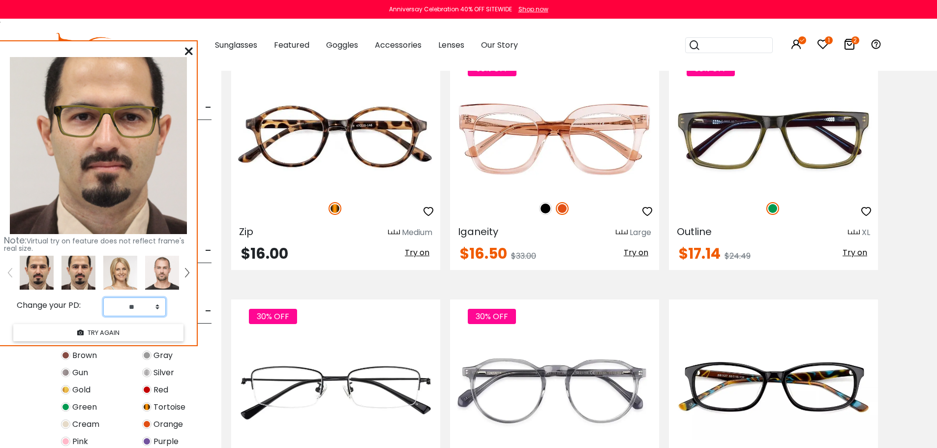
click at [129, 299] on select "** ** ** ** ** ** ** ** ** ** ** ** ** ** ** ** ** ** ** ** ** ** ** ** ** ** *…" at bounding box center [134, 306] width 62 height 19
select select "**"
click at [103, 297] on select "** ** ** ** ** ** ** ** ** ** ** ** ** ** ** ** ** ** ** ** ** ** ** ** ** ** *…" at bounding box center [134, 306] width 62 height 19
click at [188, 50] on icon at bounding box center [189, 51] width 8 height 8
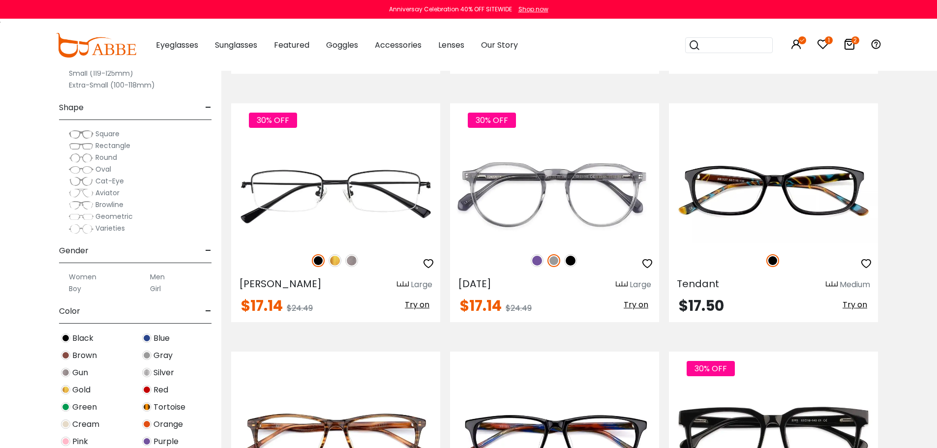
scroll to position [1180, 0]
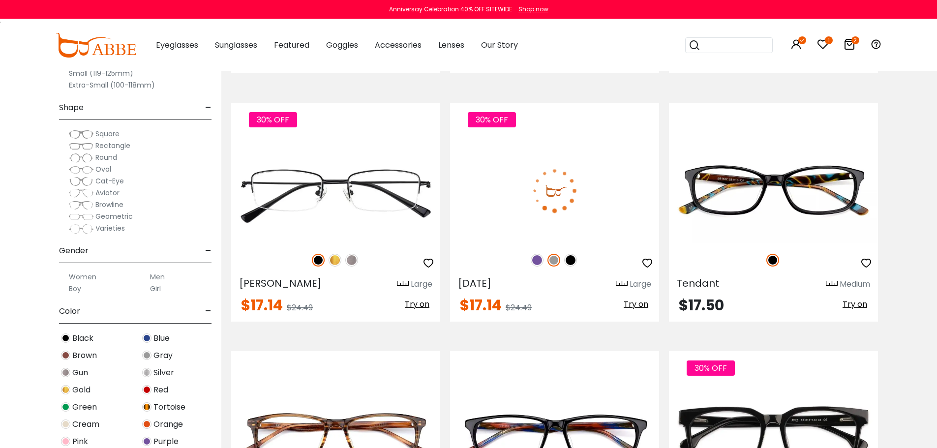
click at [569, 259] on img at bounding box center [570, 260] width 13 height 13
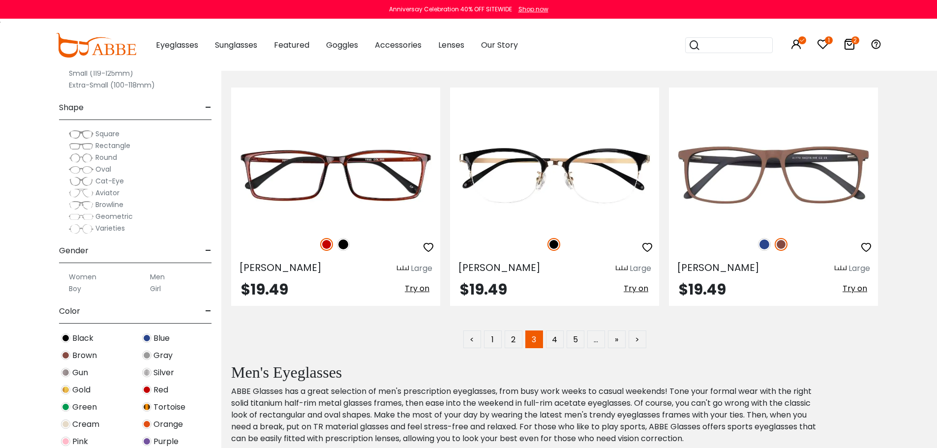
scroll to position [4917, 0]
click at [492, 342] on link "1" at bounding box center [493, 339] width 18 height 18
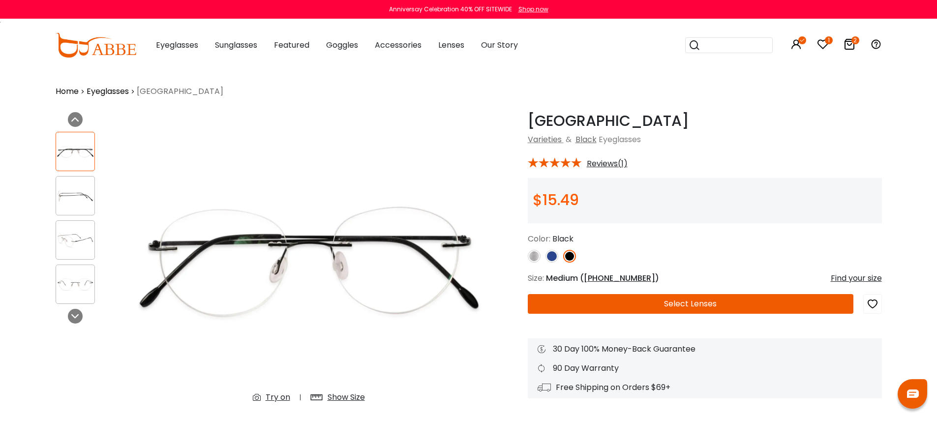
click at [347, 395] on div "Show Size" at bounding box center [345, 397] width 37 height 12
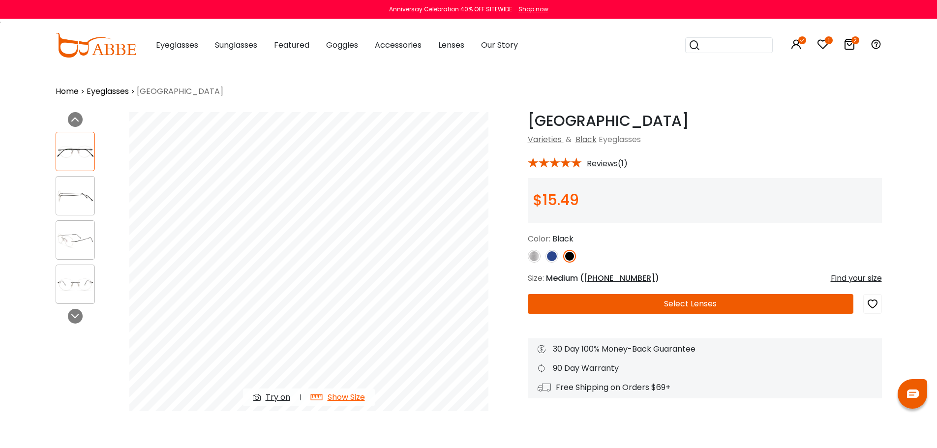
click at [84, 192] on img at bounding box center [75, 195] width 38 height 19
click at [549, 256] on img at bounding box center [551, 256] width 13 height 13
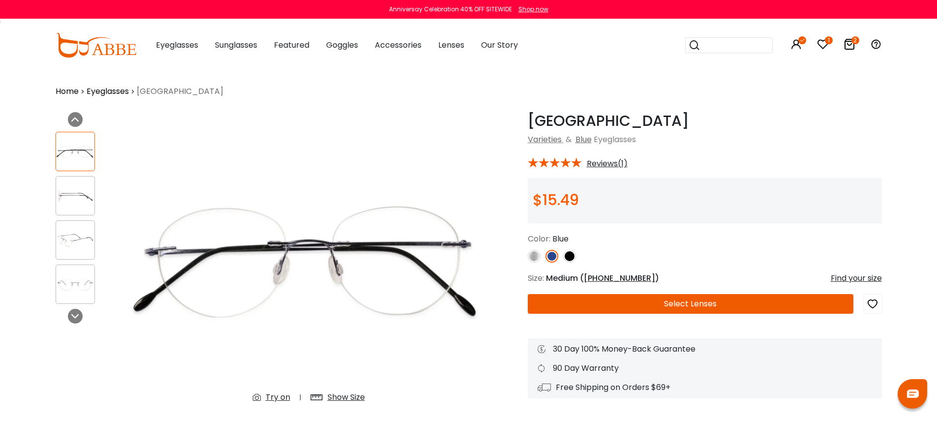
click at [72, 205] on img at bounding box center [75, 195] width 38 height 19
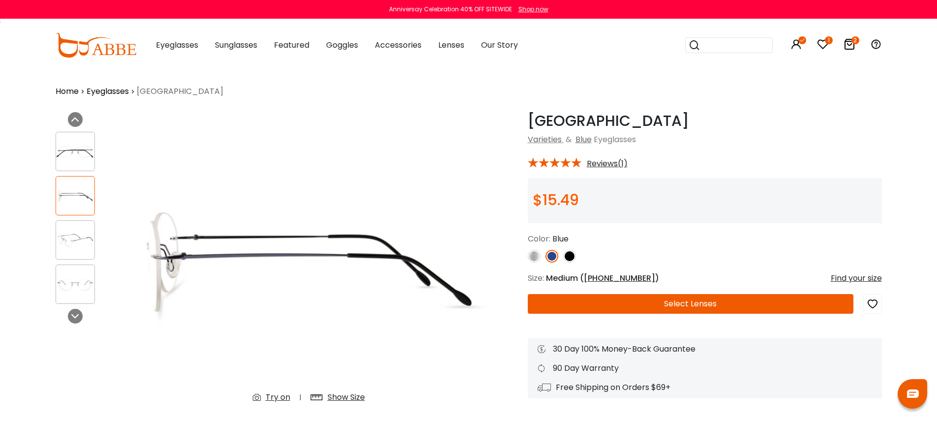
click at [278, 394] on div "Try on" at bounding box center [278, 397] width 25 height 12
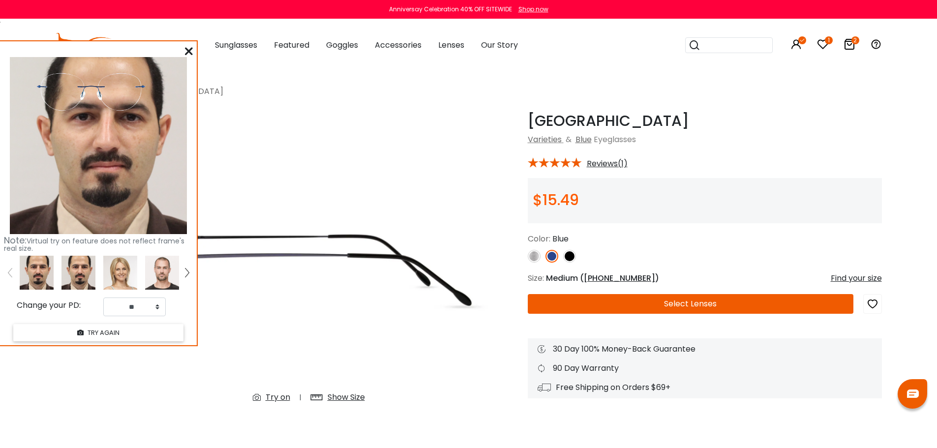
click at [82, 277] on img at bounding box center [78, 273] width 34 height 34
click at [149, 308] on select "** ** ** ** ** ** ** ** ** ** ** ** ** ** ** ** ** ** ** ** ** ** ** ** ** ** *…" at bounding box center [134, 306] width 62 height 19
select select "**"
click at [103, 297] on select "** ** ** ** ** ** ** ** ** ** ** ** ** ** ** ** ** ** ** ** ** ** ** ** ** ** *…" at bounding box center [134, 306] width 62 height 19
click at [188, 53] on icon at bounding box center [189, 51] width 8 height 8
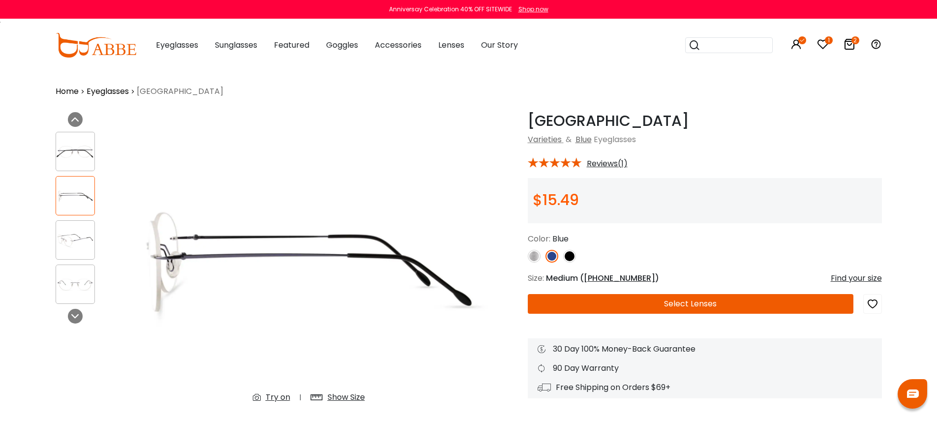
click at [693, 302] on button "Select Lenses" at bounding box center [691, 304] width 326 height 20
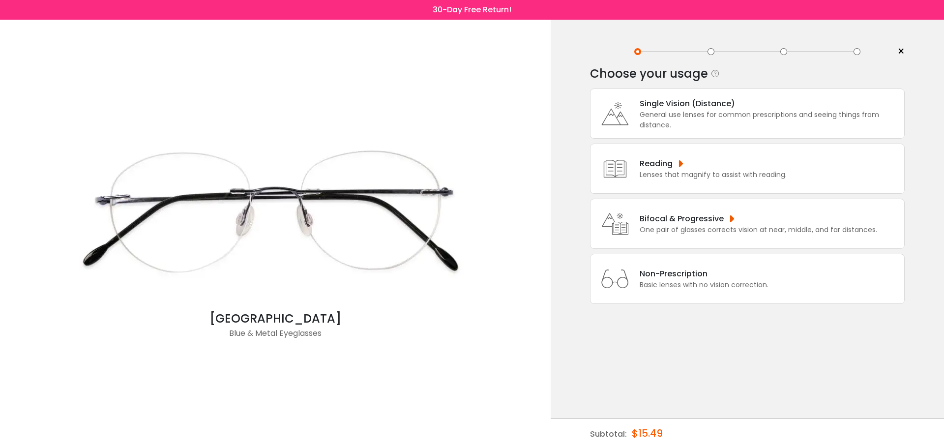
click at [689, 124] on div "General use lenses for common prescriptions and seeing things from distance." at bounding box center [770, 120] width 260 height 21
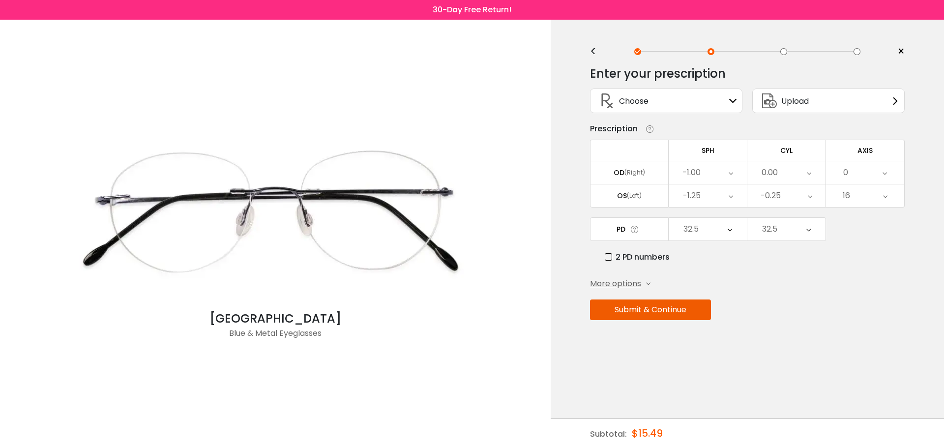
click at [679, 304] on button "Submit & Continue" at bounding box center [650, 309] width 121 height 21
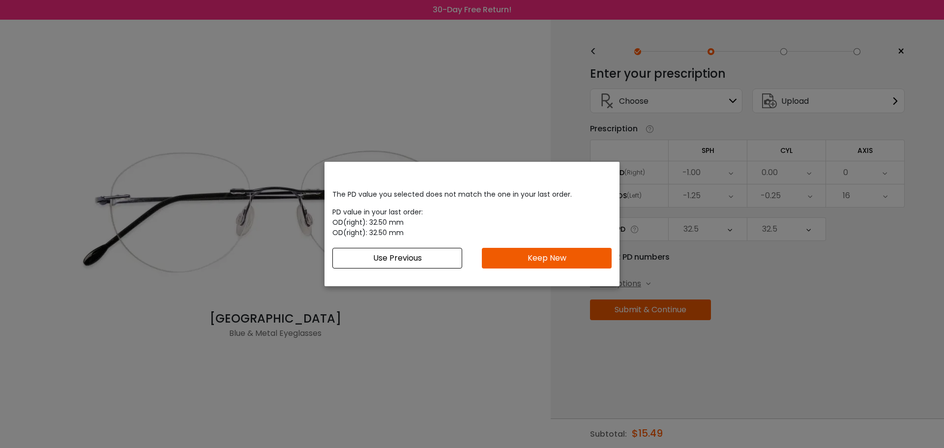
click at [455, 262] on button "Use Previous" at bounding box center [397, 258] width 130 height 21
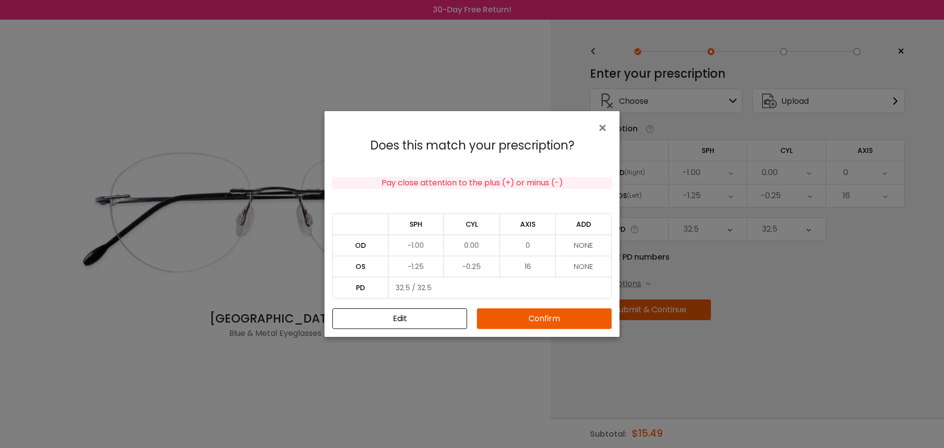
click at [535, 316] on button "Confirm" at bounding box center [544, 318] width 135 height 21
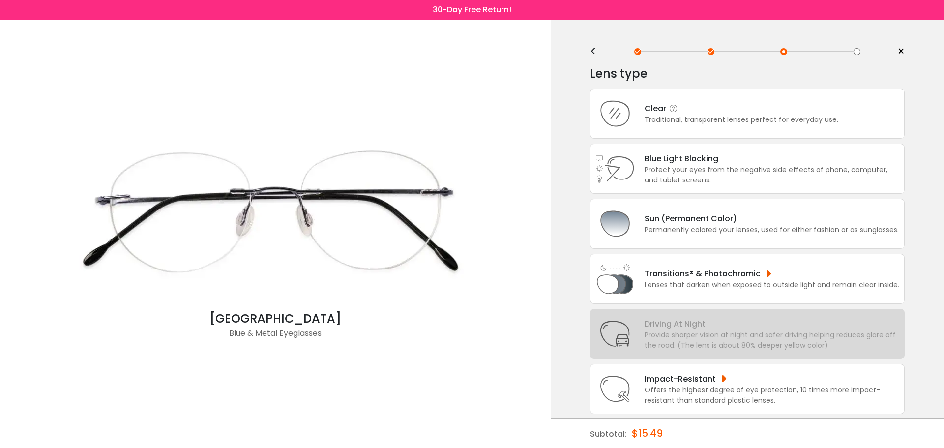
click at [648, 129] on div "Clear Traditional, transparent lenses perfect for everyday use." at bounding box center [747, 114] width 315 height 50
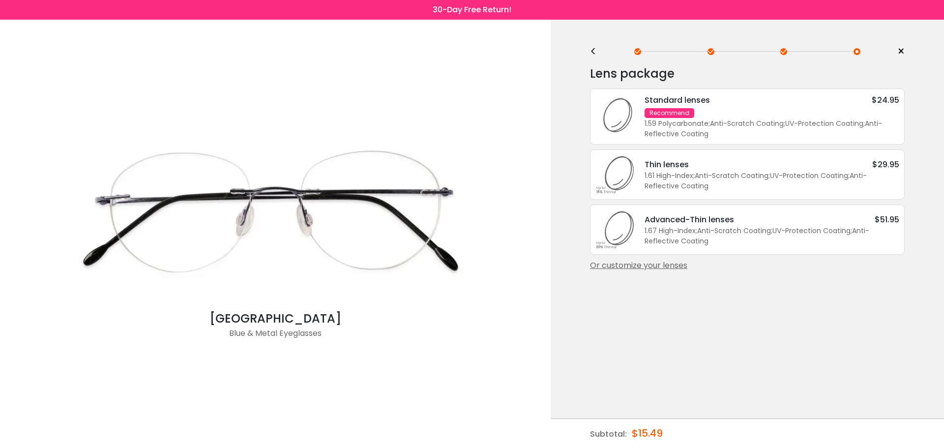
click at [644, 264] on div "Or customize your lenses" at bounding box center [747, 266] width 315 height 12
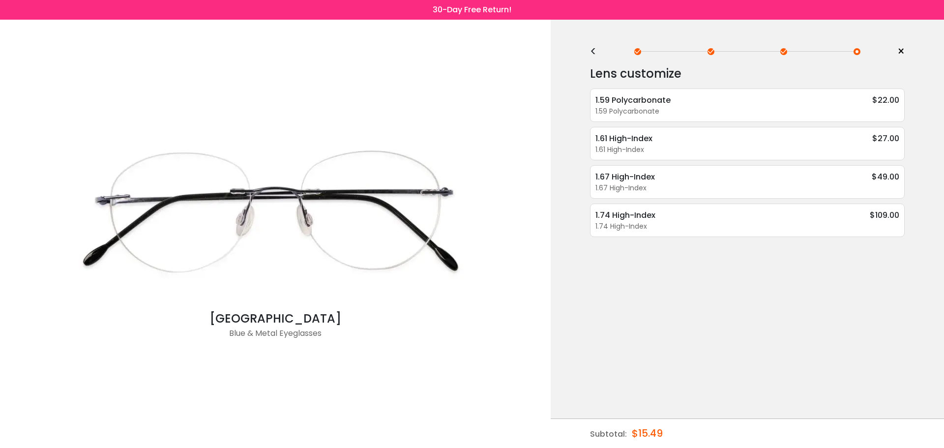
click at [594, 53] on div "<" at bounding box center [597, 52] width 15 height 8
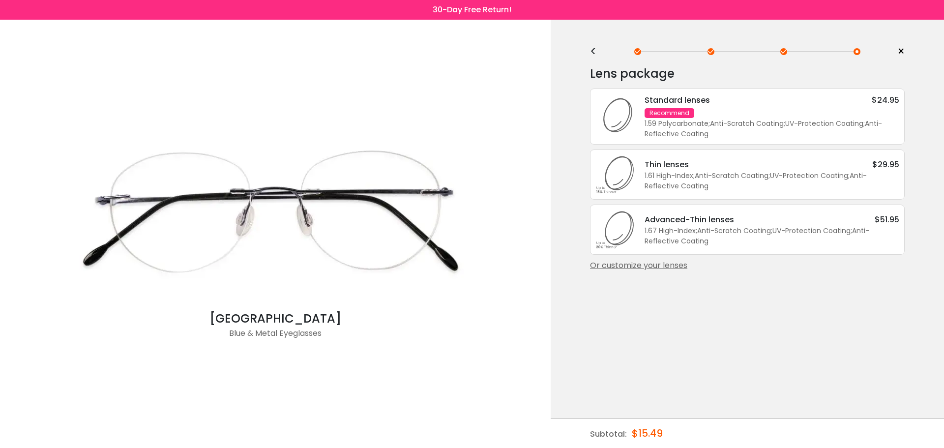
click at [660, 106] on div "Standard lenses $24.95 Recommend 1.59 Polycarbonate ; Anti-Scratch Coating ; UV…" at bounding box center [767, 116] width 265 height 45
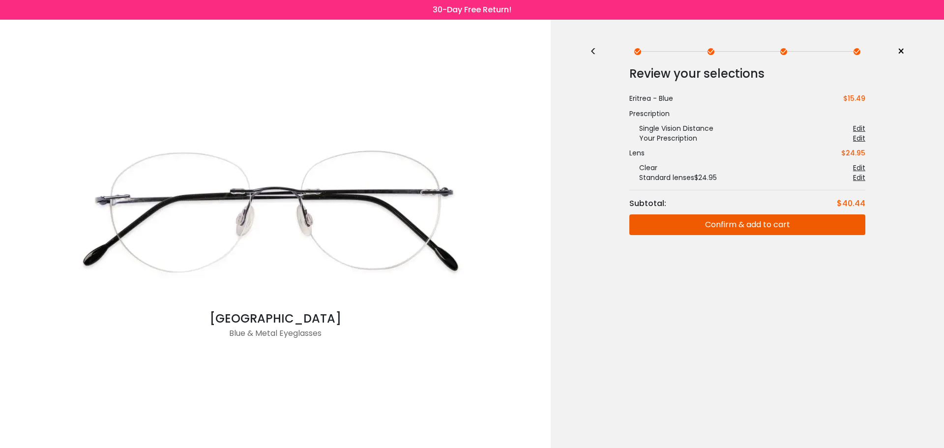
click at [593, 49] on div "<" at bounding box center [597, 52] width 15 height 8
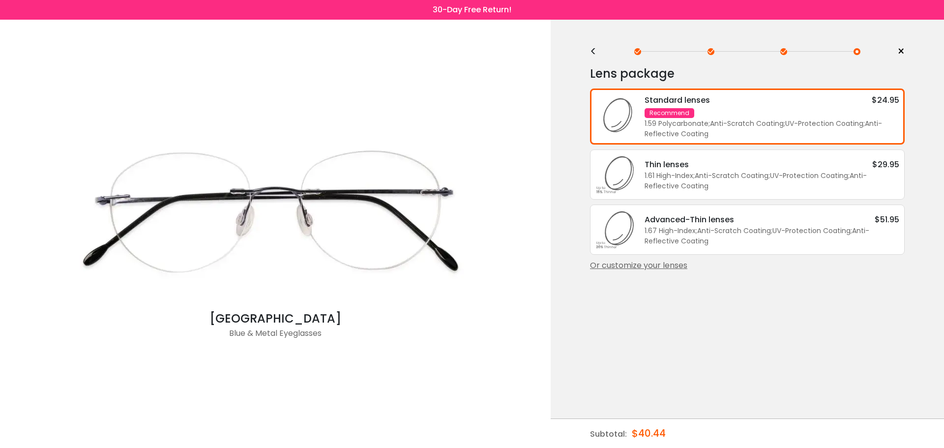
click at [593, 50] on div "<" at bounding box center [597, 52] width 15 height 8
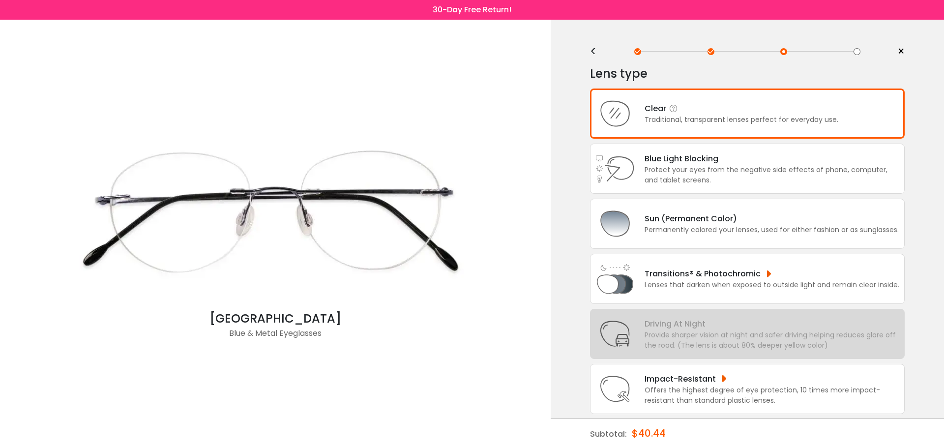
click at [715, 111] on div "Clear" at bounding box center [742, 108] width 194 height 12
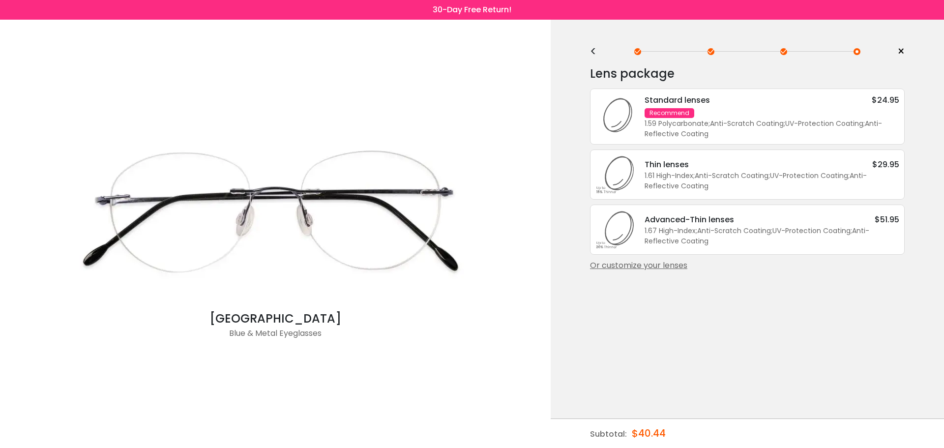
click at [671, 266] on div "Or customize your lenses" at bounding box center [747, 266] width 315 height 12
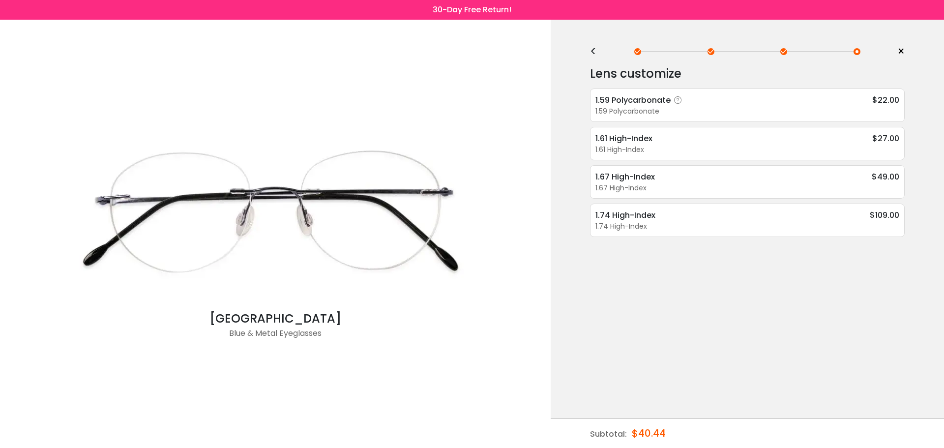
click at [695, 113] on div "1.59 Polycarbonate" at bounding box center [747, 111] width 304 height 10
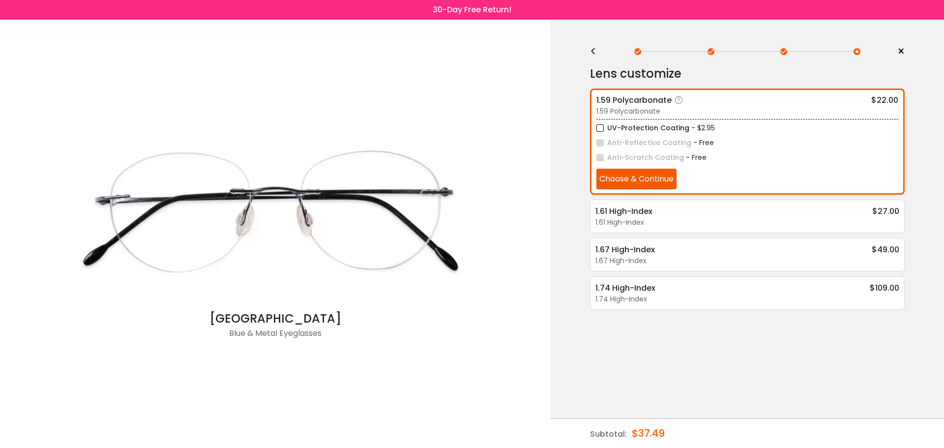
click at [656, 186] on button "Choose & Continue" at bounding box center [636, 179] width 80 height 21
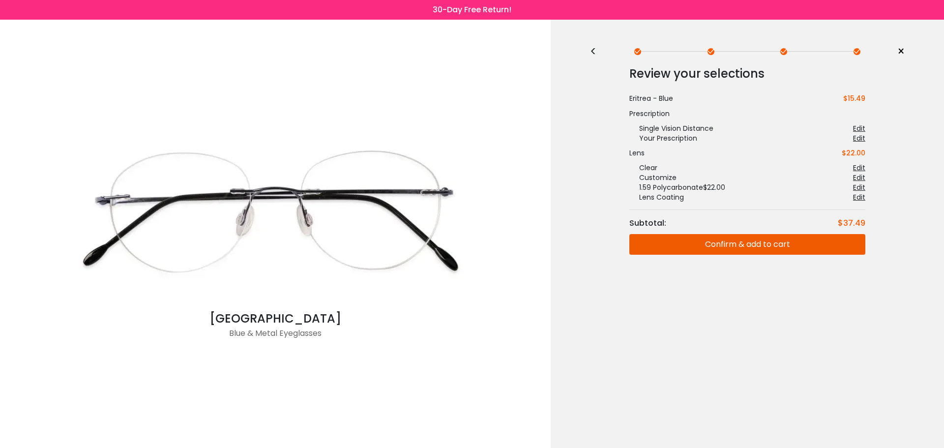
click at [742, 243] on button "Confirm & add to cart" at bounding box center [747, 244] width 236 height 21
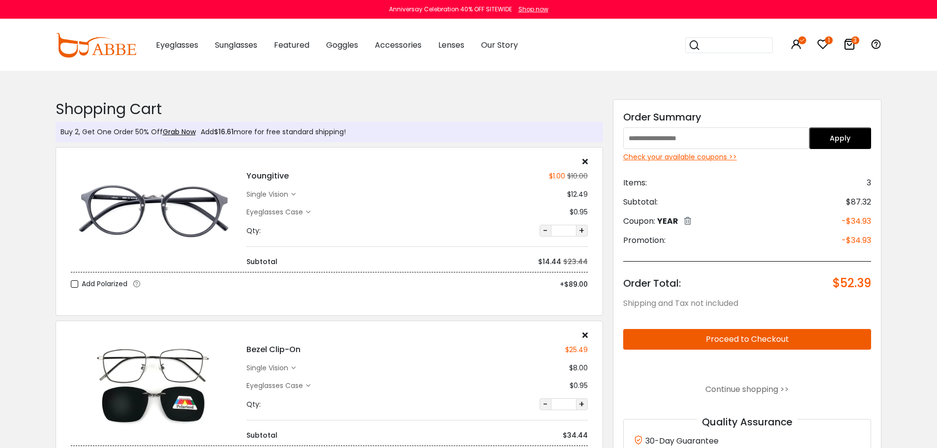
click at [680, 157] on div "Check your available coupons >>" at bounding box center [747, 157] width 248 height 10
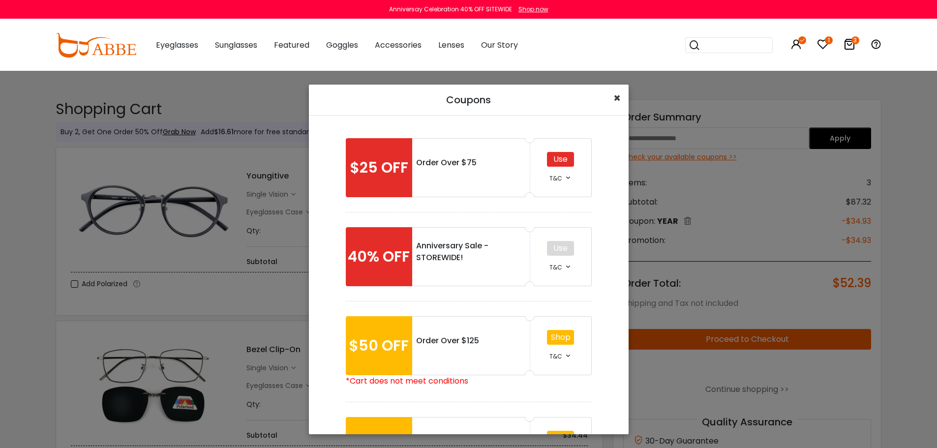
click at [620, 96] on span "×" at bounding box center [616, 98] width 7 height 16
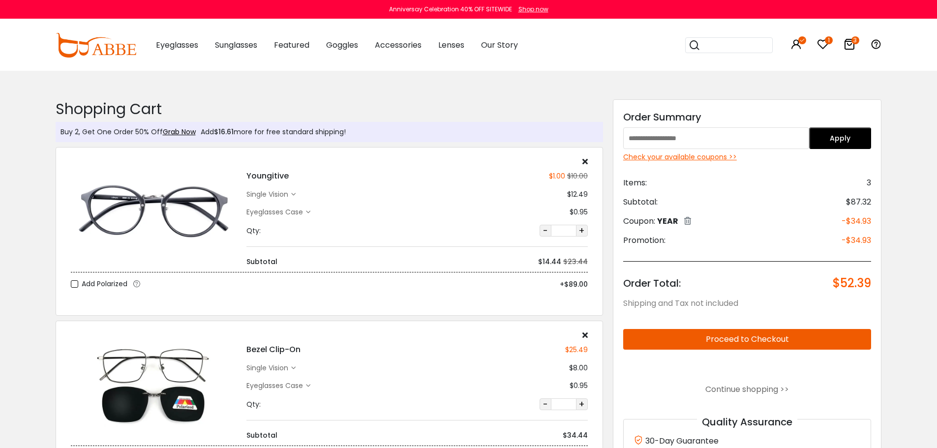
scroll to position [197, 0]
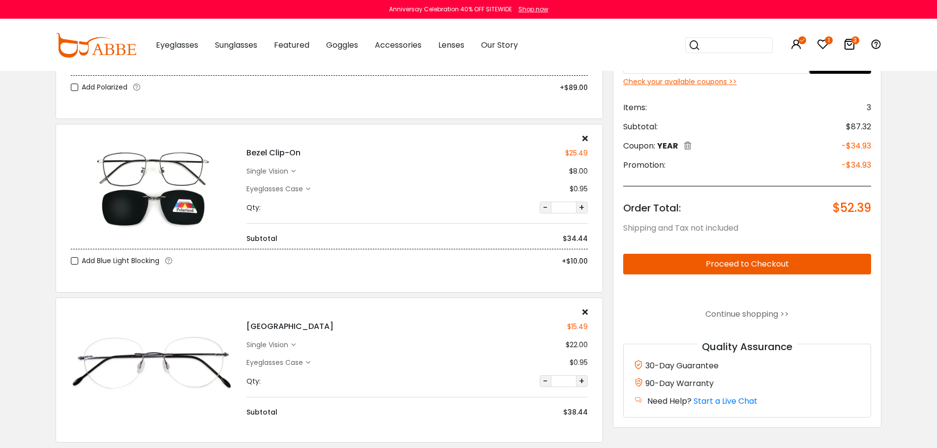
click at [585, 312] on icon at bounding box center [584, 312] width 5 height 8
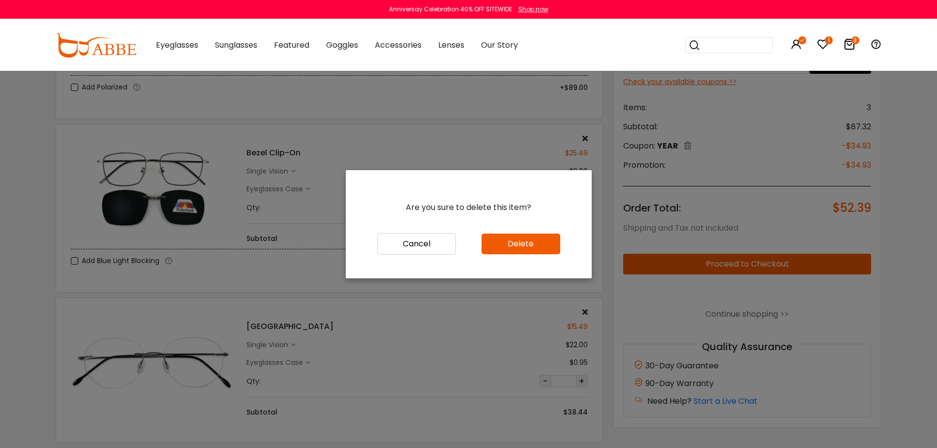
click at [545, 236] on button "Delete" at bounding box center [520, 244] width 79 height 21
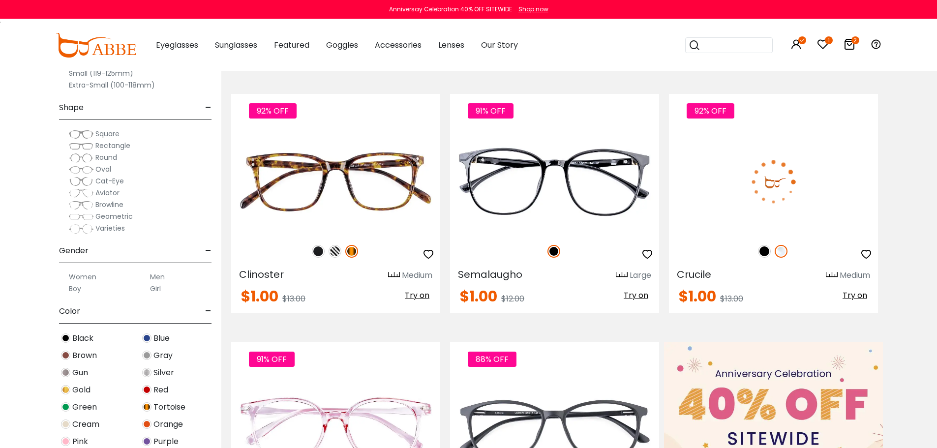
click at [760, 254] on img at bounding box center [764, 251] width 13 height 13
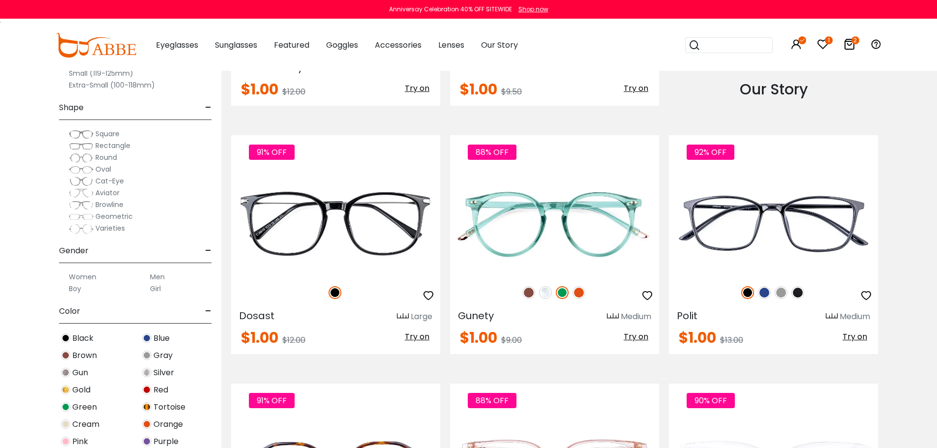
scroll to position [1180, 0]
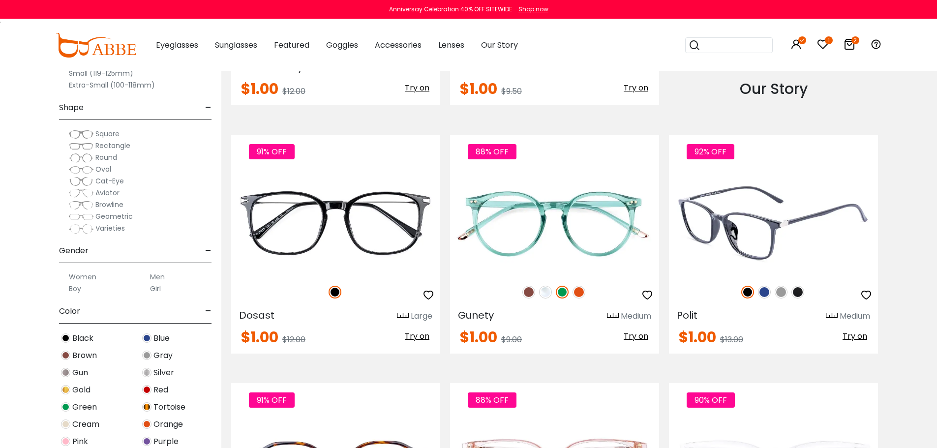
click at [798, 295] on img at bounding box center [797, 292] width 13 height 13
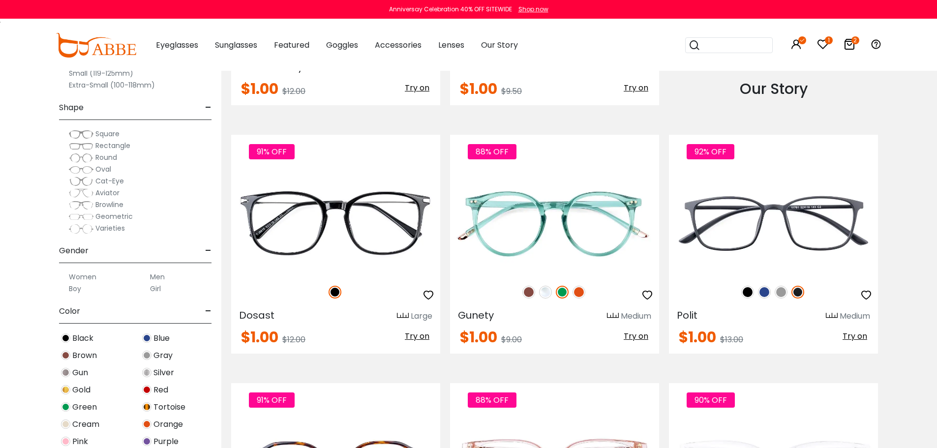
scroll to position [1377, 0]
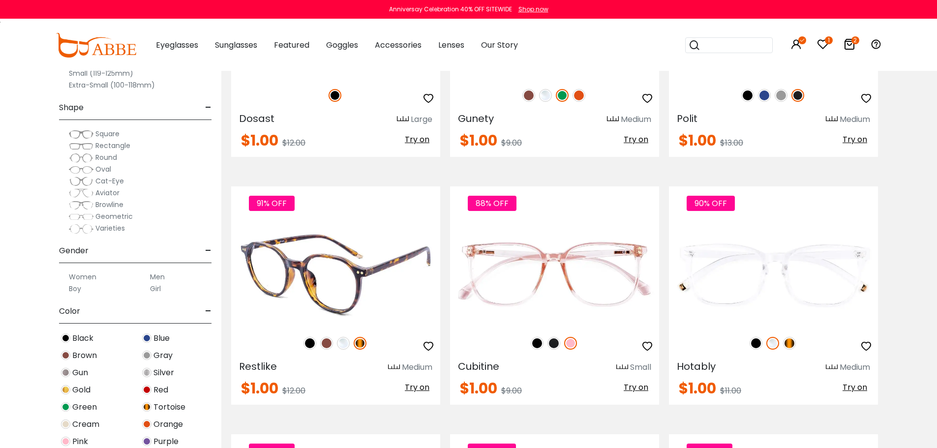
click at [308, 345] on img at bounding box center [309, 343] width 13 height 13
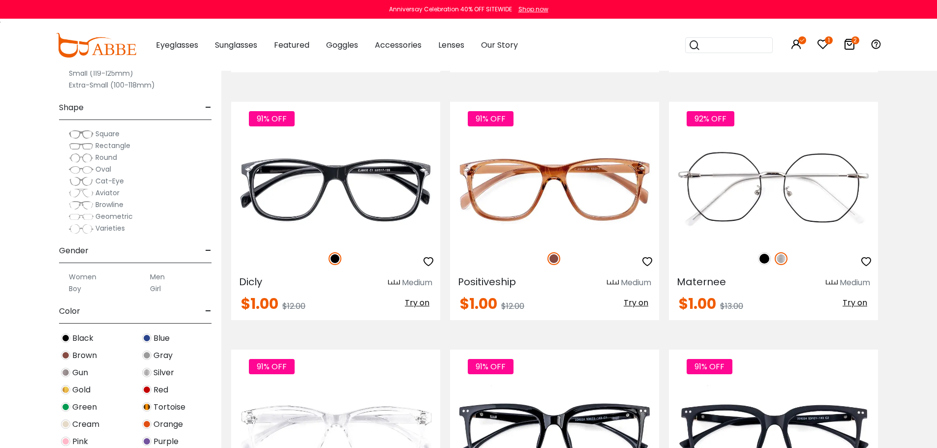
scroll to position [2950, 0]
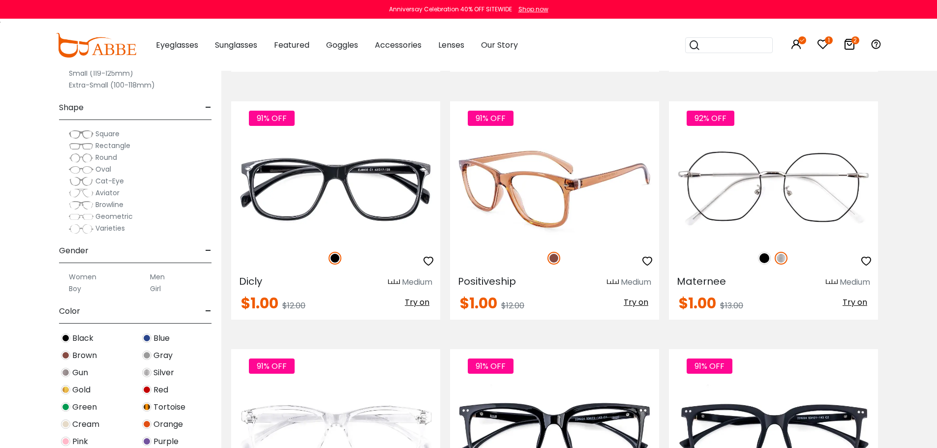
drag, startPoint x: 629, startPoint y: 301, endPoint x: 631, endPoint y: 295, distance: 7.2
click at [629, 301] on span "Try on" at bounding box center [636, 302] width 25 height 11
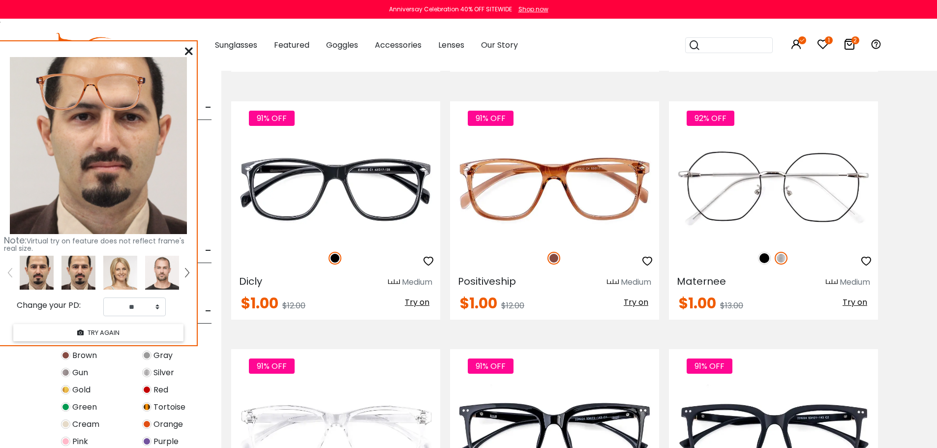
click at [72, 270] on img at bounding box center [78, 273] width 34 height 34
click at [74, 283] on img at bounding box center [78, 273] width 34 height 34
click at [137, 304] on select "** ** ** ** ** ** ** ** ** ** ** ** ** ** ** ** ** ** ** ** ** ** ** ** ** ** *…" at bounding box center [134, 306] width 62 height 19
select select "**"
click at [103, 297] on select "** ** ** ** ** ** ** ** ** ** ** ** ** ** ** ** ** ** ** ** ** ** ** ** ** ** *…" at bounding box center [134, 306] width 62 height 19
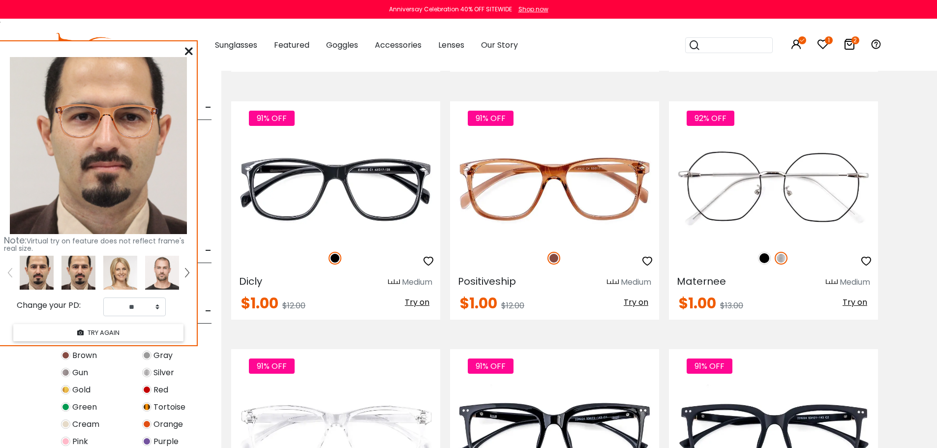
click at [189, 49] on icon at bounding box center [189, 51] width 8 height 8
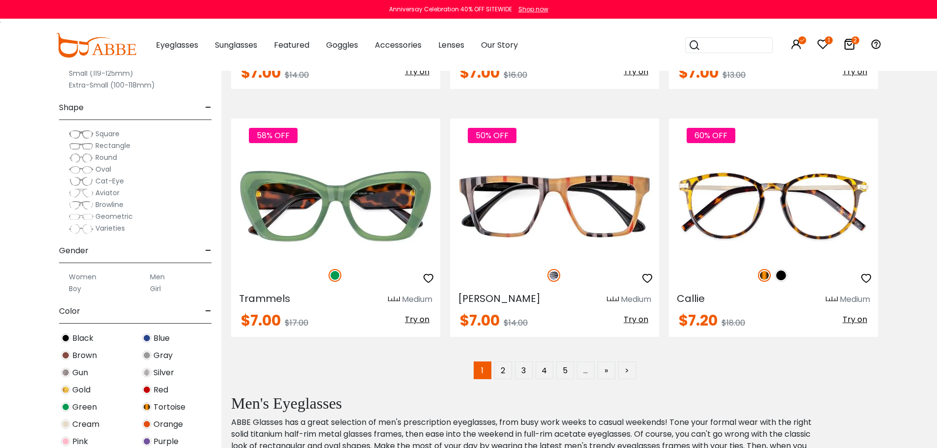
scroll to position [4917, 0]
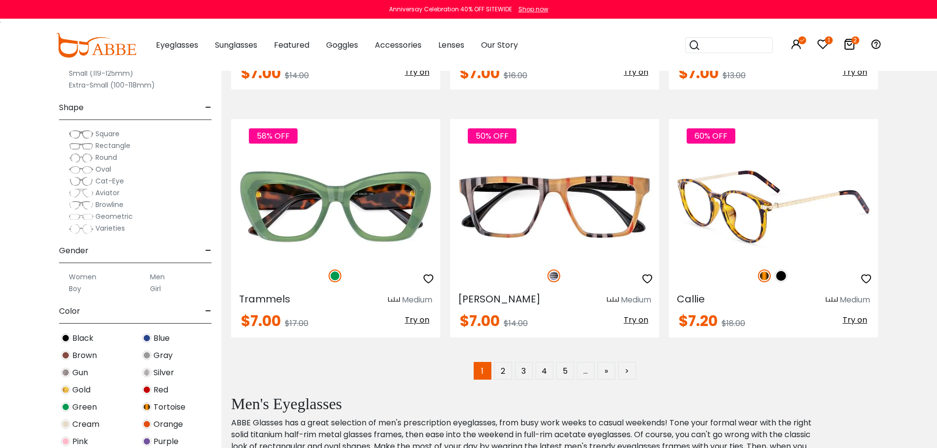
click at [784, 276] on img at bounding box center [780, 275] width 13 height 13
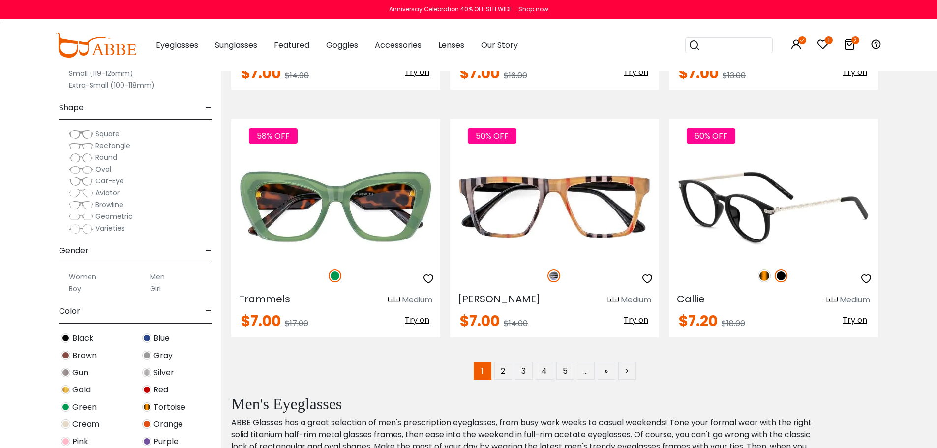
click at [853, 321] on span "Try on" at bounding box center [854, 319] width 25 height 11
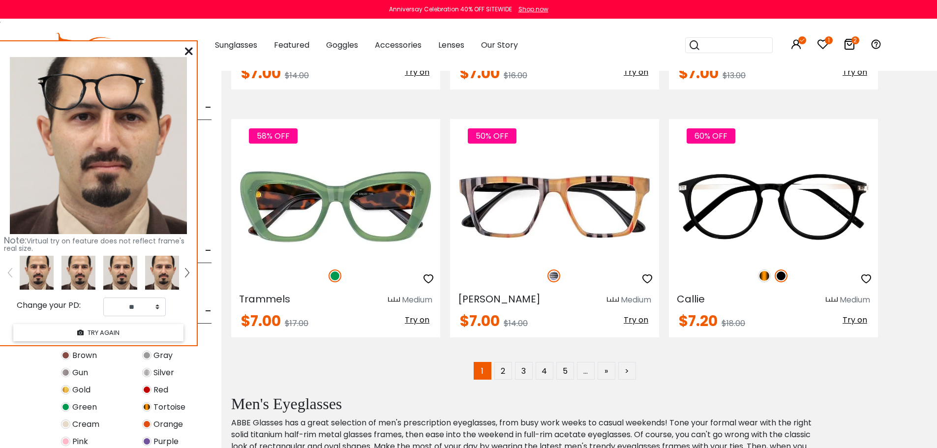
click at [85, 273] on img at bounding box center [78, 273] width 34 height 34
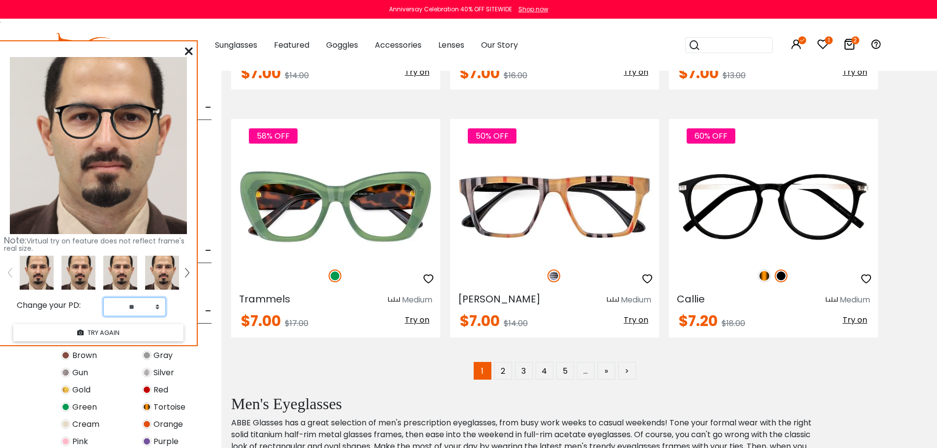
click at [134, 301] on select "** ** ** ** ** ** ** ** ** ** ** ** ** ** ** ** ** ** ** ** ** ** ** ** ** ** *…" at bounding box center [134, 306] width 62 height 19
click at [103, 297] on select "** ** ** ** ** ** ** ** ** ** ** ** ** ** ** ** ** ** ** ** ** ** ** ** ** ** *…" at bounding box center [134, 306] width 62 height 19
click at [190, 48] on icon at bounding box center [189, 51] width 8 height 8
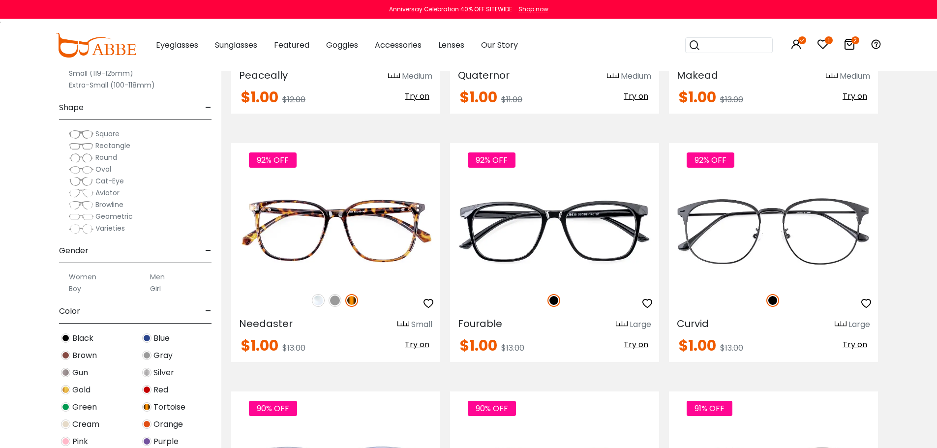
scroll to position [2164, 0]
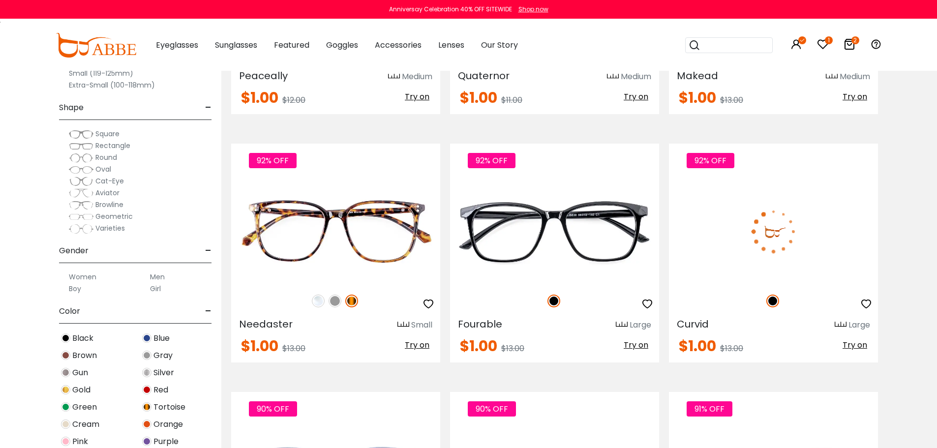
click at [787, 238] on img at bounding box center [773, 231] width 209 height 105
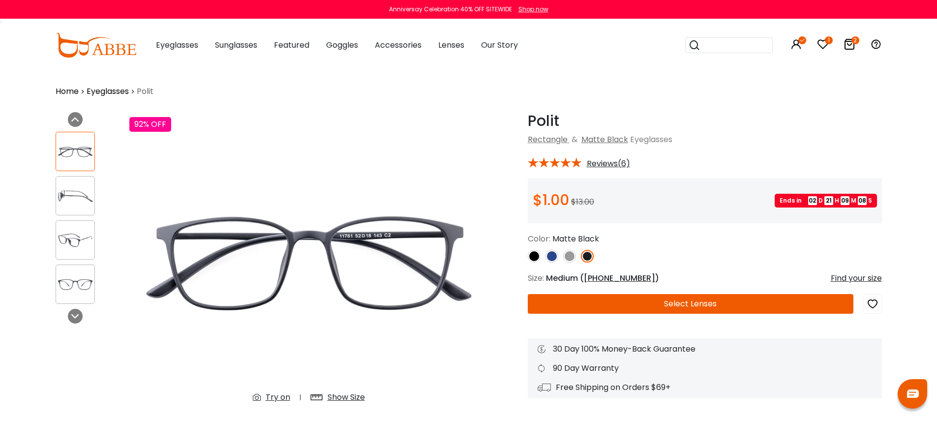
click at [338, 395] on div "Show Size" at bounding box center [345, 397] width 37 height 12
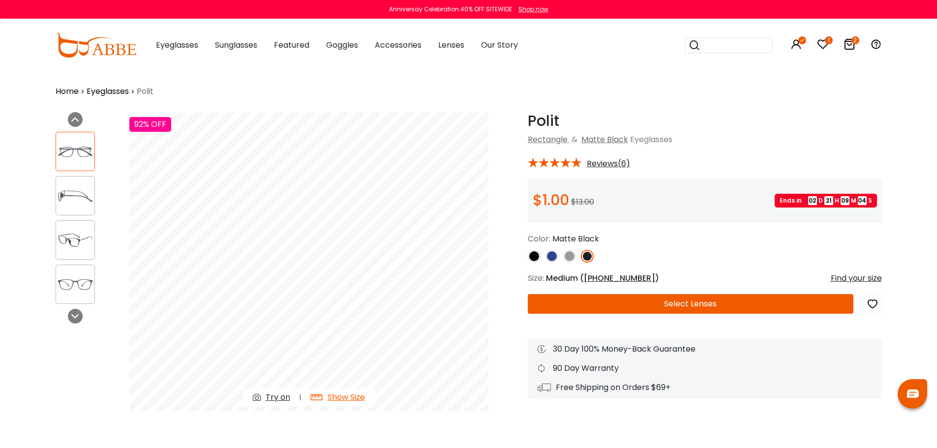
click at [283, 398] on div "Try on" at bounding box center [278, 397] width 25 height 12
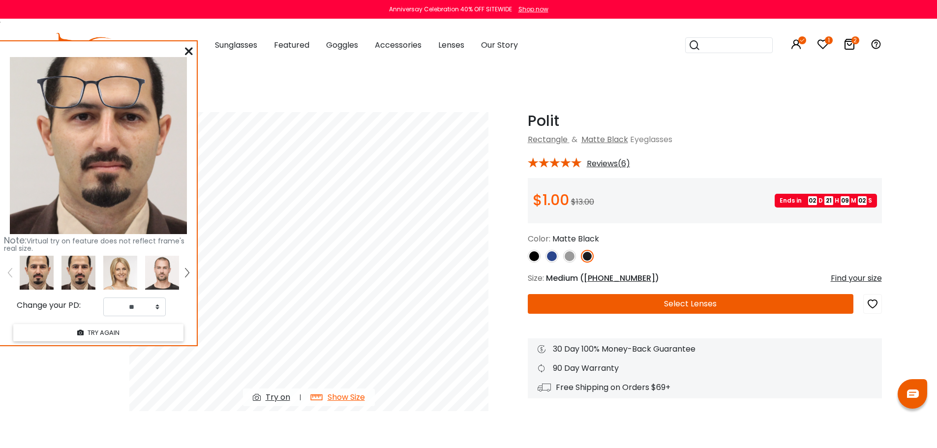
click at [85, 278] on img at bounding box center [78, 273] width 34 height 34
click at [145, 306] on select "** ** ** ** ** ** ** ** ** ** ** ** ** ** ** ** ** ** ** ** ** ** ** ** ** ** *…" at bounding box center [134, 306] width 62 height 19
select select "**"
click at [103, 297] on select "** ** ** ** ** ** ** ** ** ** ** ** ** ** ** ** ** ** ** ** ** ** ** ** ** ** *…" at bounding box center [134, 306] width 62 height 19
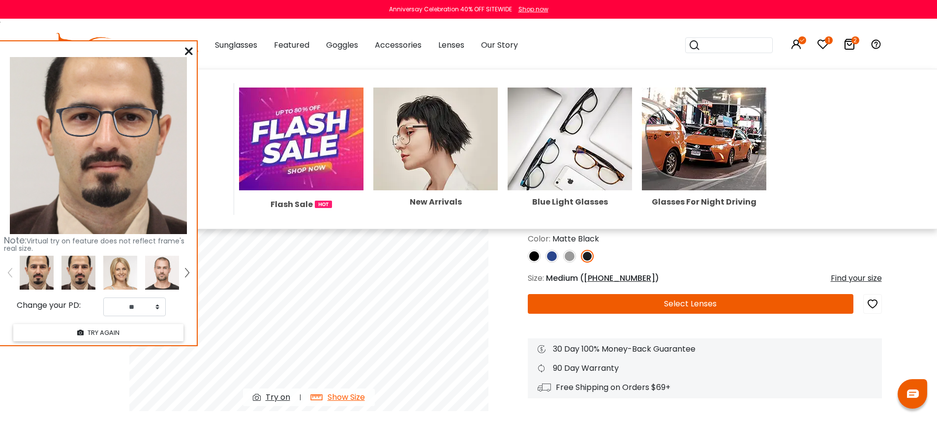
click at [198, 51] on span "Eyeglasses" at bounding box center [177, 45] width 42 height 12
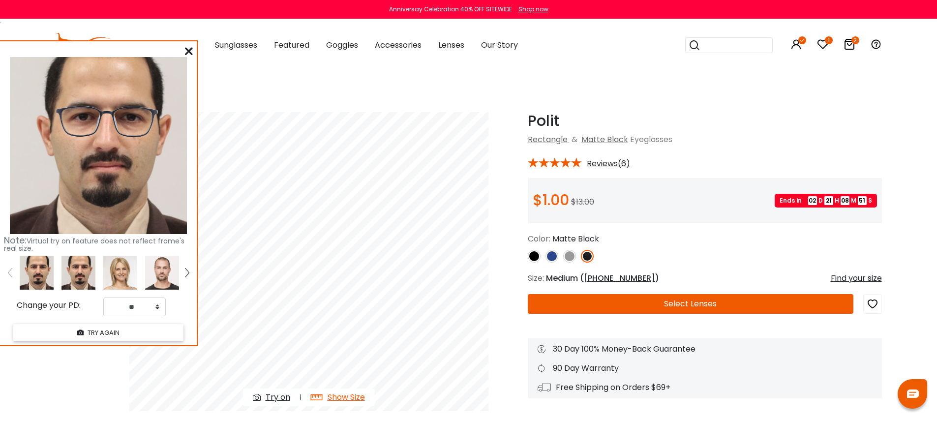
click at [184, 46] on div "Note: Virtual try on feature does not reflect frame's real size. Change your PD…" at bounding box center [98, 193] width 197 height 304
click at [187, 54] on icon at bounding box center [189, 51] width 8 height 8
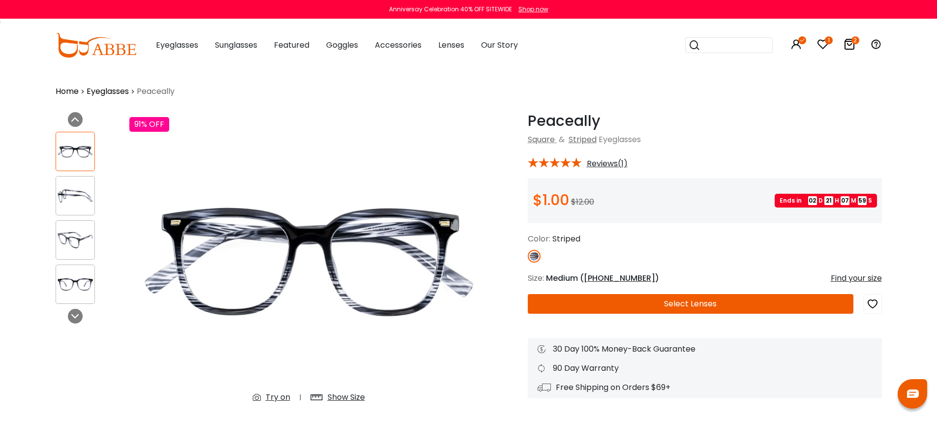
click at [275, 396] on div "Try on" at bounding box center [278, 397] width 25 height 12
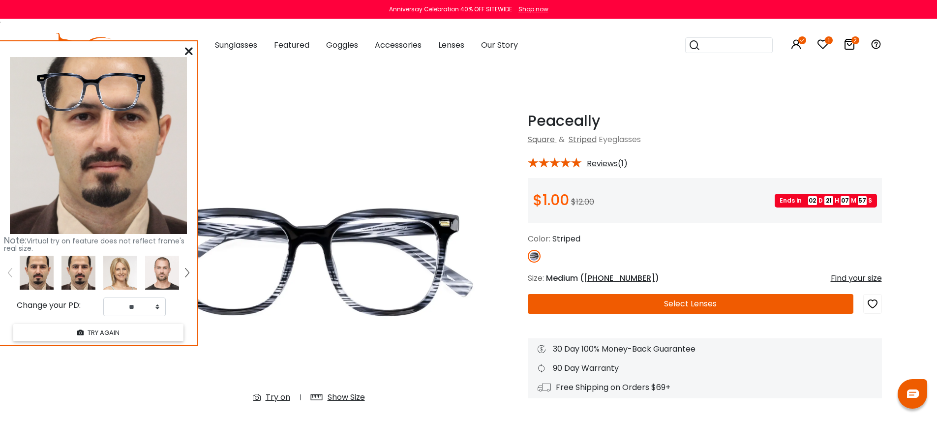
click at [86, 268] on img at bounding box center [78, 273] width 34 height 34
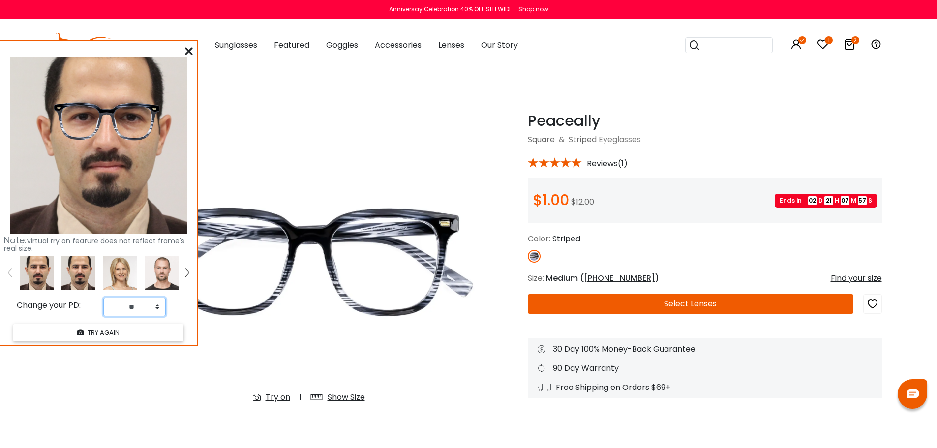
click at [151, 313] on select "** ** ** ** ** ** ** ** ** ** ** ** ** ** ** ** ** ** ** ** ** ** ** ** ** ** *…" at bounding box center [134, 306] width 62 height 19
select select "**"
click at [103, 297] on select "** ** ** ** ** ** ** ** ** ** ** ** ** ** ** ** ** ** ** ** ** ** ** ** ** ** *…" at bounding box center [134, 306] width 62 height 19
click at [189, 50] on icon at bounding box center [189, 51] width 8 height 8
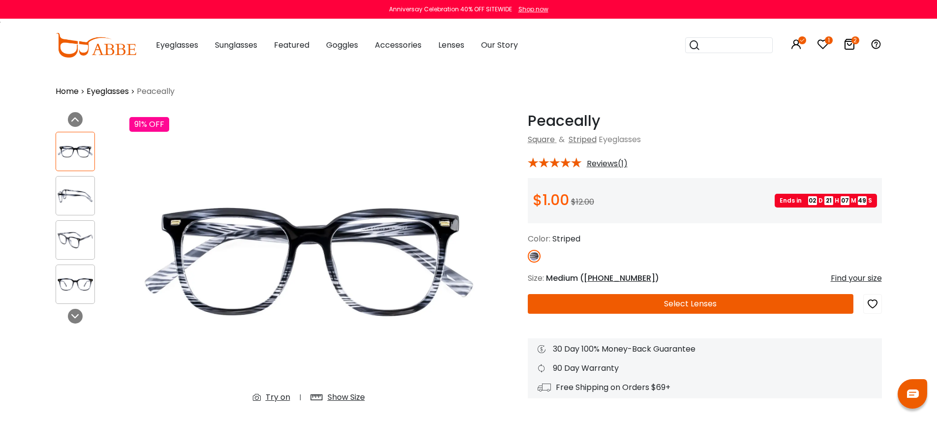
click at [73, 193] on img at bounding box center [75, 195] width 38 height 19
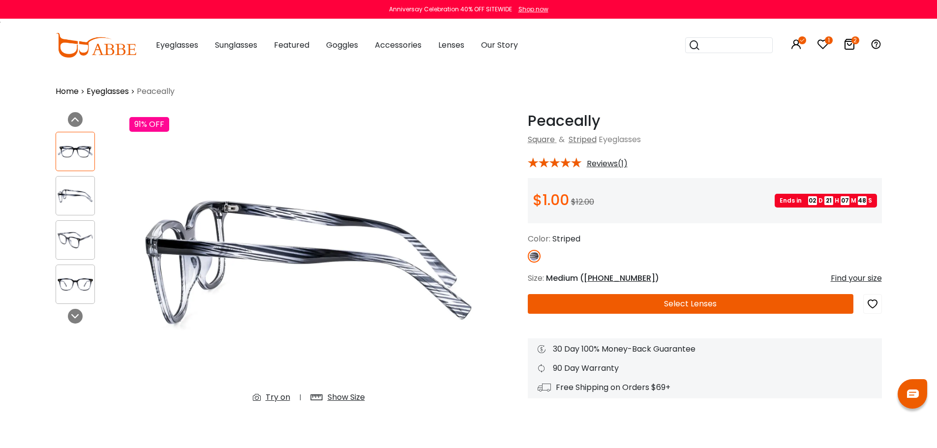
click at [78, 231] on img at bounding box center [75, 240] width 38 height 19
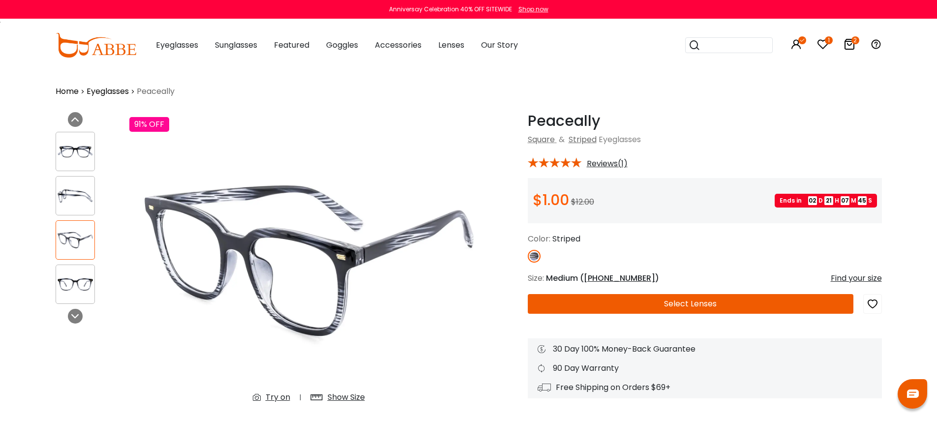
click at [340, 394] on div "Show Size" at bounding box center [345, 397] width 37 height 12
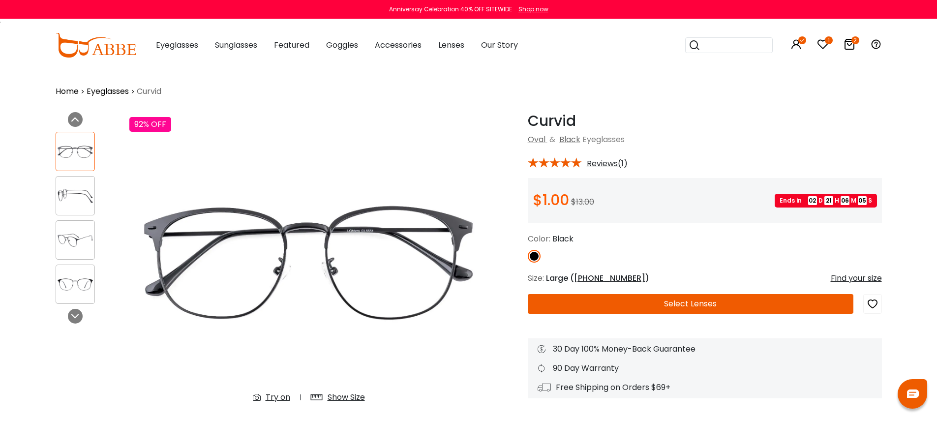
click at [273, 394] on div "Try on" at bounding box center [278, 397] width 25 height 12
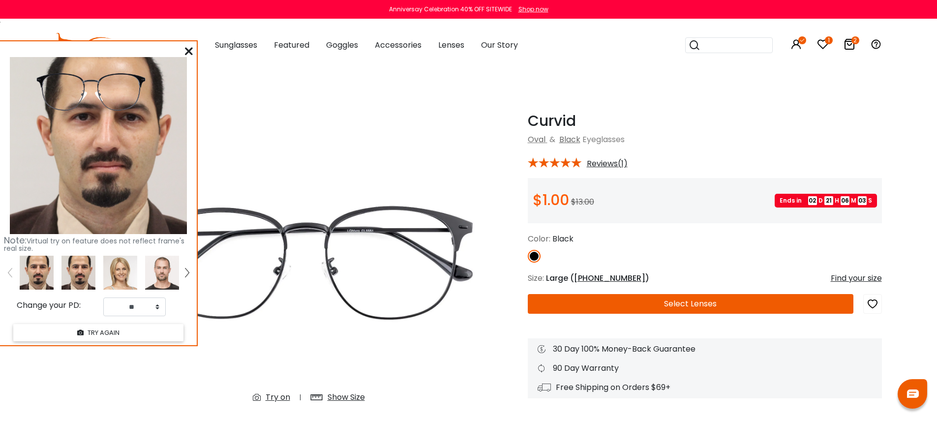
click at [79, 279] on img at bounding box center [78, 273] width 34 height 34
click at [149, 294] on div "Note: Virtual try on feature does not reflect frame's real size. Change your PD…" at bounding box center [98, 193] width 197 height 304
click at [142, 302] on select "** ** ** ** ** ** ** ** ** ** ** ** ** ** ** ** ** ** ** ** ** ** ** ** ** ** *…" at bounding box center [134, 306] width 62 height 19
select select "**"
click at [103, 297] on select "** ** ** ** ** ** ** ** ** ** ** ** ** ** ** ** ** ** ** ** ** ** ** ** ** ** *…" at bounding box center [134, 306] width 62 height 19
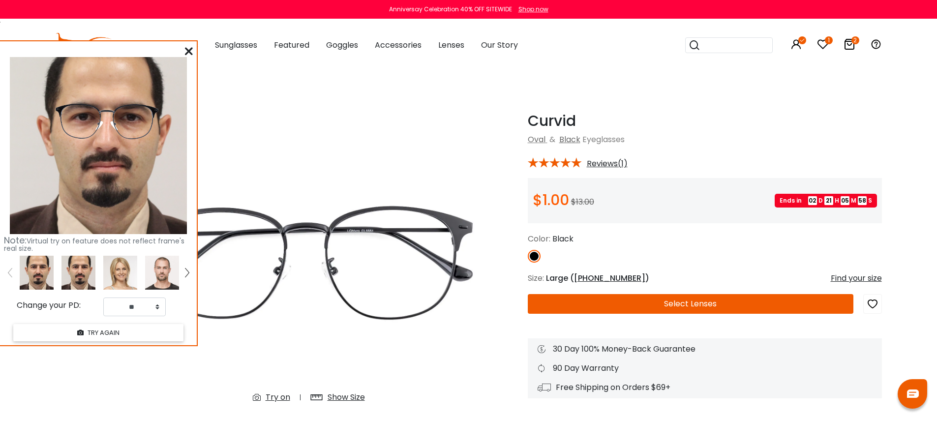
click at [189, 48] on icon at bounding box center [189, 51] width 8 height 8
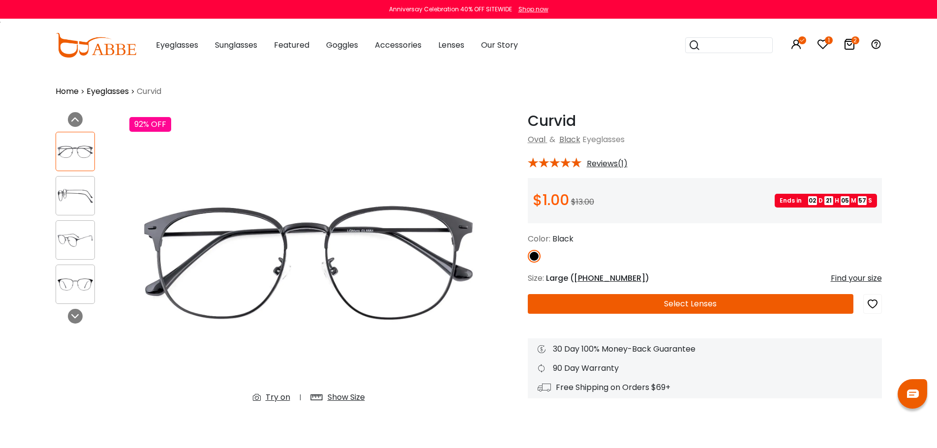
click at [610, 298] on button "Select Lenses" at bounding box center [691, 304] width 326 height 20
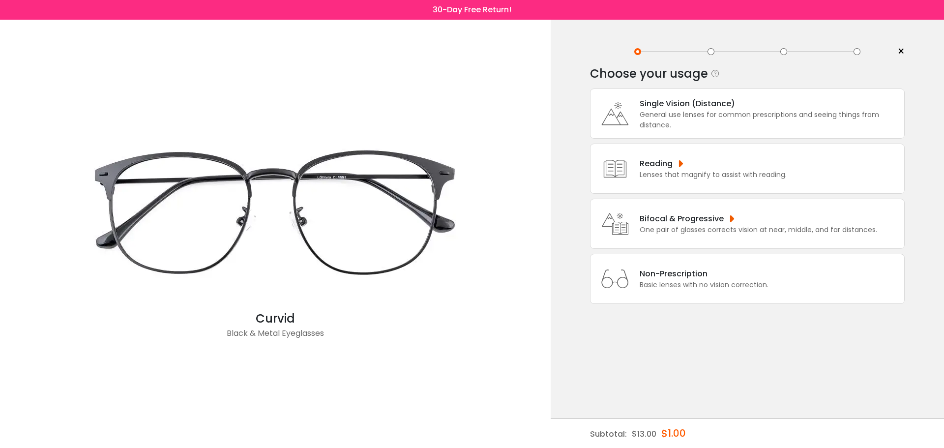
click at [621, 105] on icon at bounding box center [614, 113] width 39 height 39
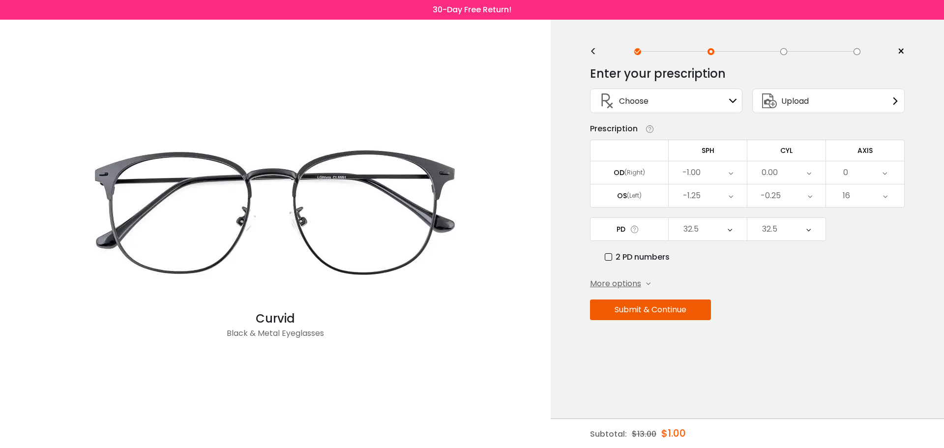
click at [632, 311] on button "Submit & Continue" at bounding box center [650, 309] width 121 height 21
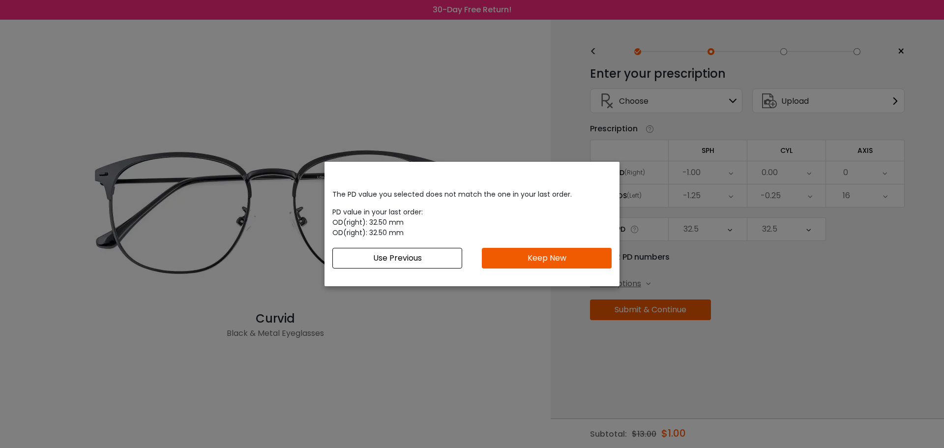
click at [422, 254] on button "Use Previous" at bounding box center [397, 258] width 130 height 21
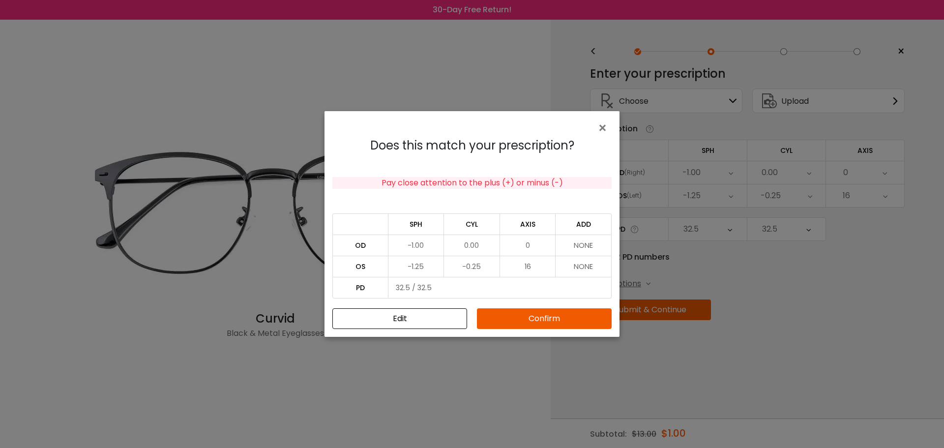
click at [538, 315] on button "Confirm" at bounding box center [544, 318] width 135 height 21
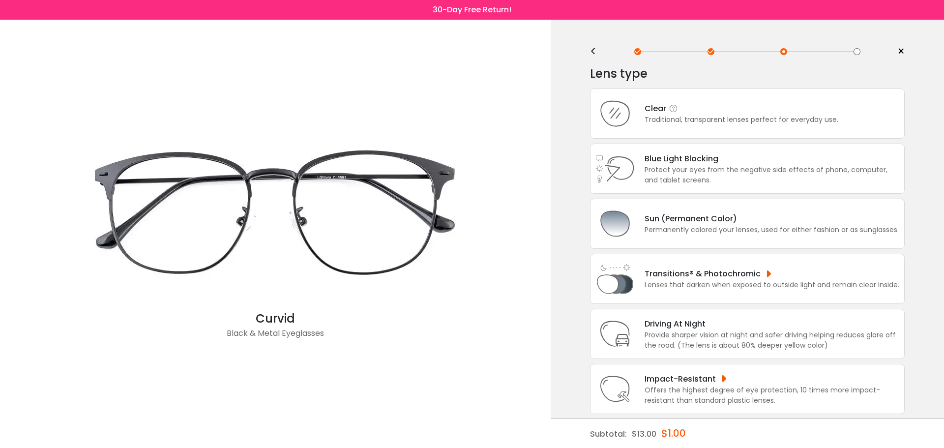
click at [640, 120] on div "Clear Traditional, transparent lenses perfect for everyday use." at bounding box center [737, 113] width 204 height 23
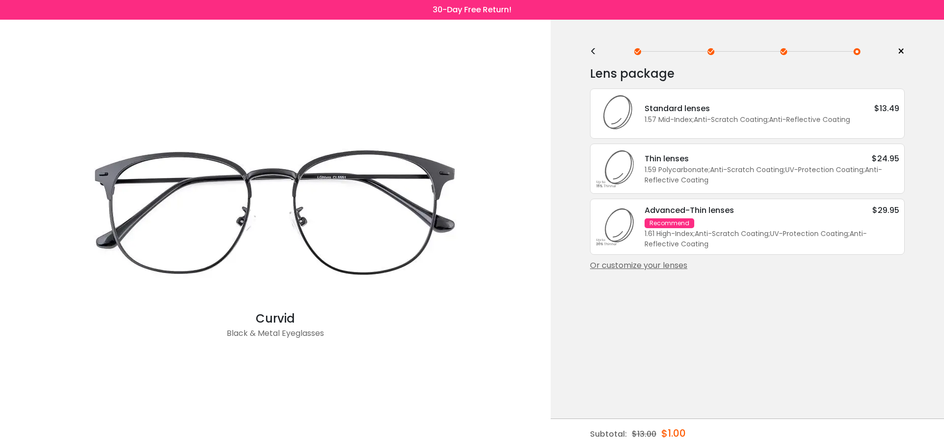
click at [662, 264] on div "Or customize your lenses" at bounding box center [747, 266] width 315 height 12
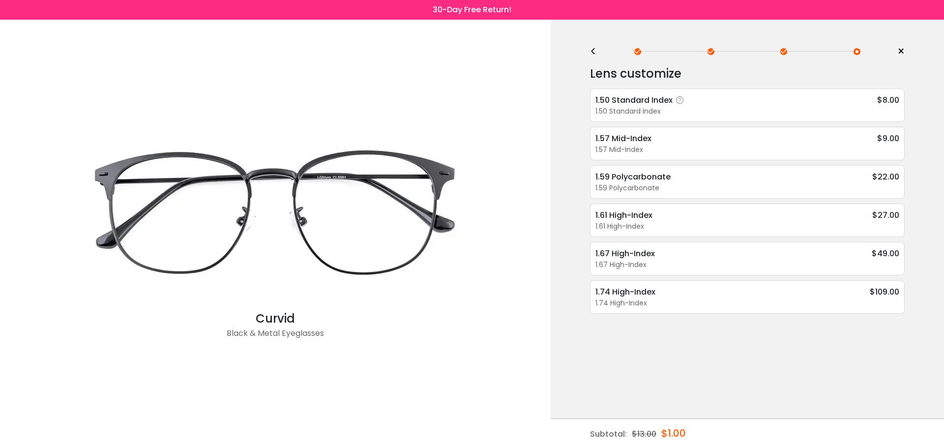
click at [691, 111] on div "1.50 Standard Index" at bounding box center [747, 111] width 304 height 10
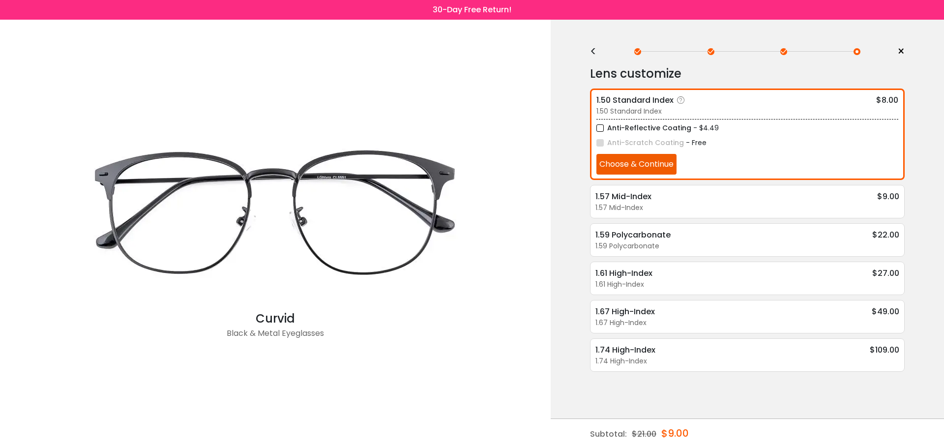
click at [658, 167] on button "Choose & Continue" at bounding box center [636, 164] width 80 height 21
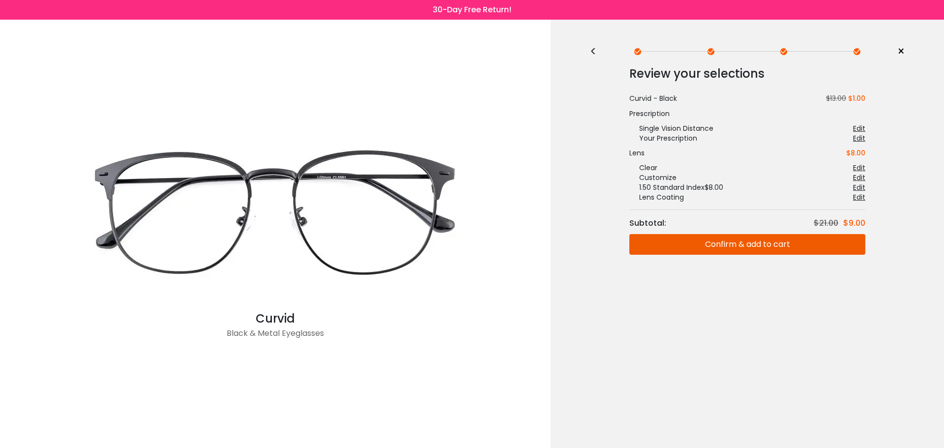
click at [737, 240] on button "Confirm & add to cart" at bounding box center [747, 244] width 236 height 21
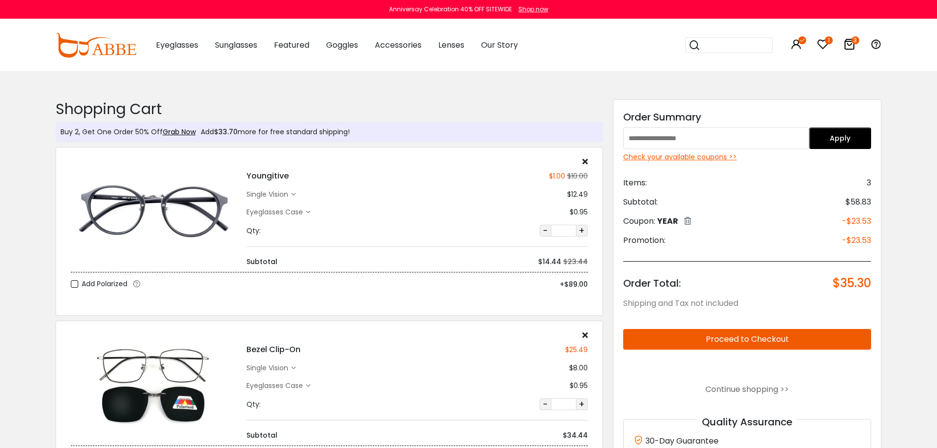
click at [691, 158] on div "Check your available coupons >>" at bounding box center [747, 157] width 248 height 10
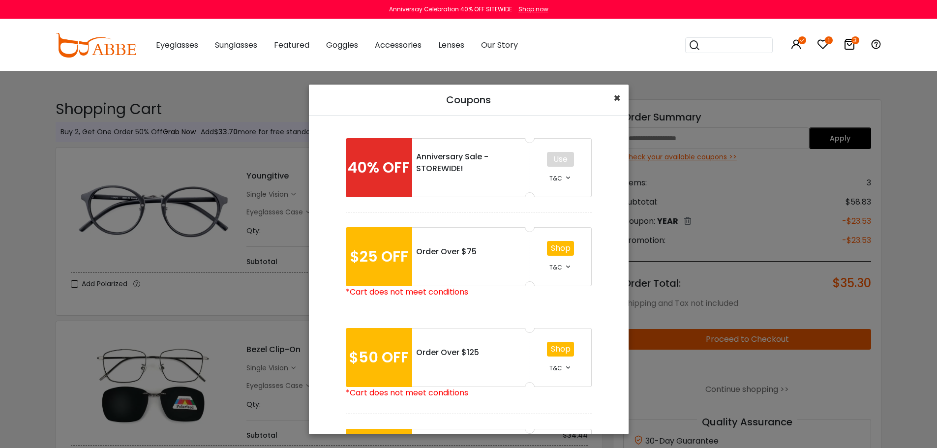
click at [615, 97] on span "×" at bounding box center [616, 98] width 7 height 16
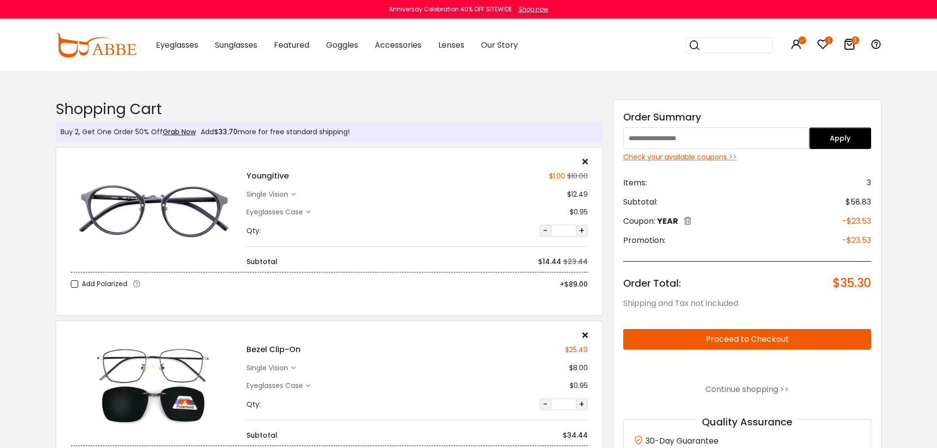
click at [745, 335] on button "Proceed to Checkout" at bounding box center [747, 339] width 248 height 21
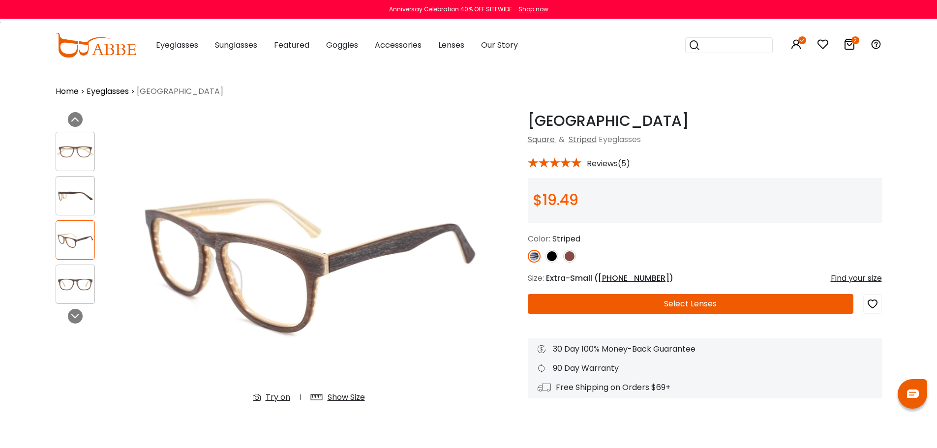
click at [692, 303] on button "Select Lenses" at bounding box center [691, 304] width 326 height 20
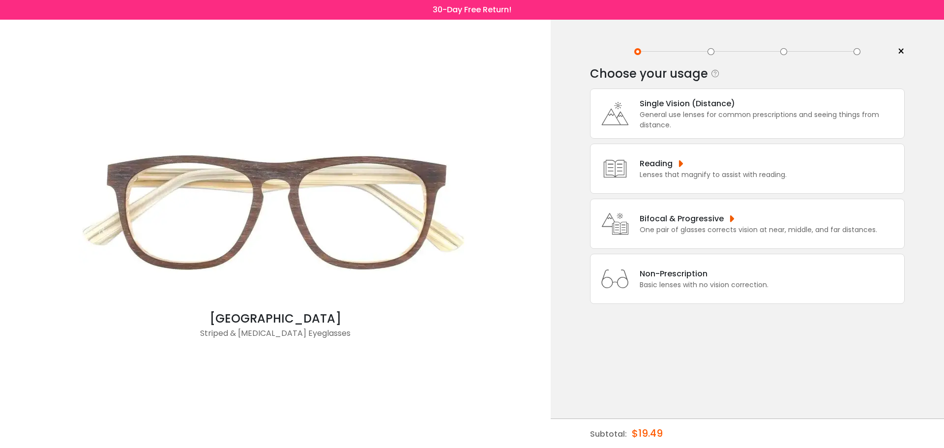
click at [681, 126] on div "General use lenses for common prescriptions and seeing things from distance." at bounding box center [770, 120] width 260 height 21
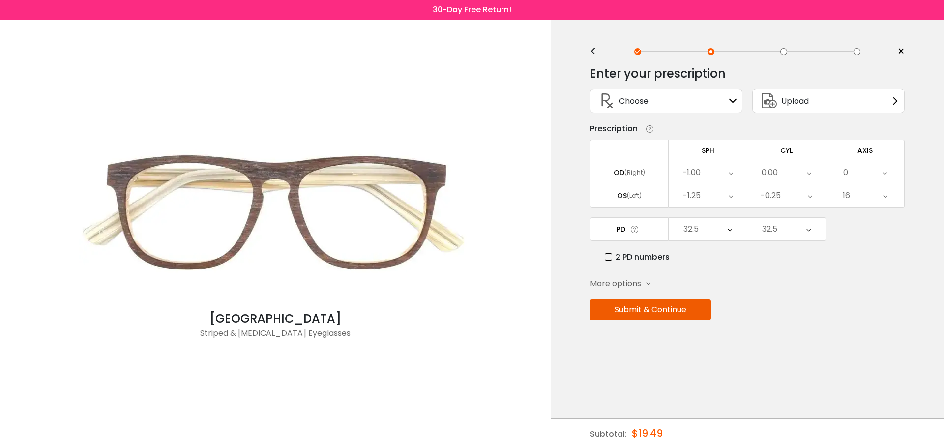
click at [662, 311] on button "Submit & Continue" at bounding box center [650, 309] width 121 height 21
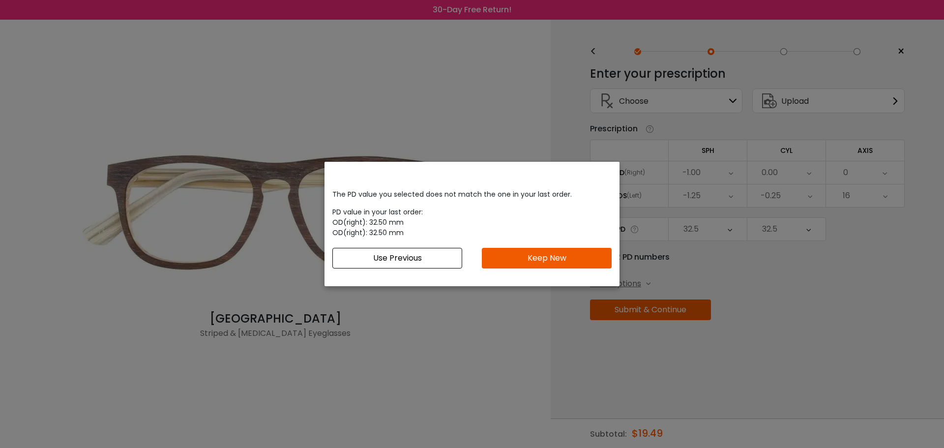
click at [409, 250] on button "Use Previous" at bounding box center [397, 258] width 130 height 21
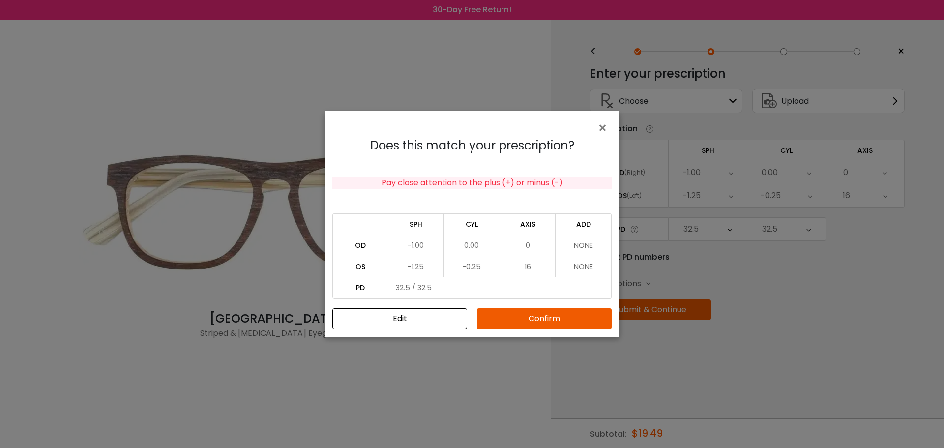
click at [528, 316] on button "Confirm" at bounding box center [544, 318] width 135 height 21
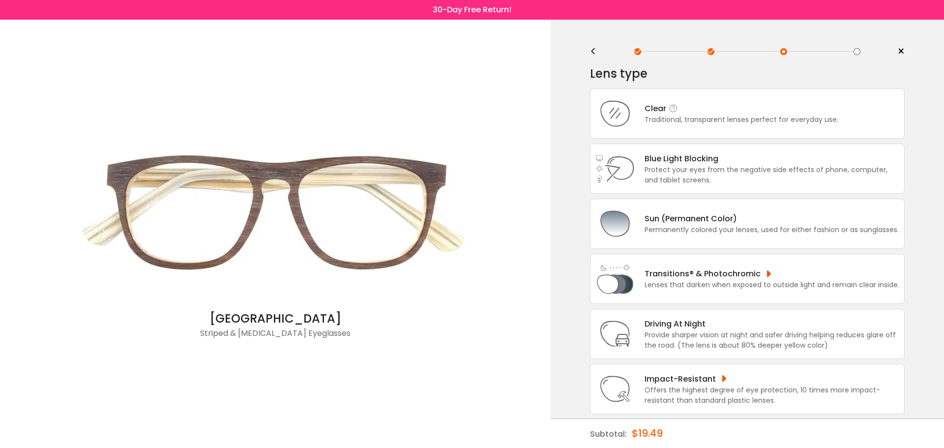
click at [657, 118] on div "Traditional, transparent lenses perfect for everyday use." at bounding box center [742, 120] width 194 height 10
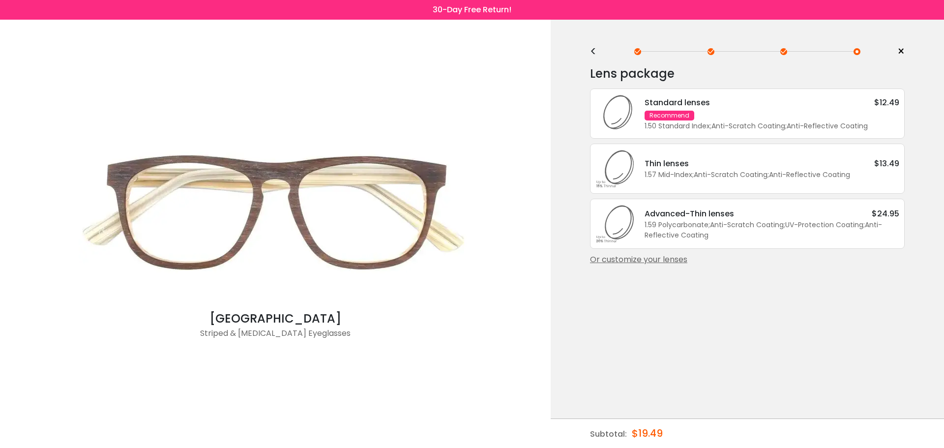
click at [631, 264] on div "Or customize your lenses" at bounding box center [747, 260] width 315 height 12
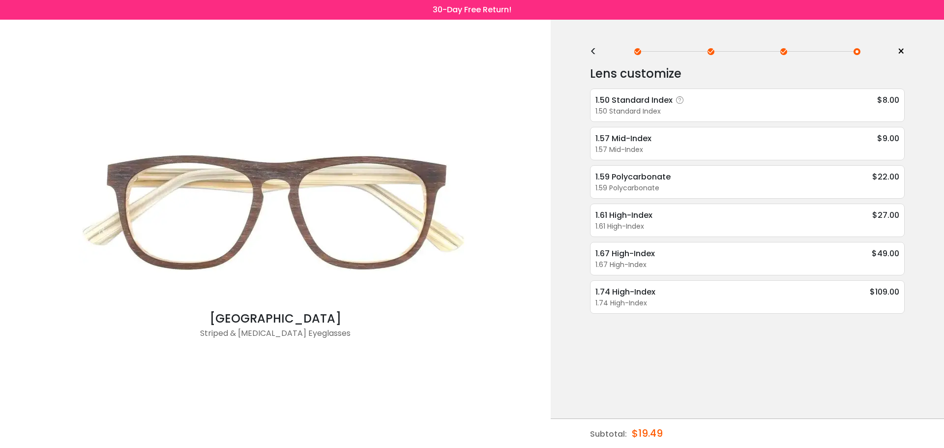
click at [661, 115] on div "1.50 Standard Index" at bounding box center [747, 111] width 304 height 10
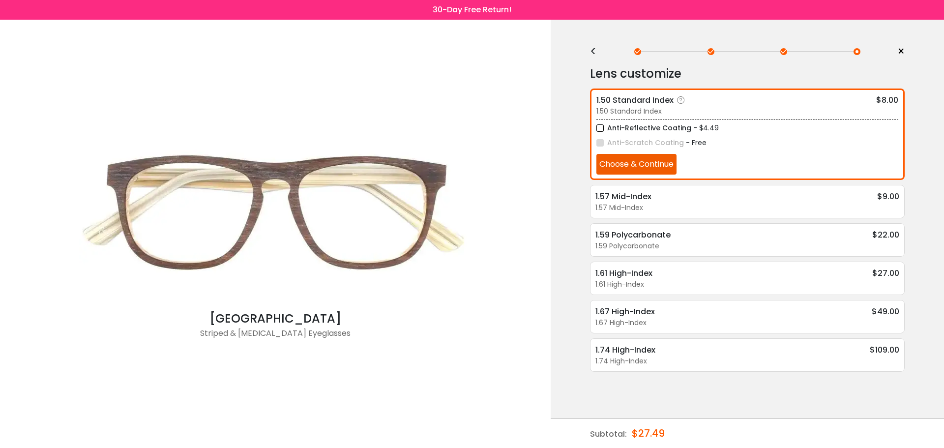
click at [665, 175] on div "1.50 Standard Index $8.00 1.50 Standard Index Anti-Reflective Coating - $4.49 A…" at bounding box center [747, 134] width 315 height 91
click at [666, 169] on button "Choose & Continue" at bounding box center [636, 164] width 80 height 21
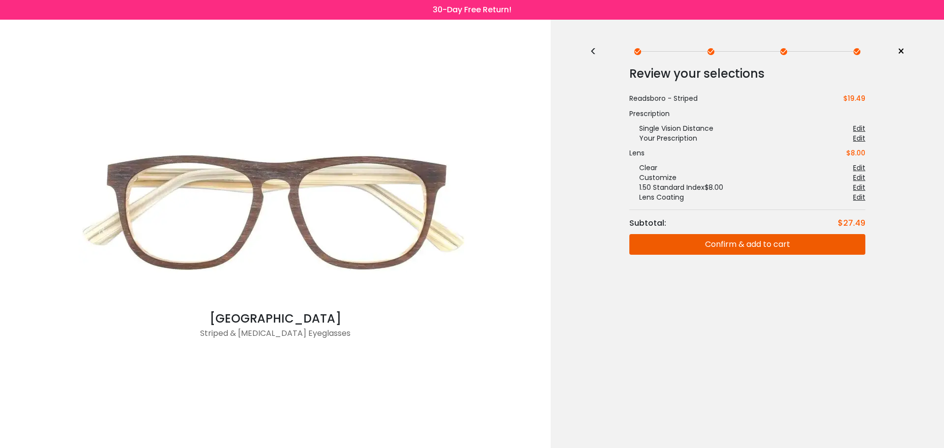
click at [741, 243] on button "Confirm & add to cart" at bounding box center [747, 244] width 236 height 21
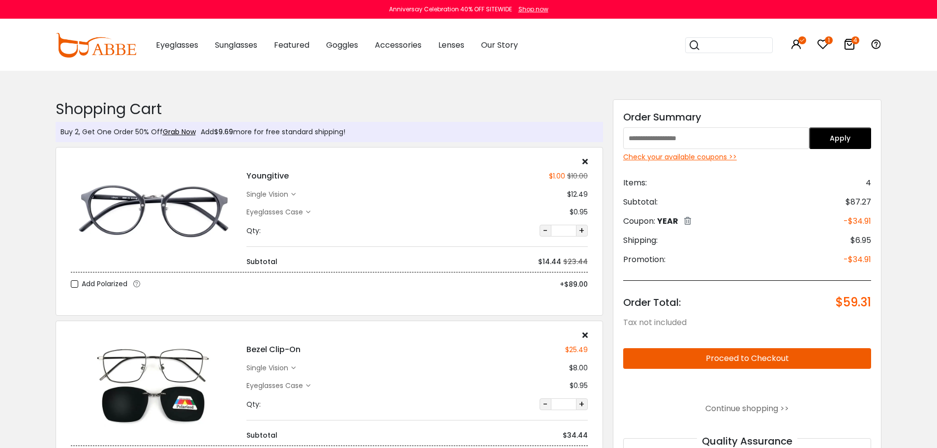
click at [689, 357] on button "Proceed to Checkout" at bounding box center [747, 358] width 248 height 21
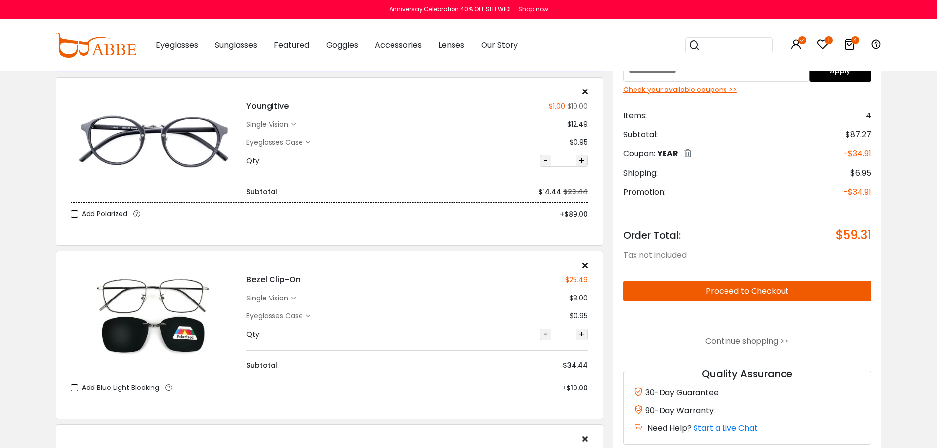
scroll to position [393, 0]
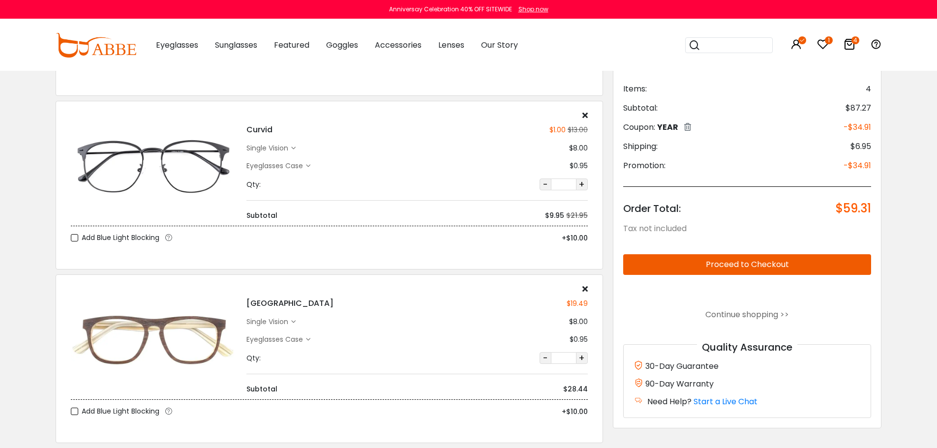
click at [585, 290] on icon at bounding box center [584, 289] width 5 height 8
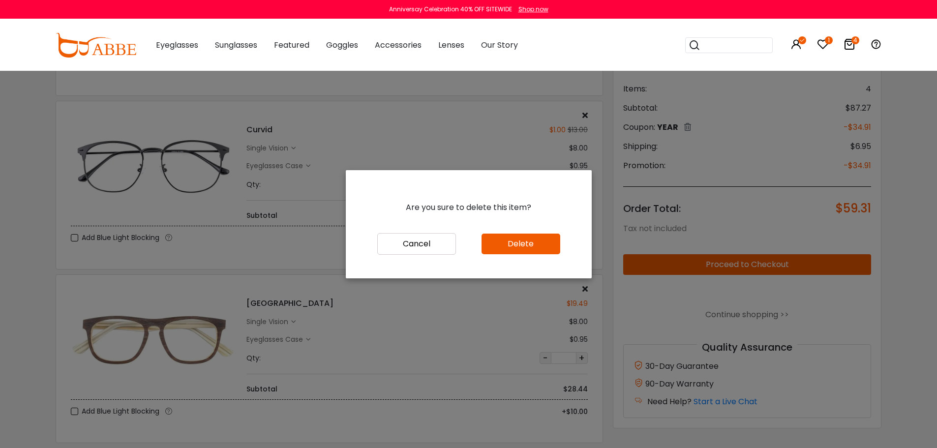
click at [530, 244] on button "Delete" at bounding box center [520, 244] width 79 height 21
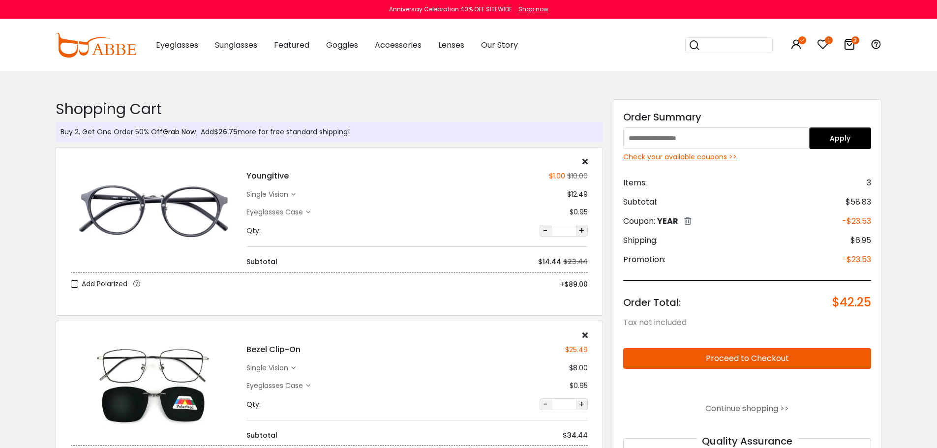
scroll to position [197, 0]
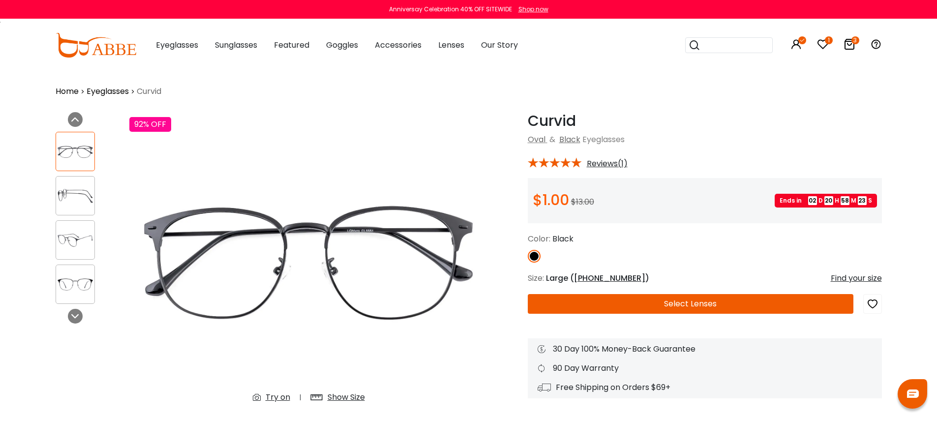
click at [335, 393] on div "Show Size" at bounding box center [345, 397] width 37 height 12
